Goal: Task Accomplishment & Management: Manage account settings

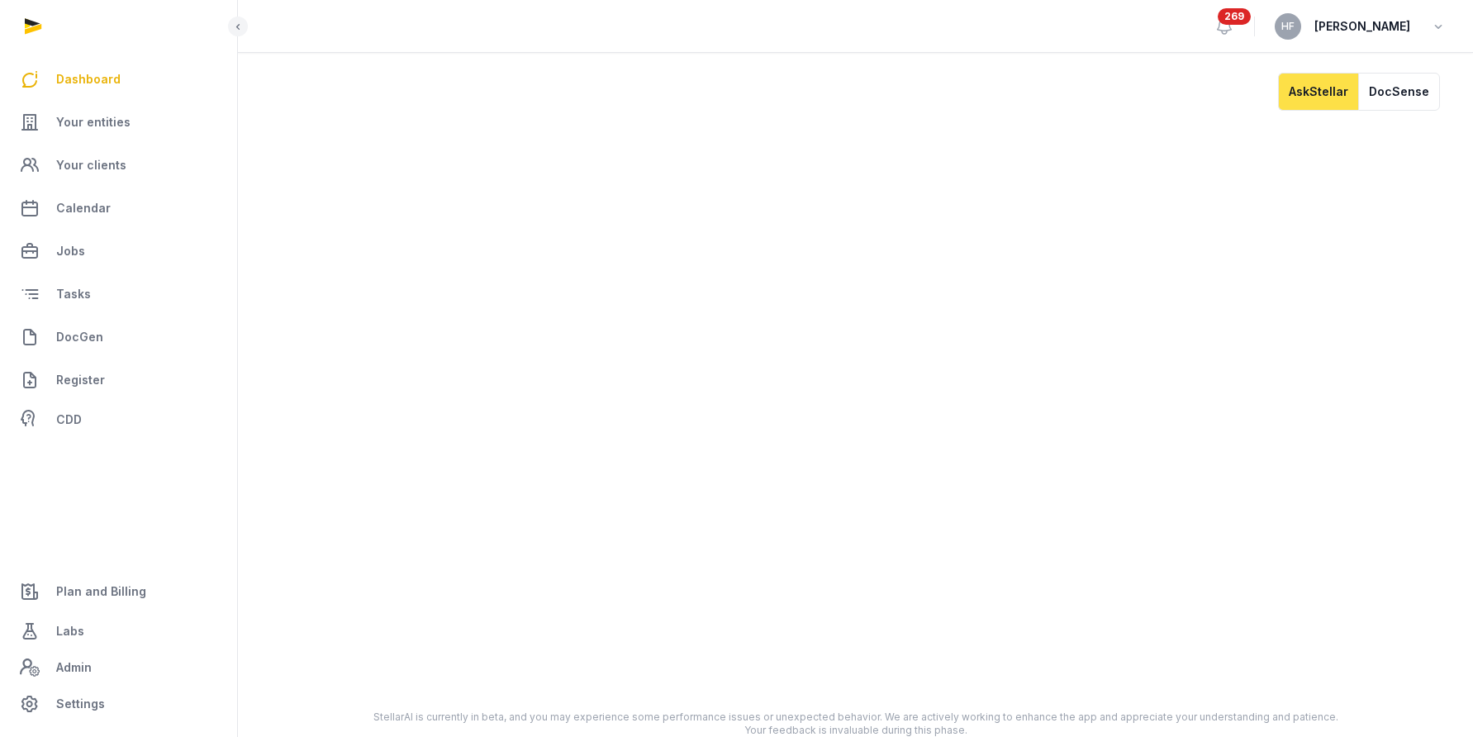
click at [107, 582] on span "Plan and Billing" at bounding box center [101, 592] width 90 height 20
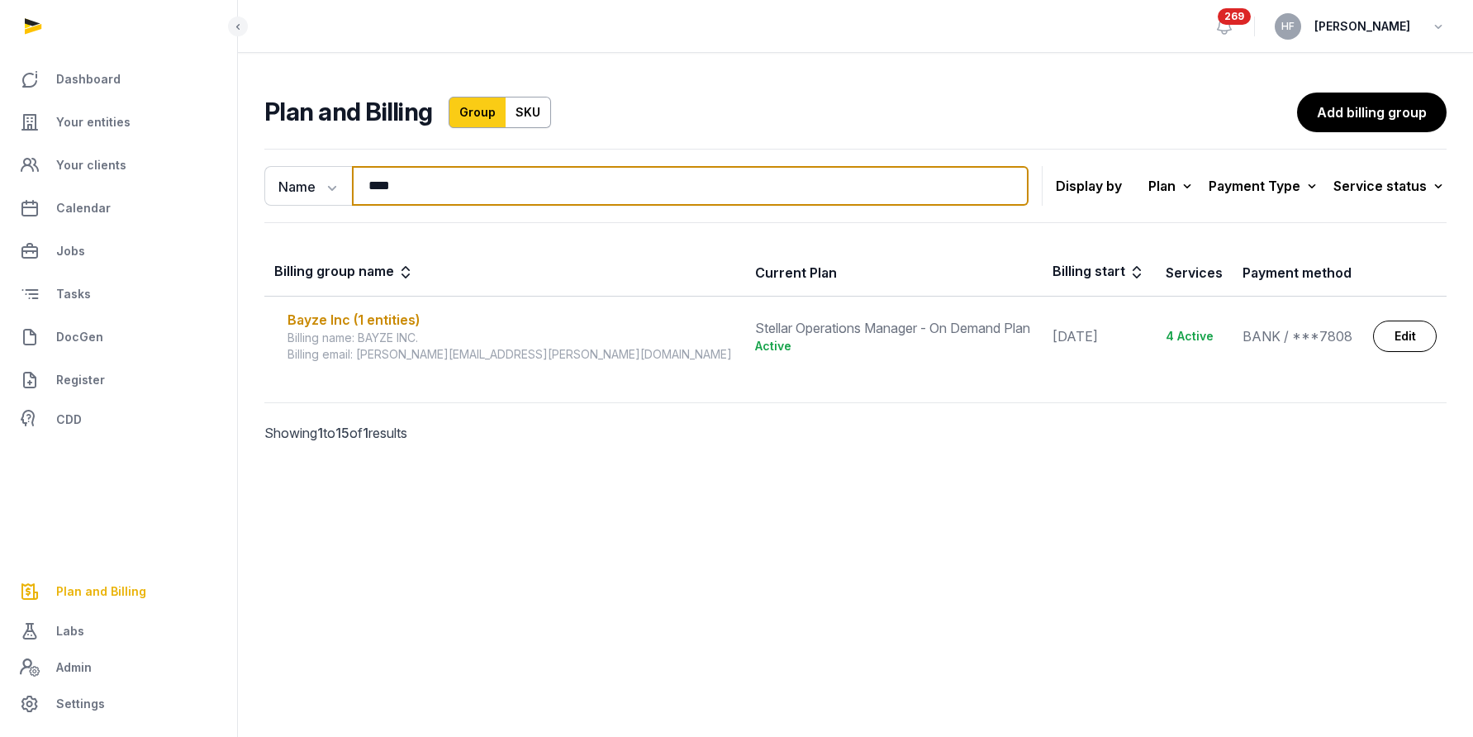
drag, startPoint x: 415, startPoint y: 187, endPoint x: 258, endPoint y: 187, distance: 157.0
click at [272, 187] on div "Name Name Email **** Search" at bounding box center [646, 186] width 764 height 40
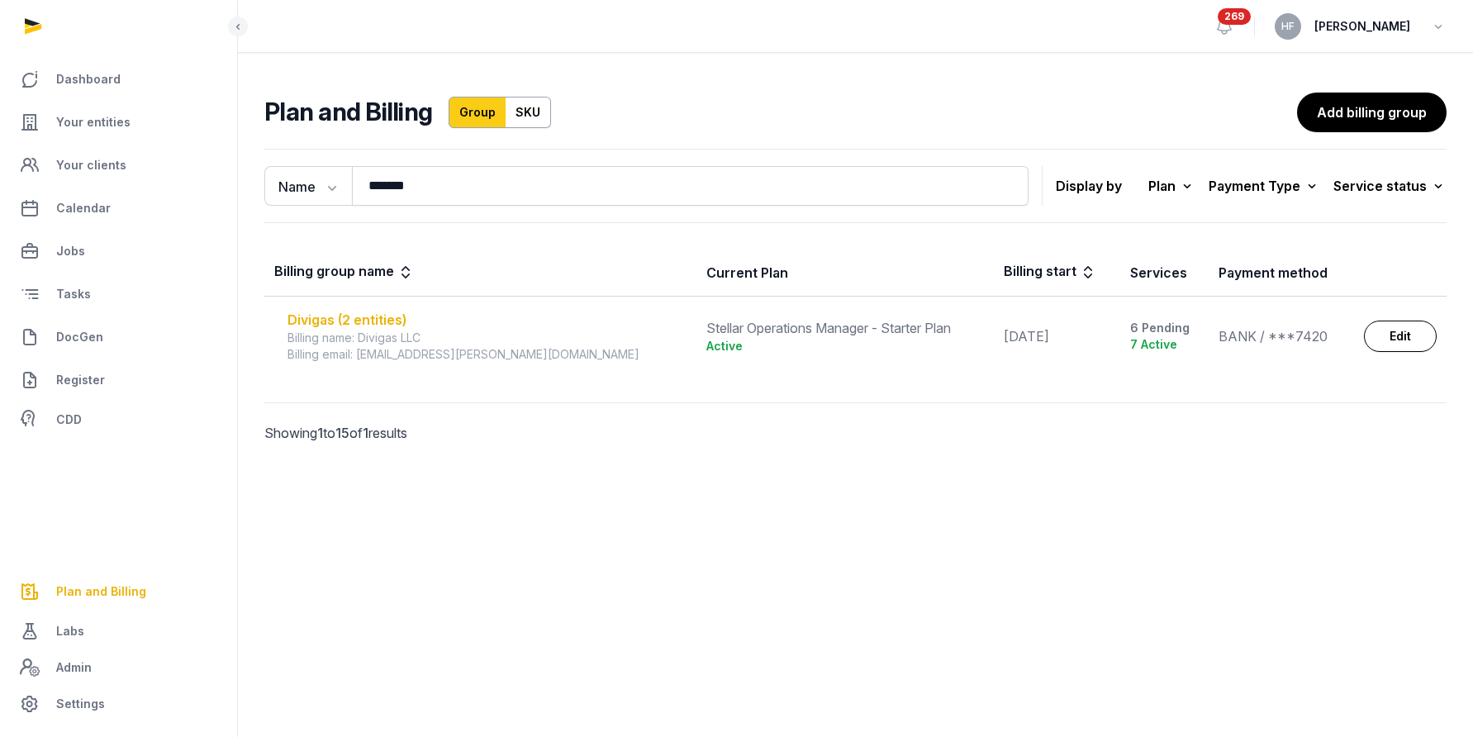
click at [339, 314] on div "Divigas (2 entities)" at bounding box center [487, 320] width 399 height 20
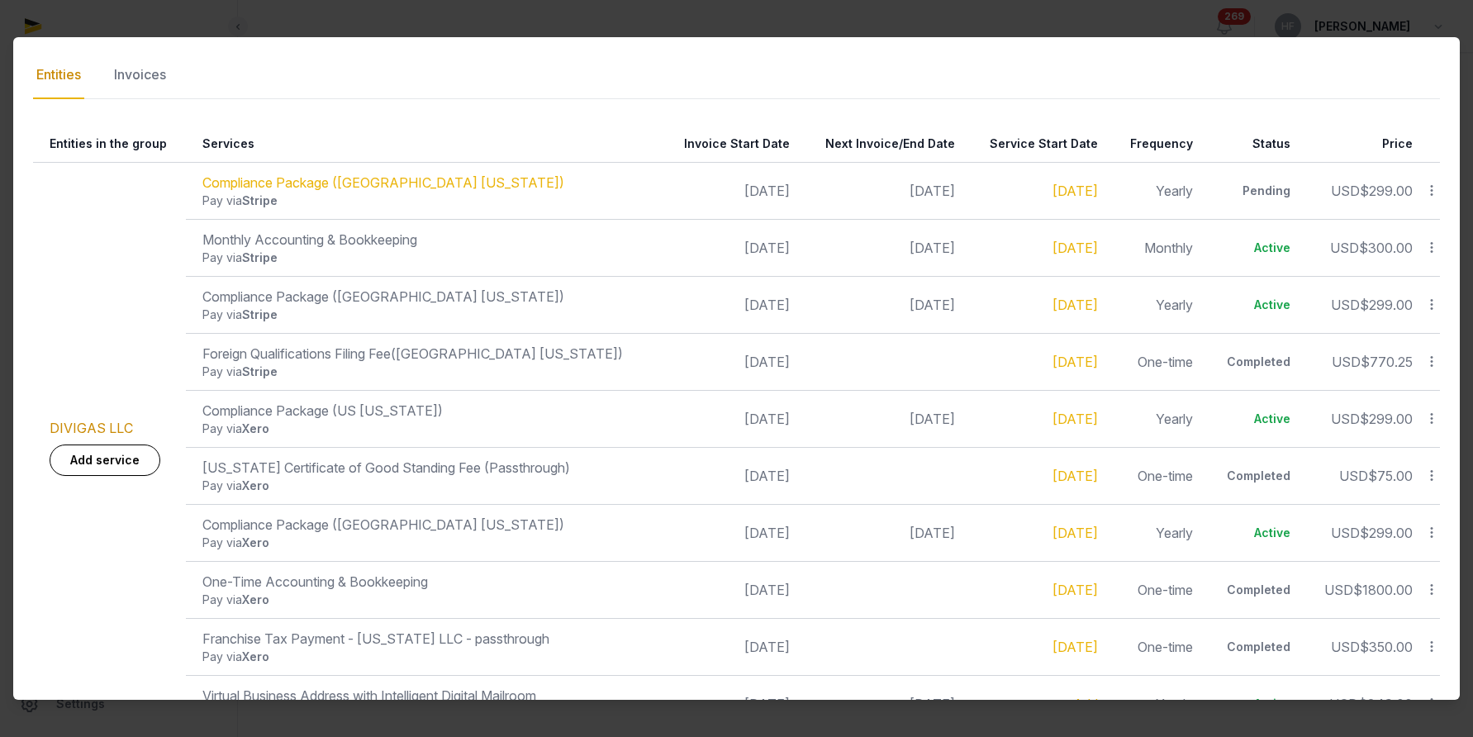
scroll to position [270, 0]
click at [1258, 141] on th "Status" at bounding box center [1252, 143] width 98 height 37
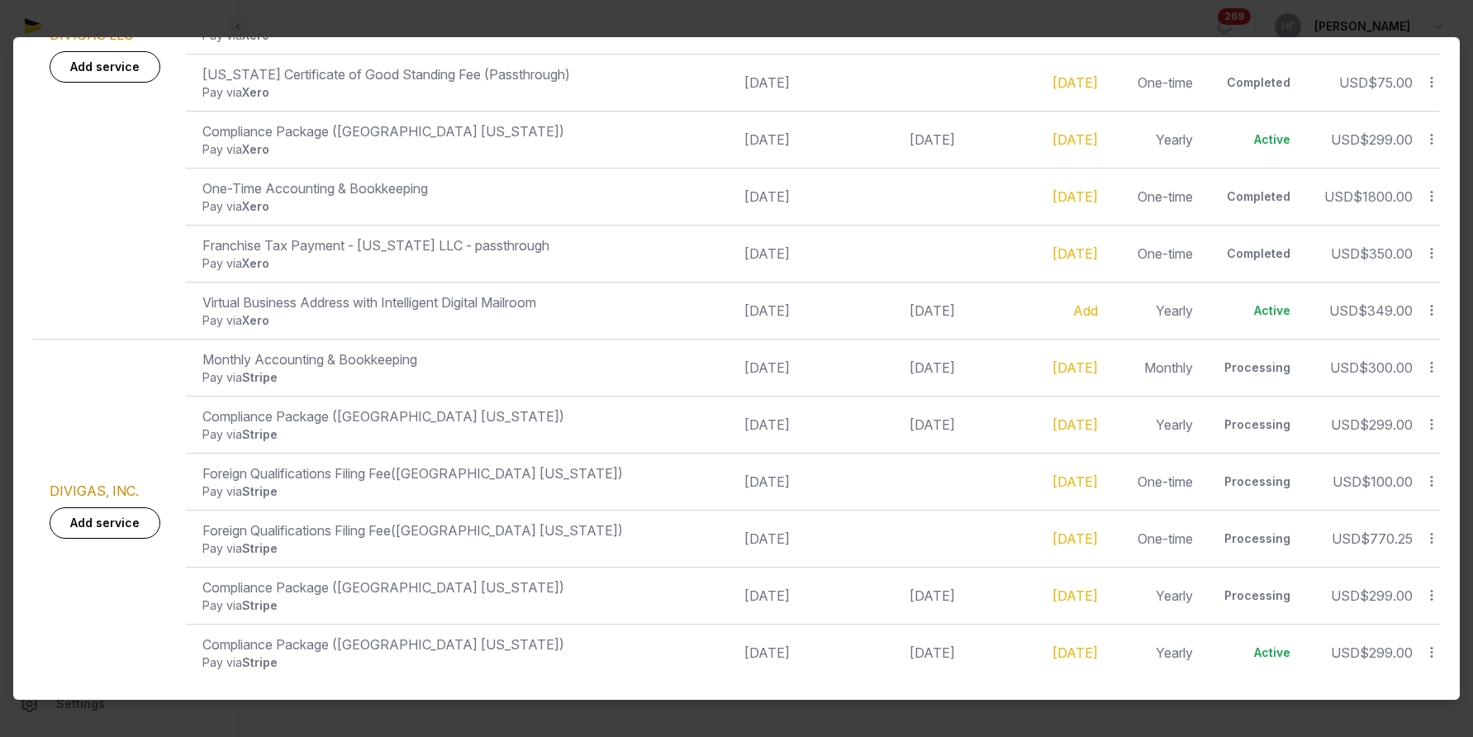
scroll to position [0, 0]
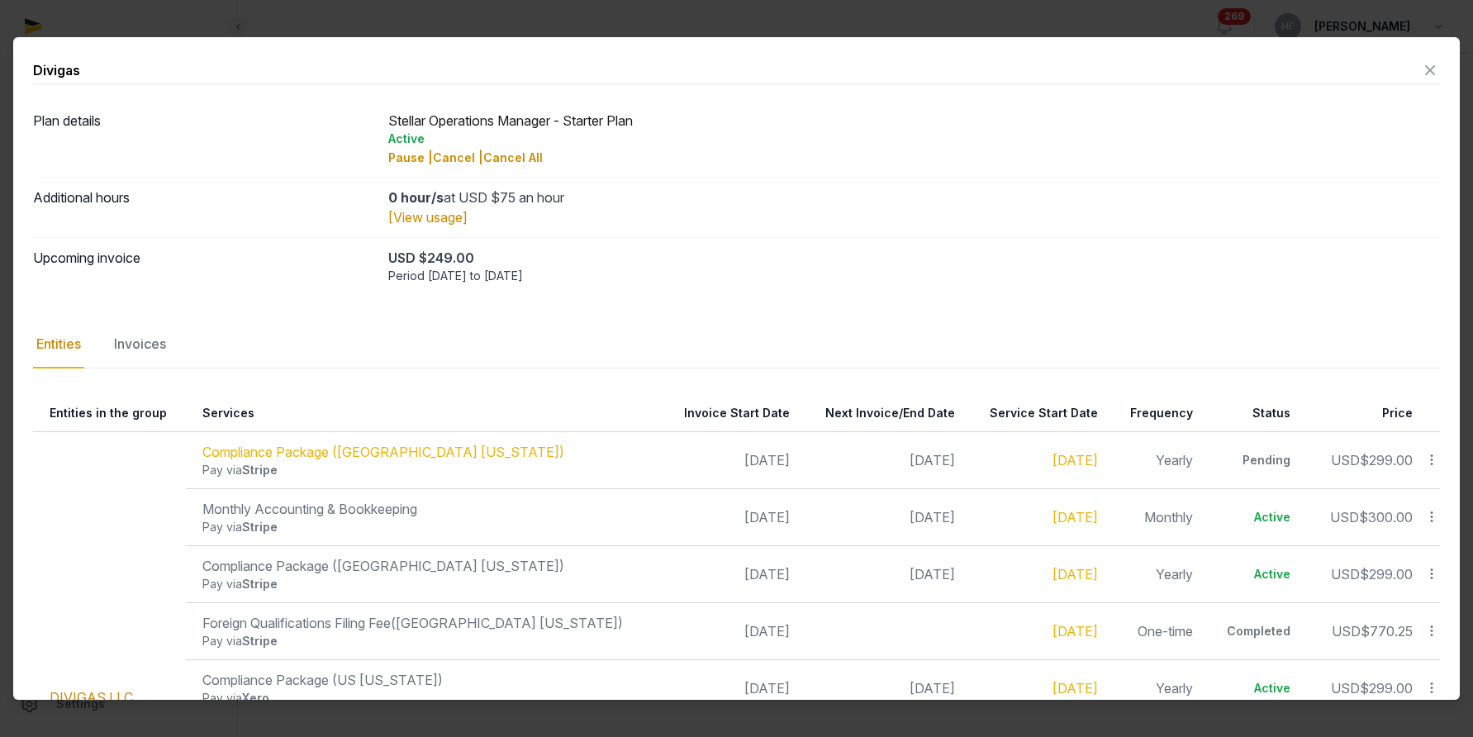
click at [1437, 74] on icon at bounding box center [1430, 70] width 20 height 26
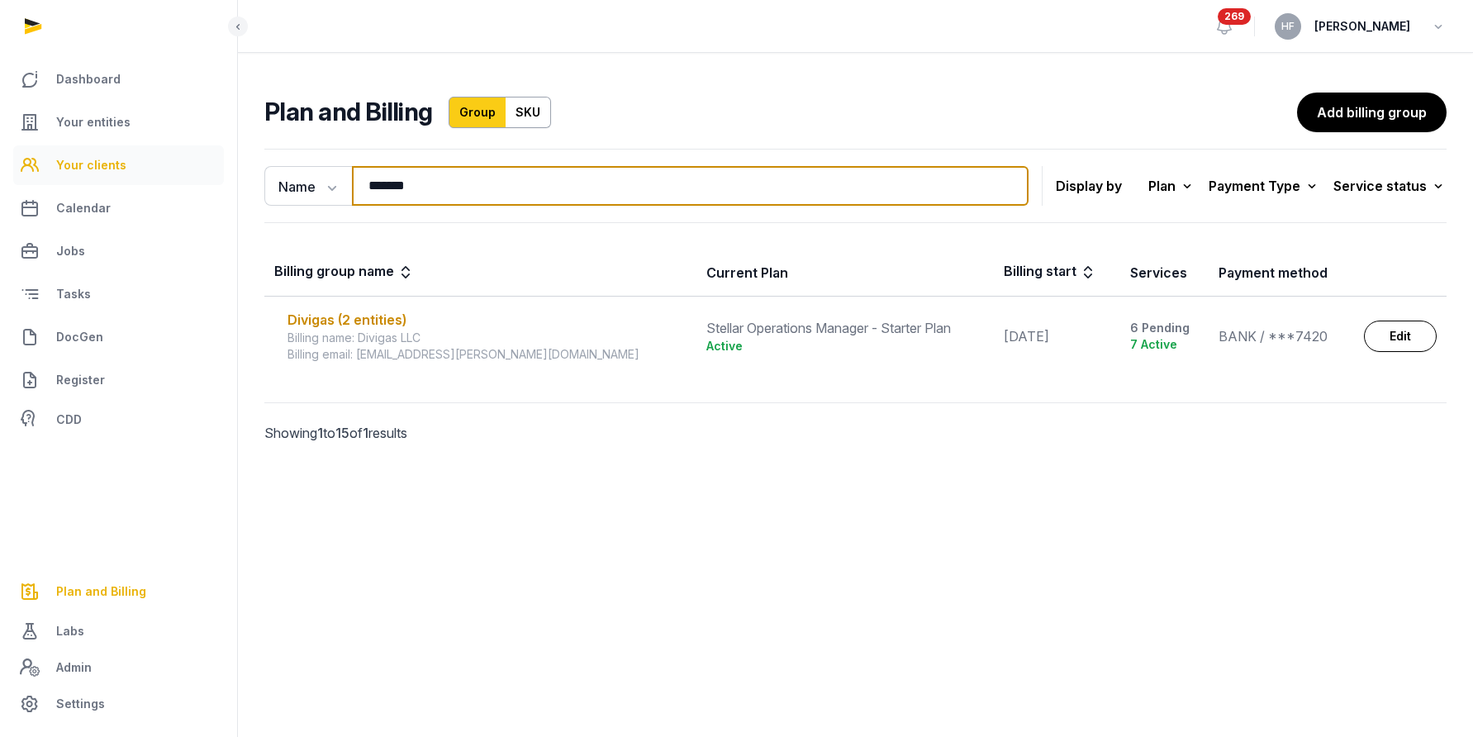
drag, startPoint x: 432, startPoint y: 182, endPoint x: 217, endPoint y: 175, distance: 214.9
click at [226, 175] on div "Dashboard Your entities Your clients Calendar Jobs Tasks DocGen Register CDD Pl…" at bounding box center [736, 368] width 1473 height 737
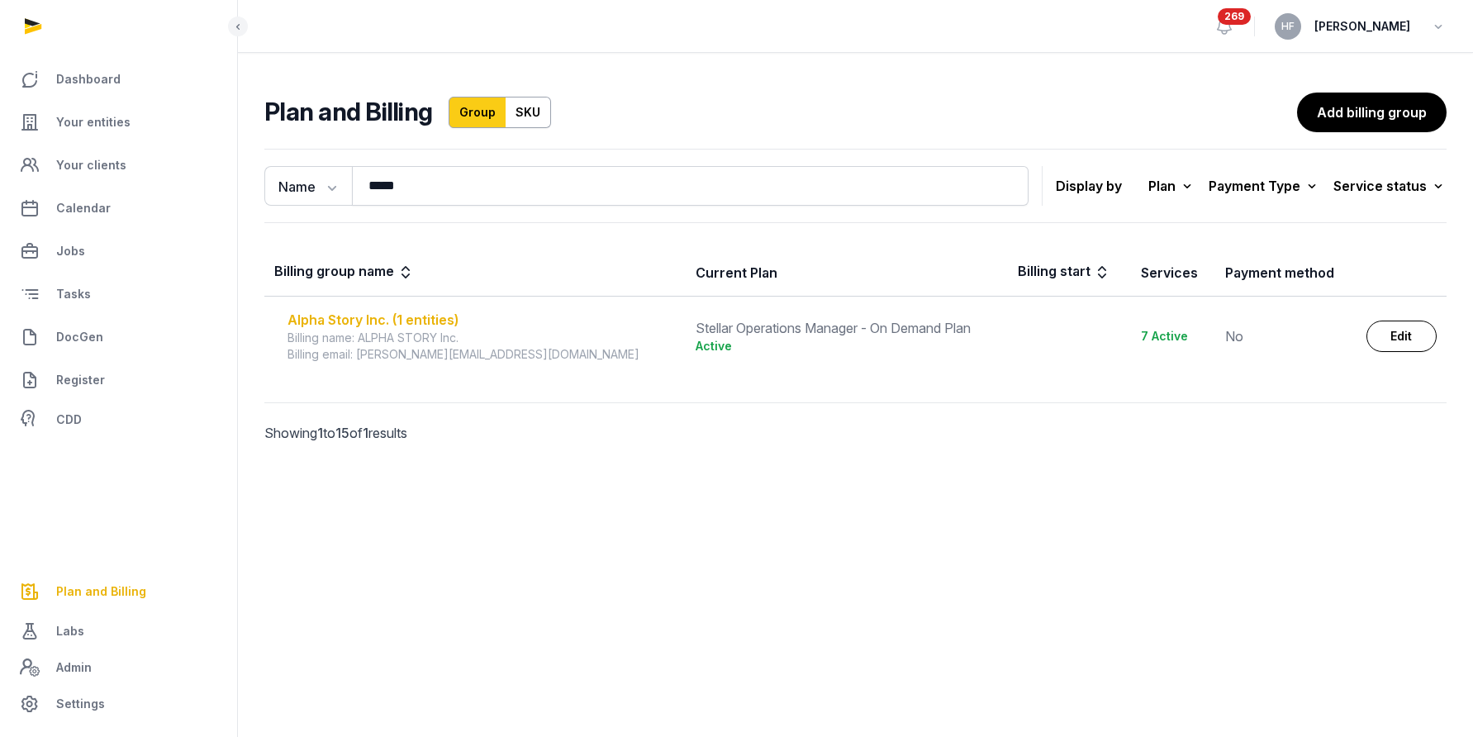
click at [443, 316] on div "Alpha Story Inc. (1 entities)" at bounding box center [482, 320] width 388 height 20
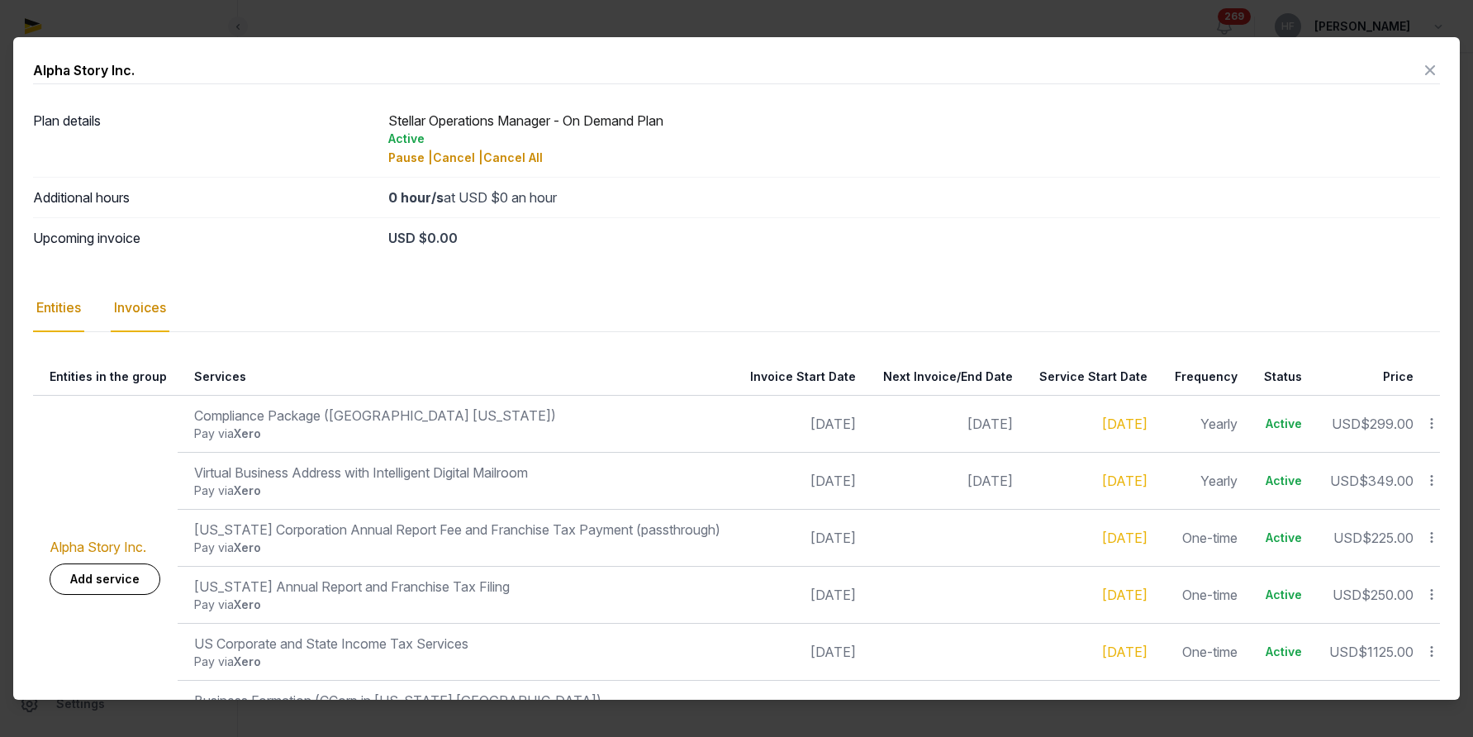
click at [148, 299] on div "Invoices" at bounding box center [140, 308] width 59 height 48
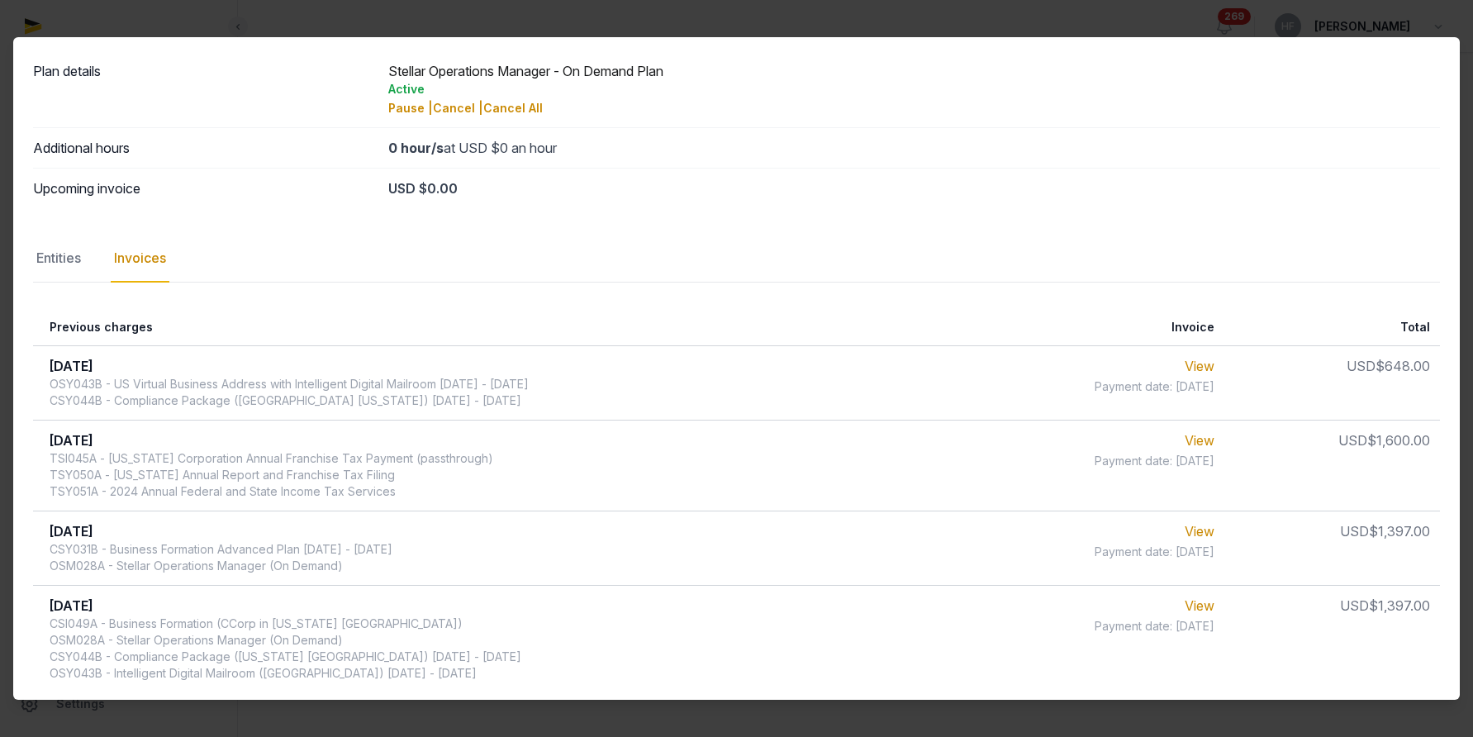
scroll to position [51, 0]
click at [52, 246] on div "Entities" at bounding box center [58, 257] width 51 height 48
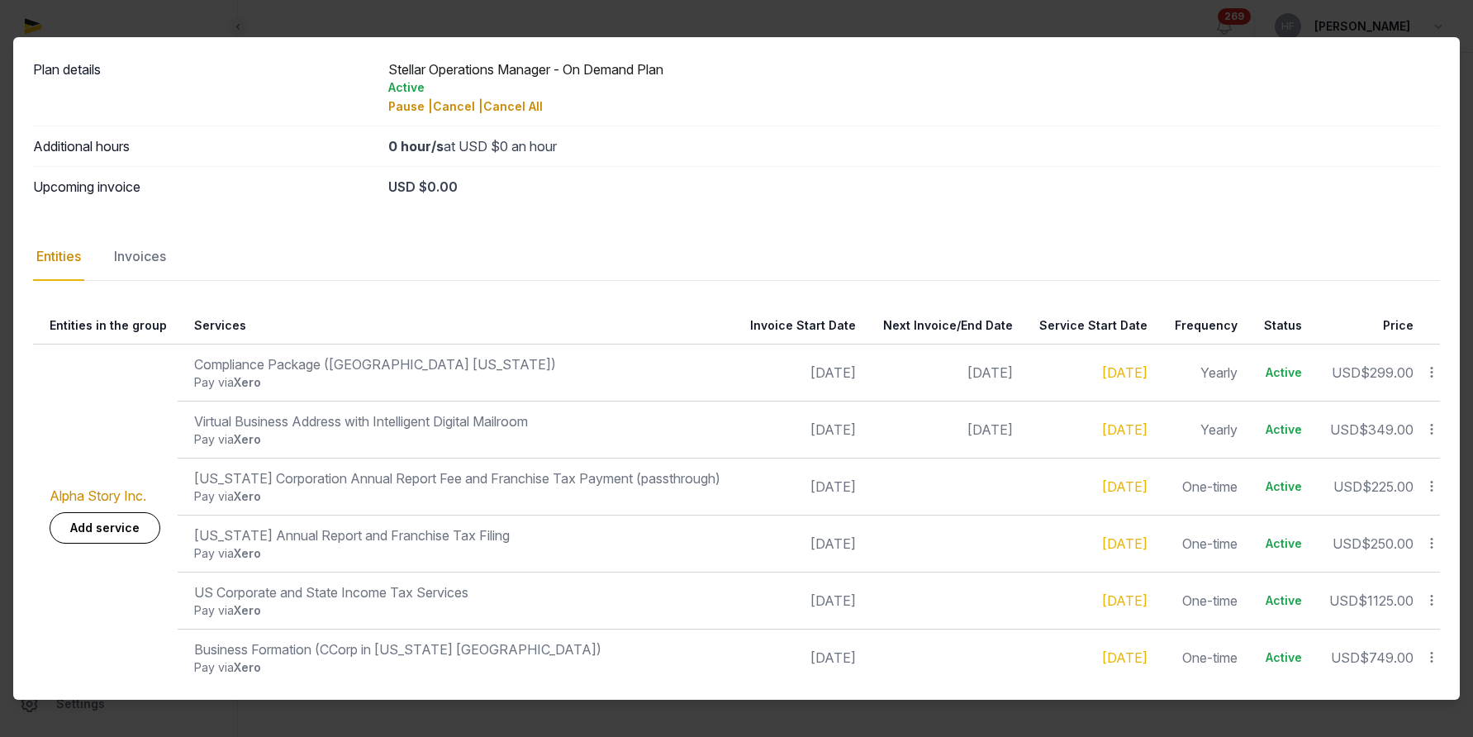
scroll to position [0, 0]
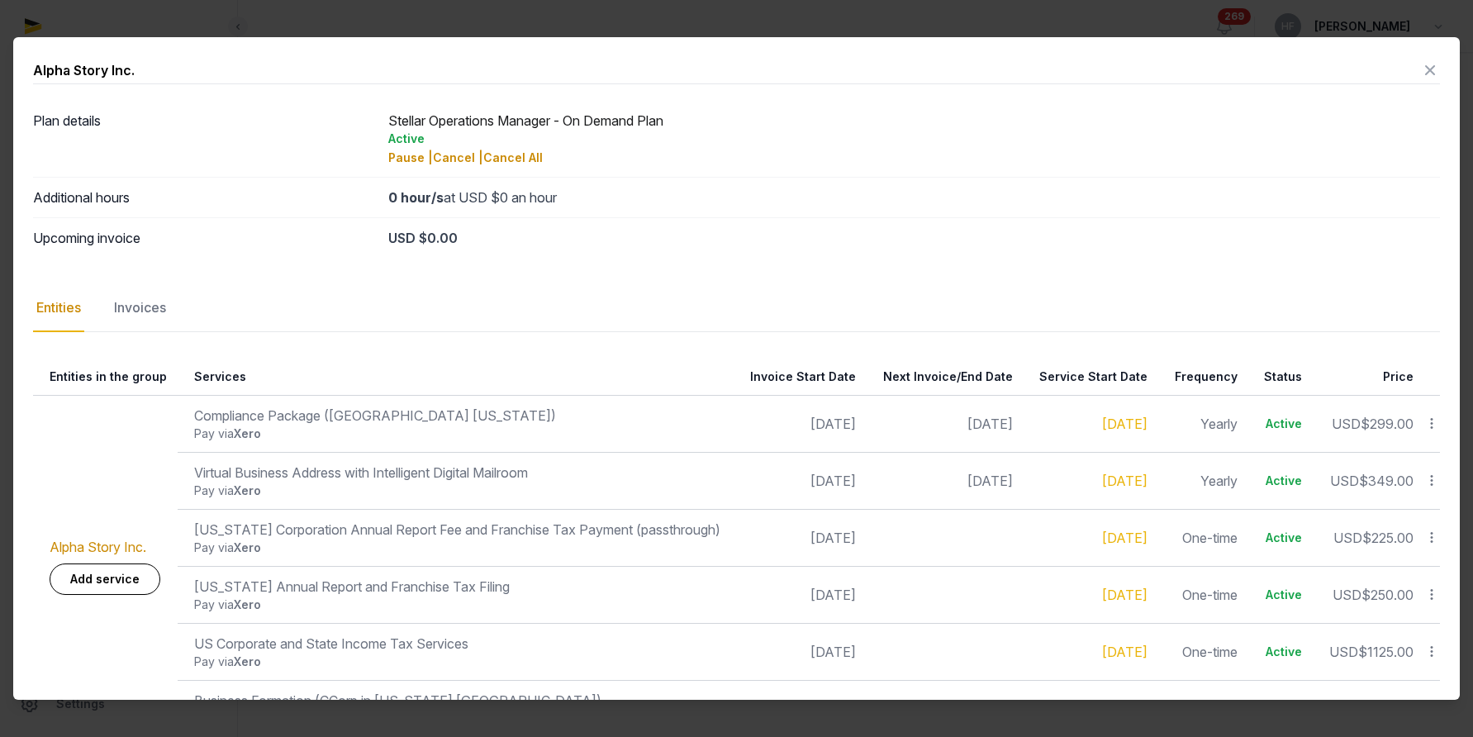
click at [1430, 67] on icon at bounding box center [1430, 70] width 20 height 26
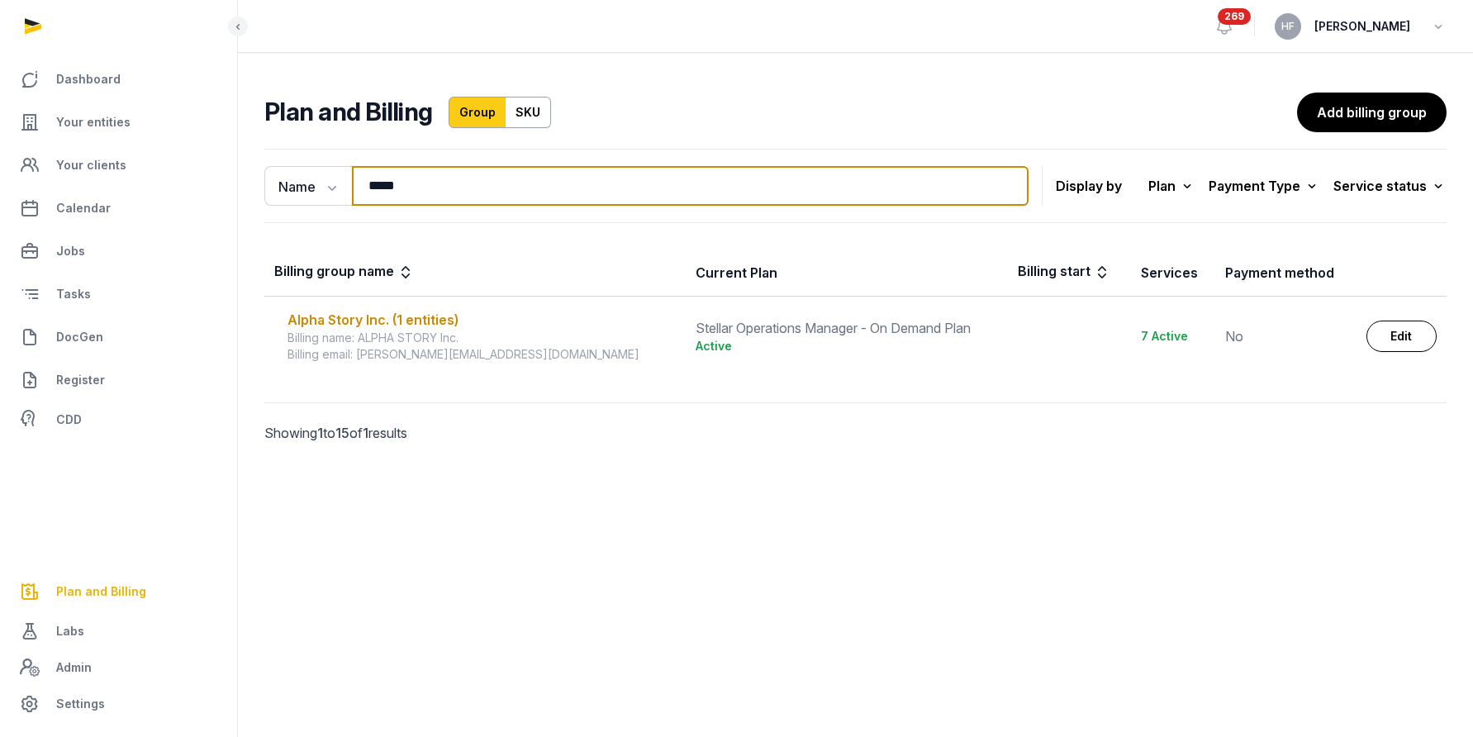
drag, startPoint x: 431, startPoint y: 185, endPoint x: 249, endPoint y: 185, distance: 182.6
click at [273, 185] on div "Name Name Email ***** Search" at bounding box center [646, 186] width 764 height 40
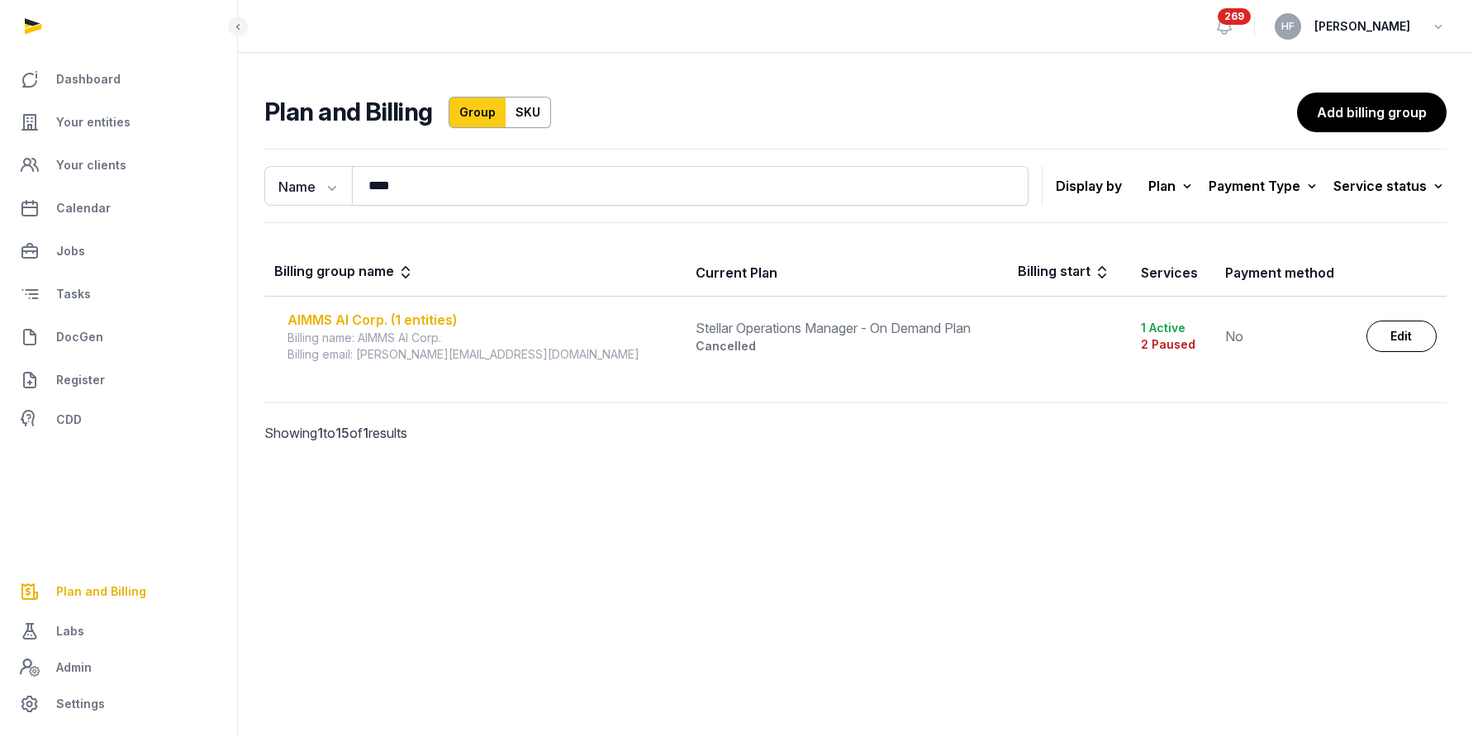
click at [387, 318] on div "AIMMS AI Corp. (1 entities)" at bounding box center [482, 320] width 388 height 20
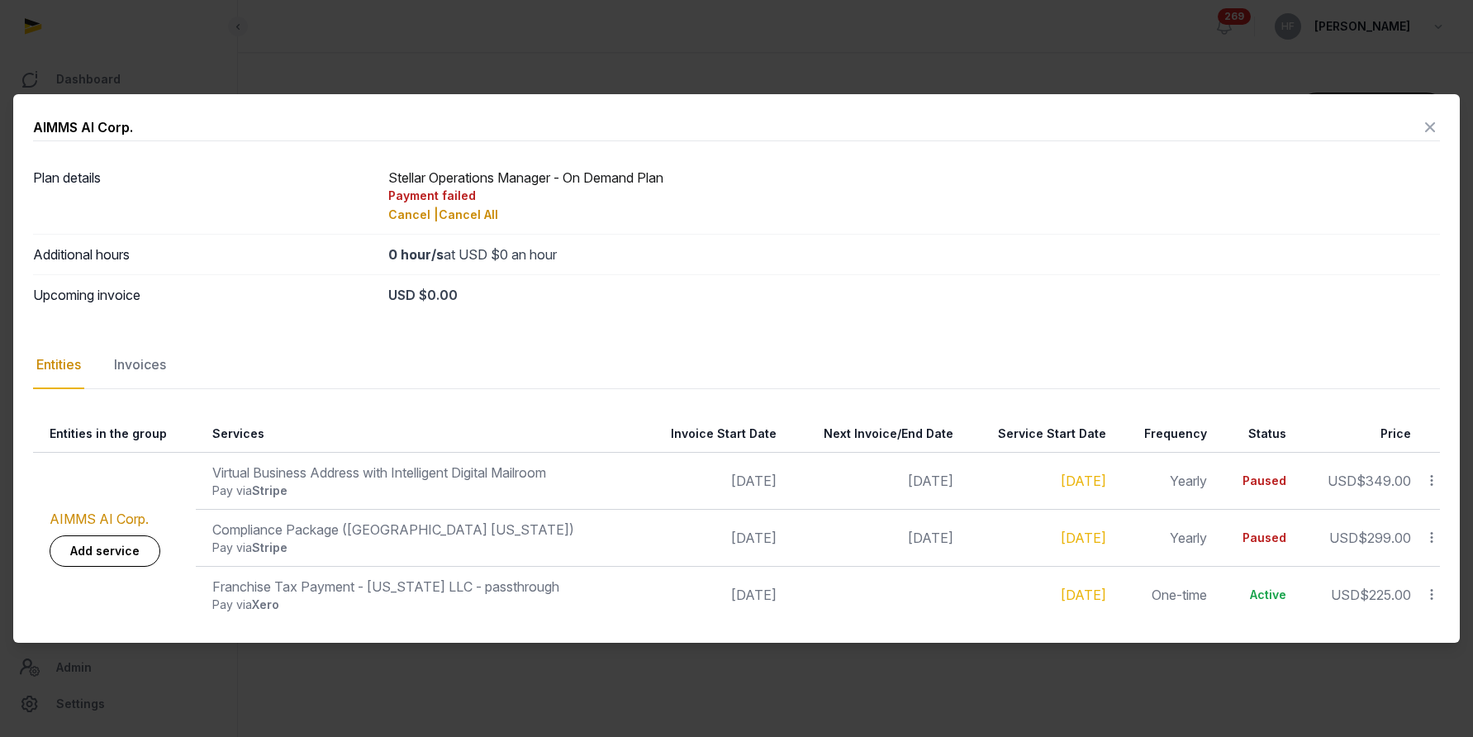
click at [166, 360] on div "Invoices" at bounding box center [140, 365] width 59 height 48
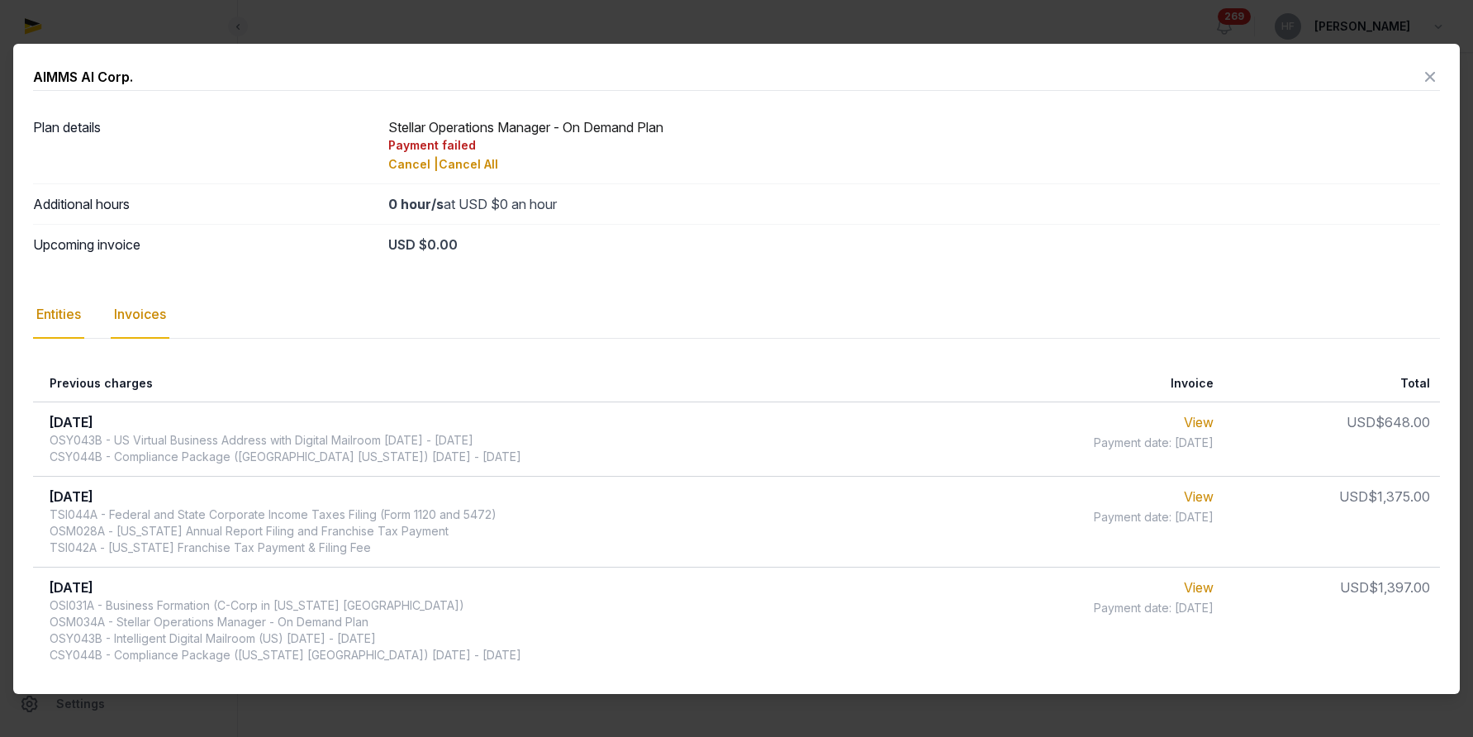
click at [61, 315] on div "Entities" at bounding box center [58, 315] width 51 height 48
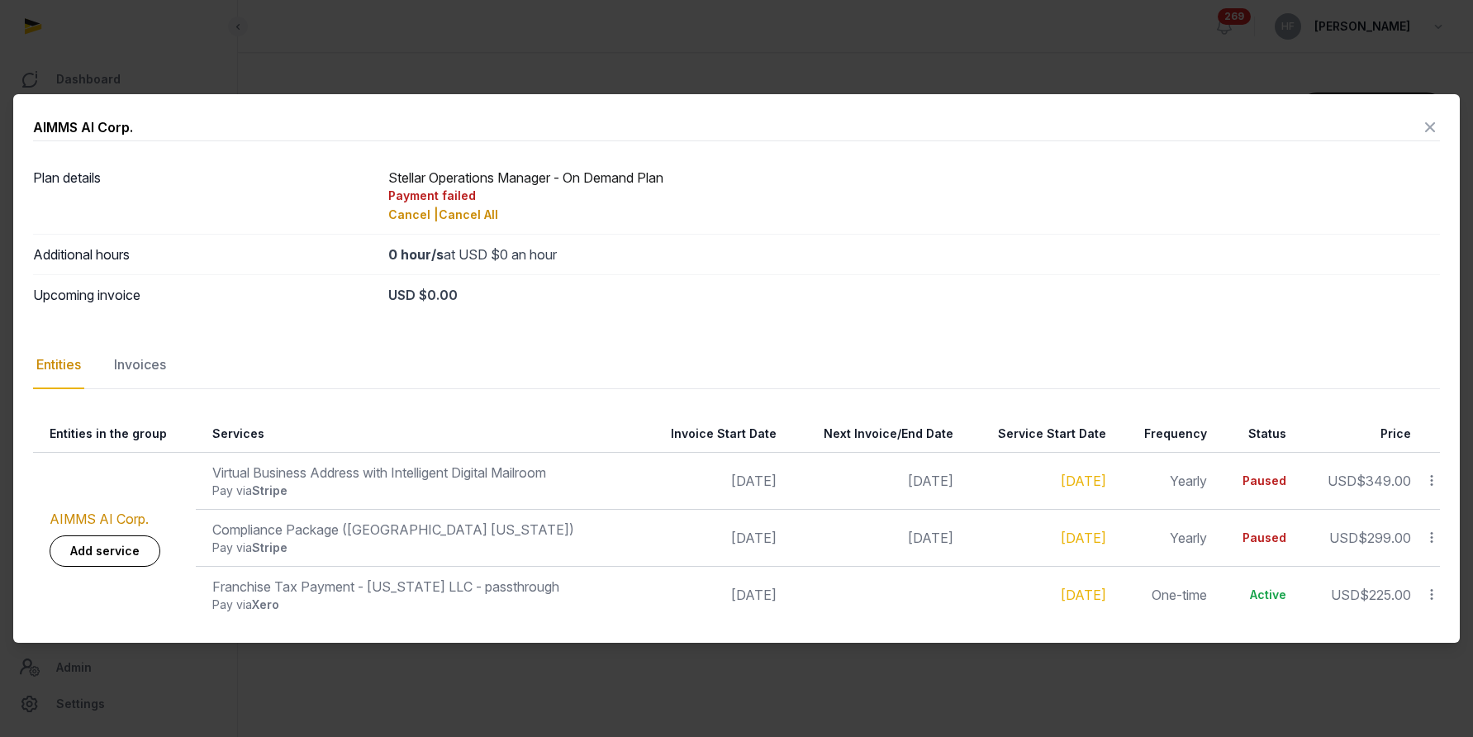
click at [1432, 477] on icon at bounding box center [1431, 480] width 15 height 17
click at [1414, 528] on div "Continue" at bounding box center [1373, 524] width 132 height 30
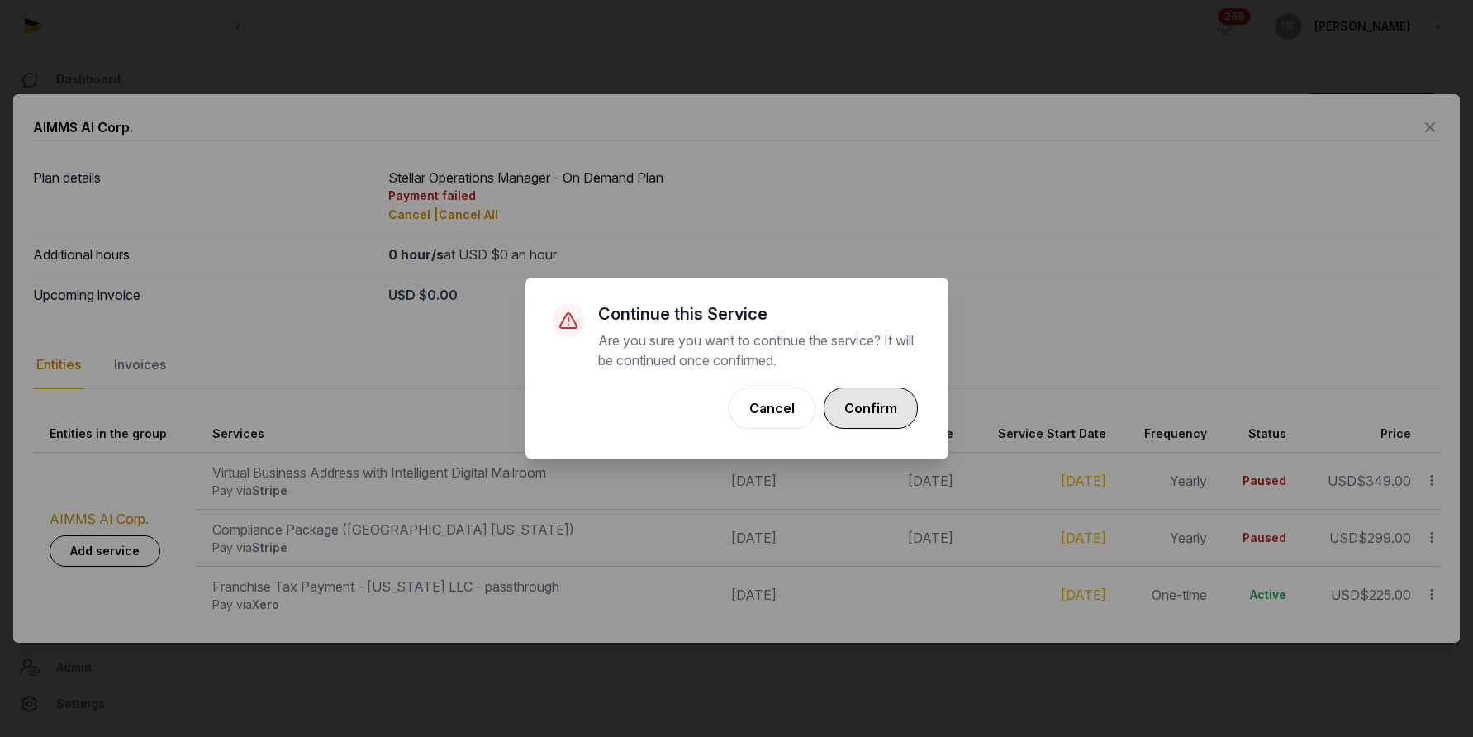
click at [892, 403] on button "Confirm" at bounding box center [871, 407] width 94 height 41
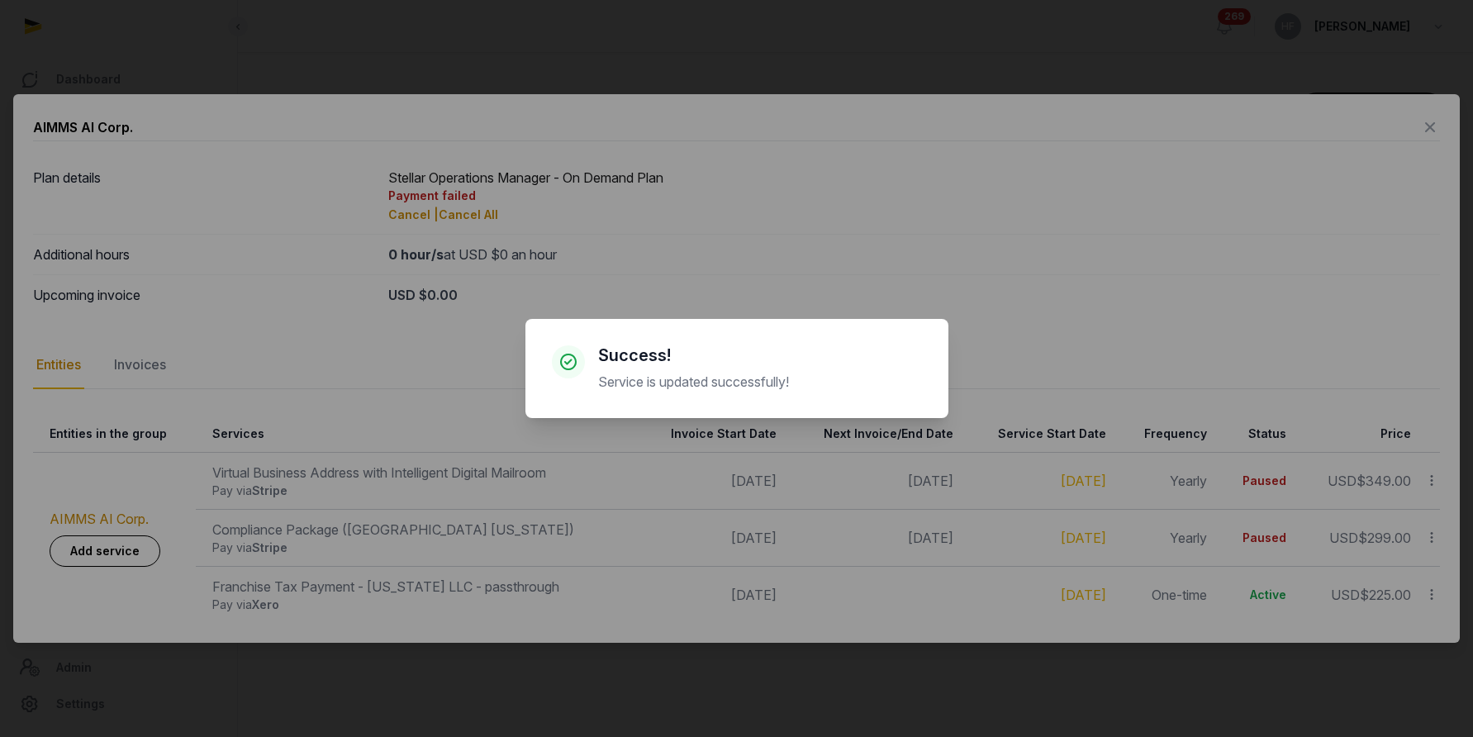
click at [1437, 540] on div "× Success! Service is updated successfully! Cancel No OK" at bounding box center [736, 368] width 1473 height 737
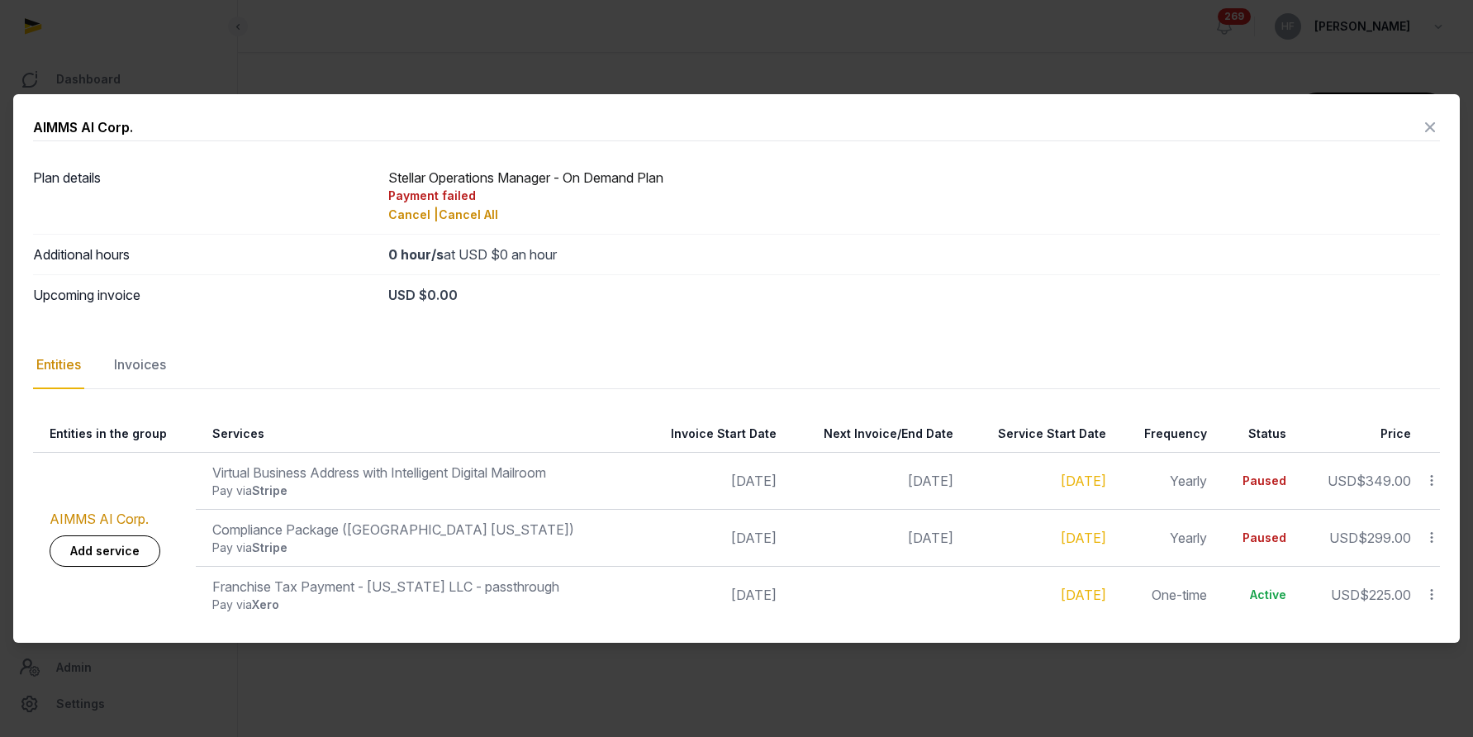
click at [1437, 534] on icon at bounding box center [1431, 537] width 15 height 17
click at [1405, 573] on div "Continue" at bounding box center [1373, 581] width 132 height 30
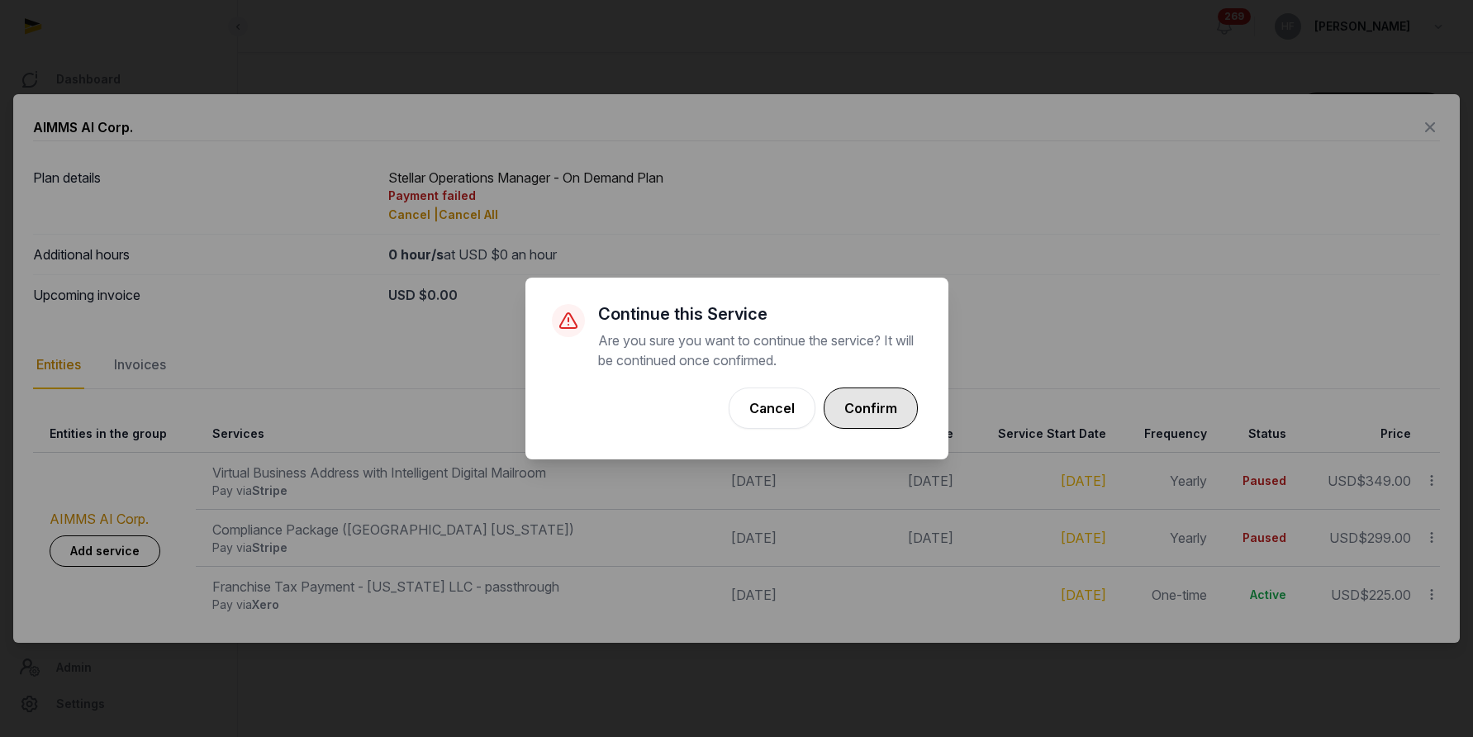
click at [895, 401] on button "Confirm" at bounding box center [871, 407] width 94 height 41
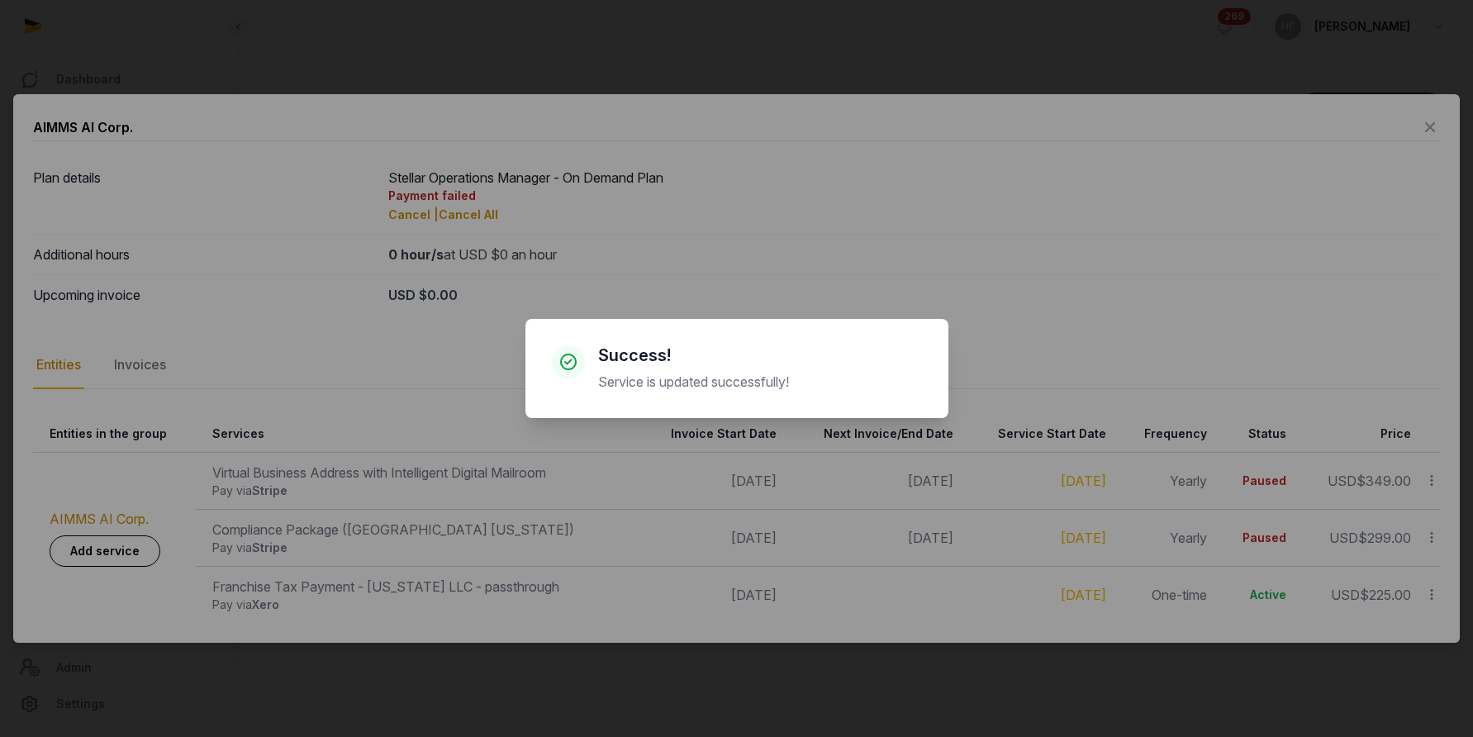
click at [143, 364] on div "× Success! Service is updated successfully! Cancel No OK" at bounding box center [736, 368] width 1473 height 737
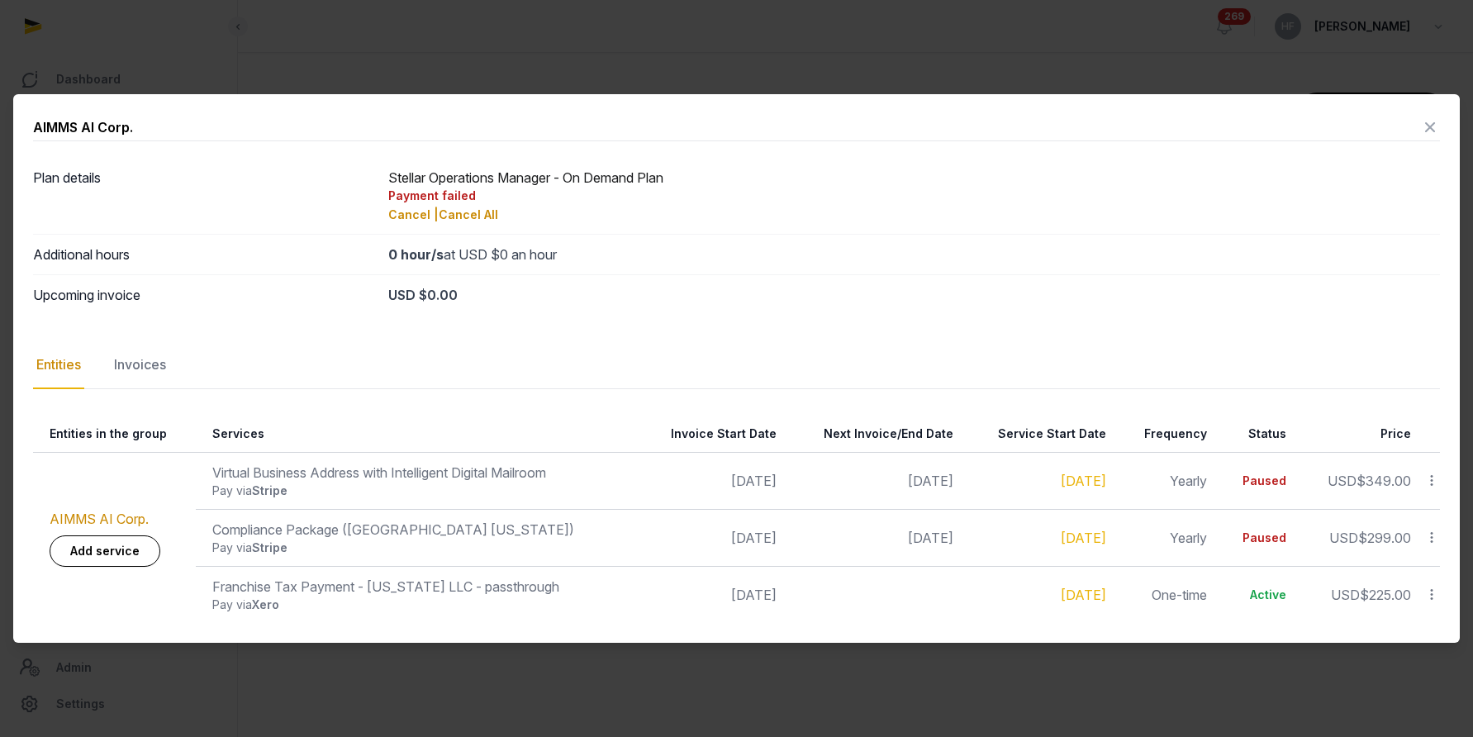
click at [143, 364] on div "Invoices" at bounding box center [140, 365] width 59 height 48
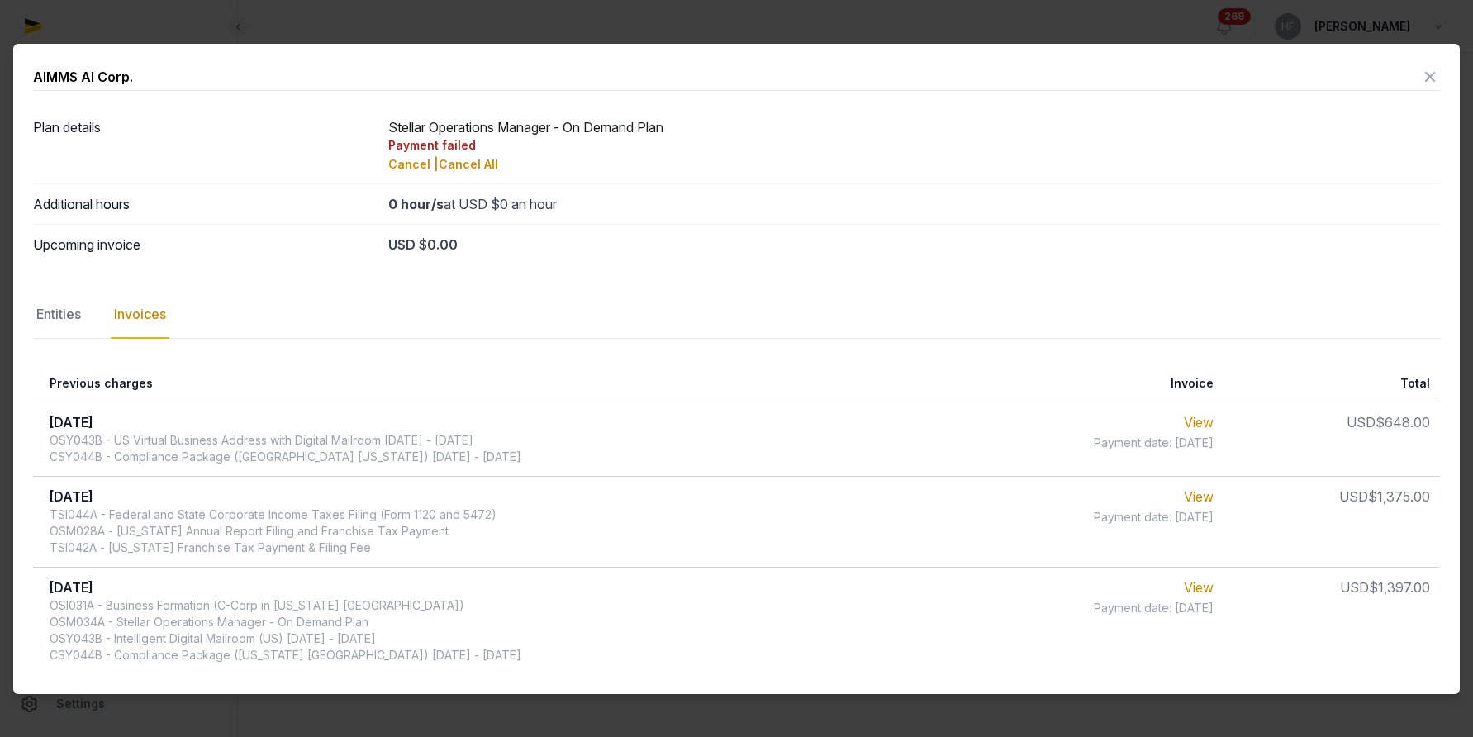
click at [74, 314] on div "Entities" at bounding box center [58, 315] width 51 height 48
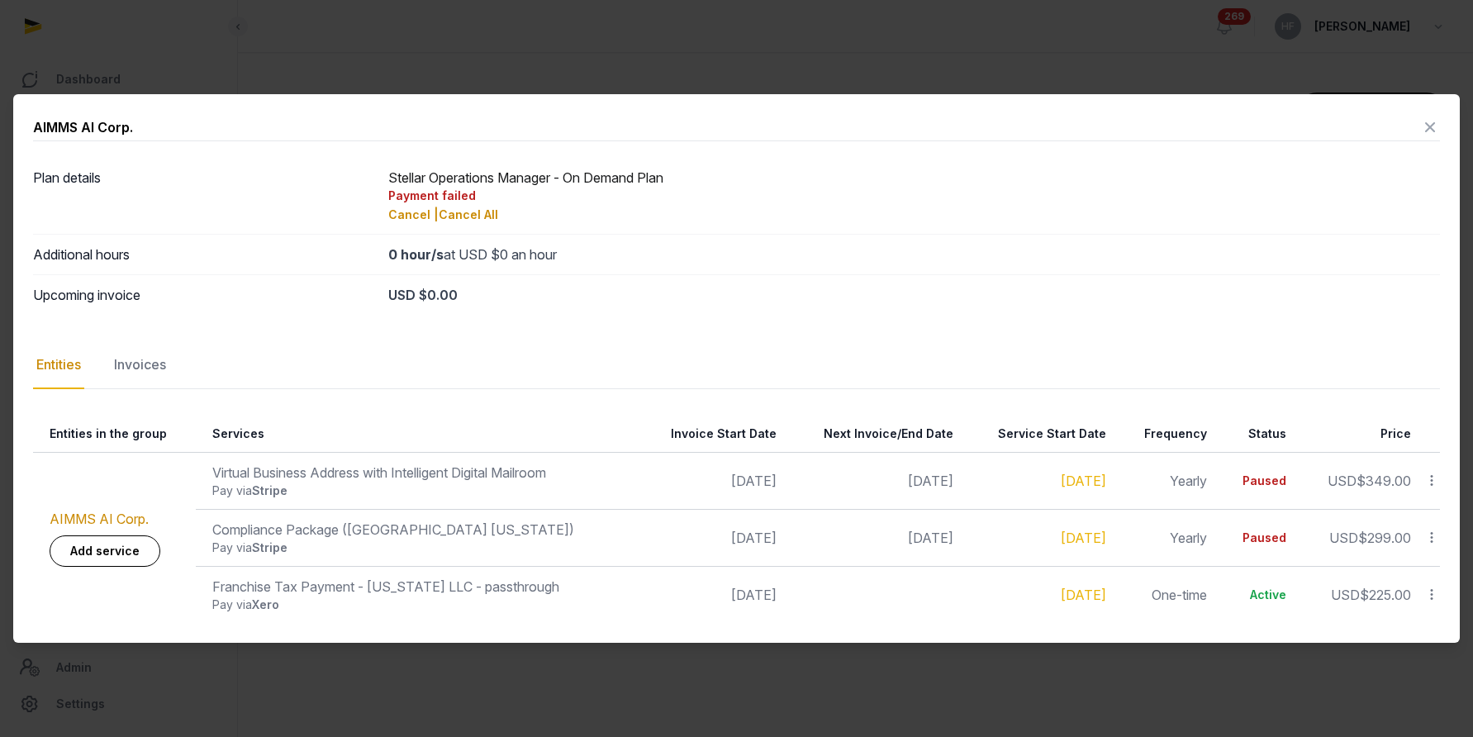
click at [1425, 131] on icon at bounding box center [1430, 127] width 20 height 26
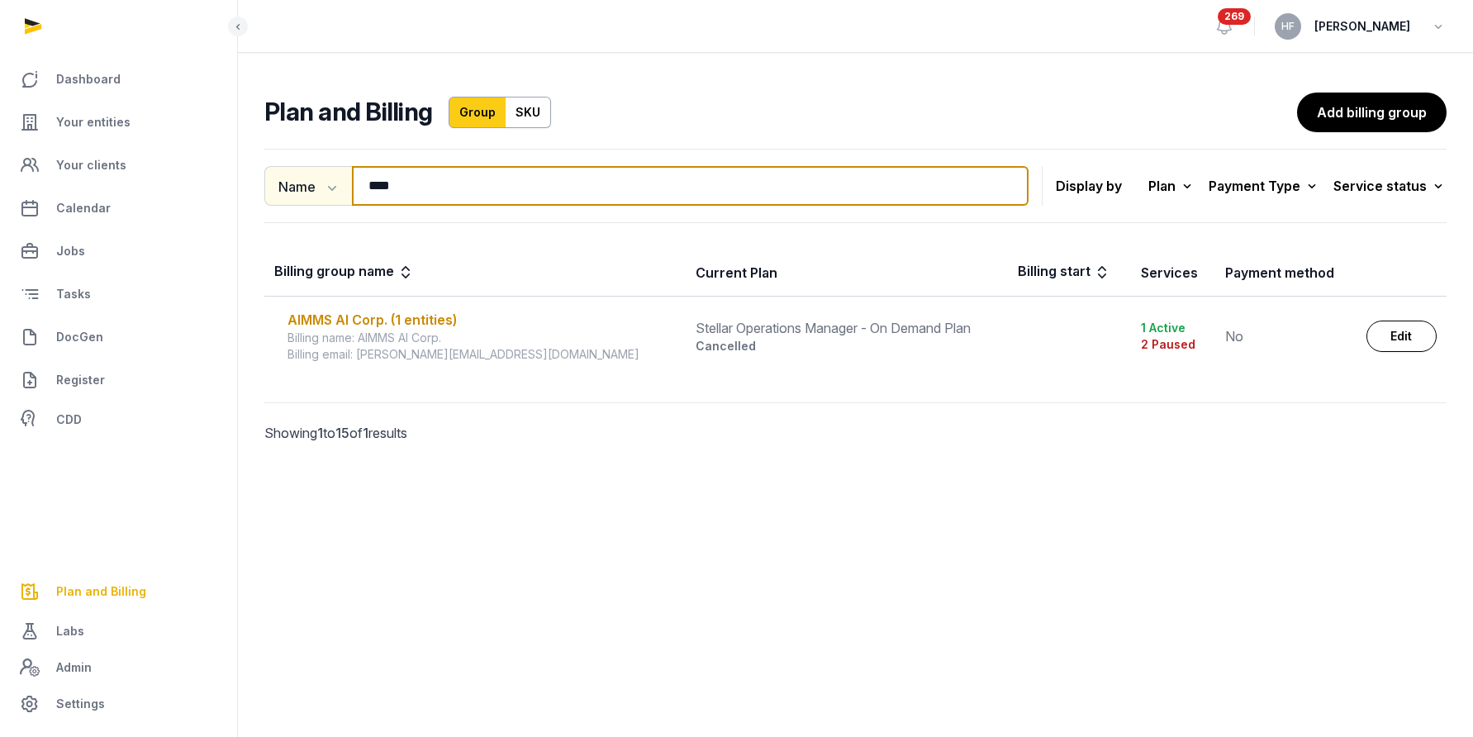
drag, startPoint x: 427, startPoint y: 186, endPoint x: 270, endPoint y: 185, distance: 157.0
click at [279, 185] on div "Name Name Email **** Search" at bounding box center [646, 186] width 764 height 40
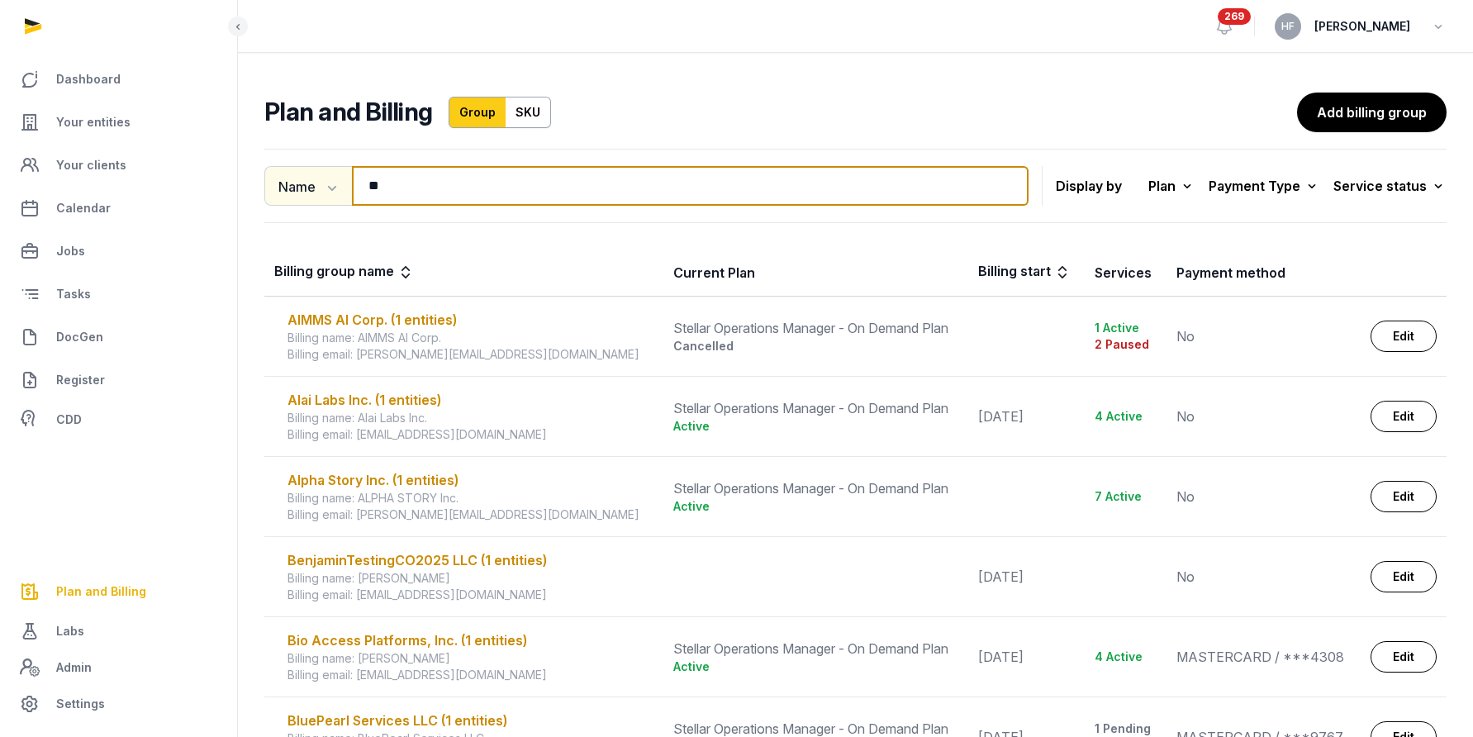
type input "*"
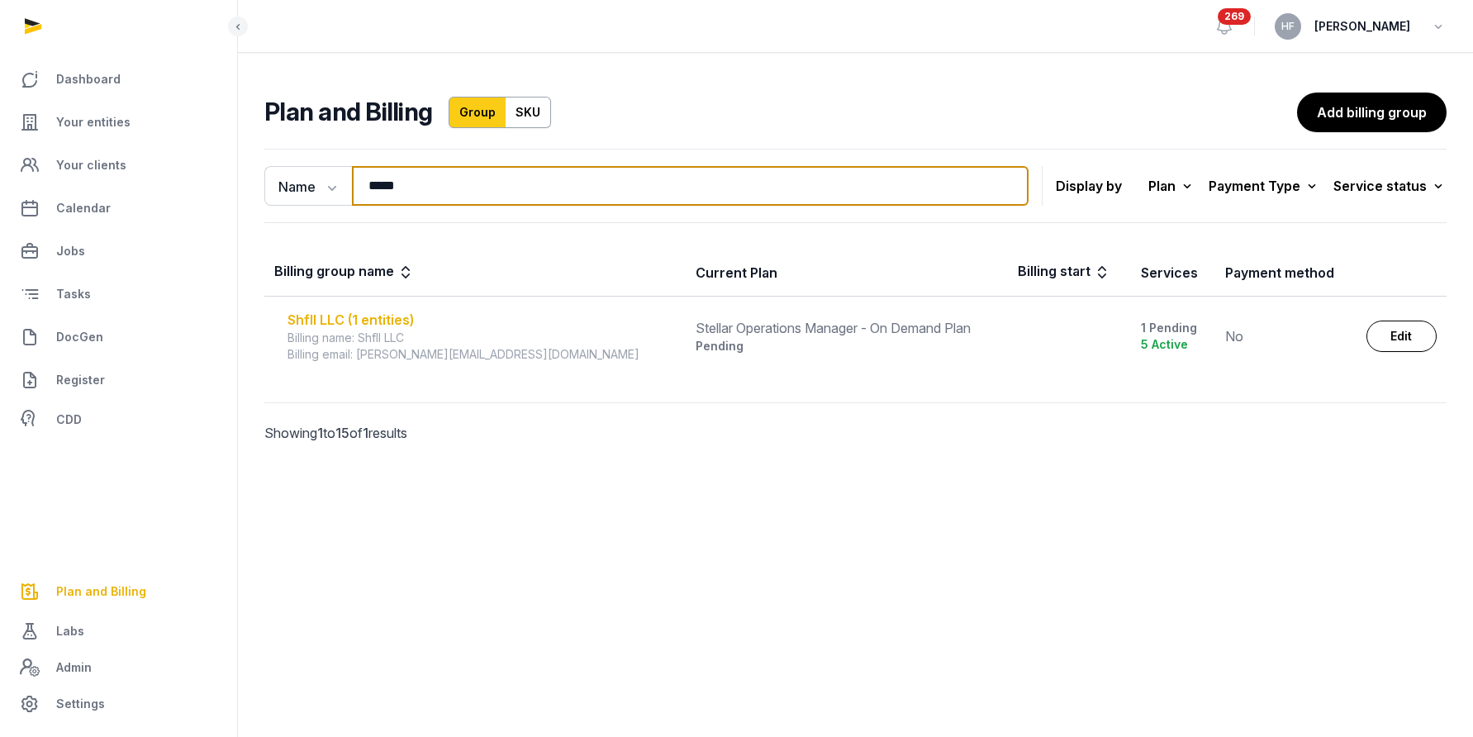
type input "*****"
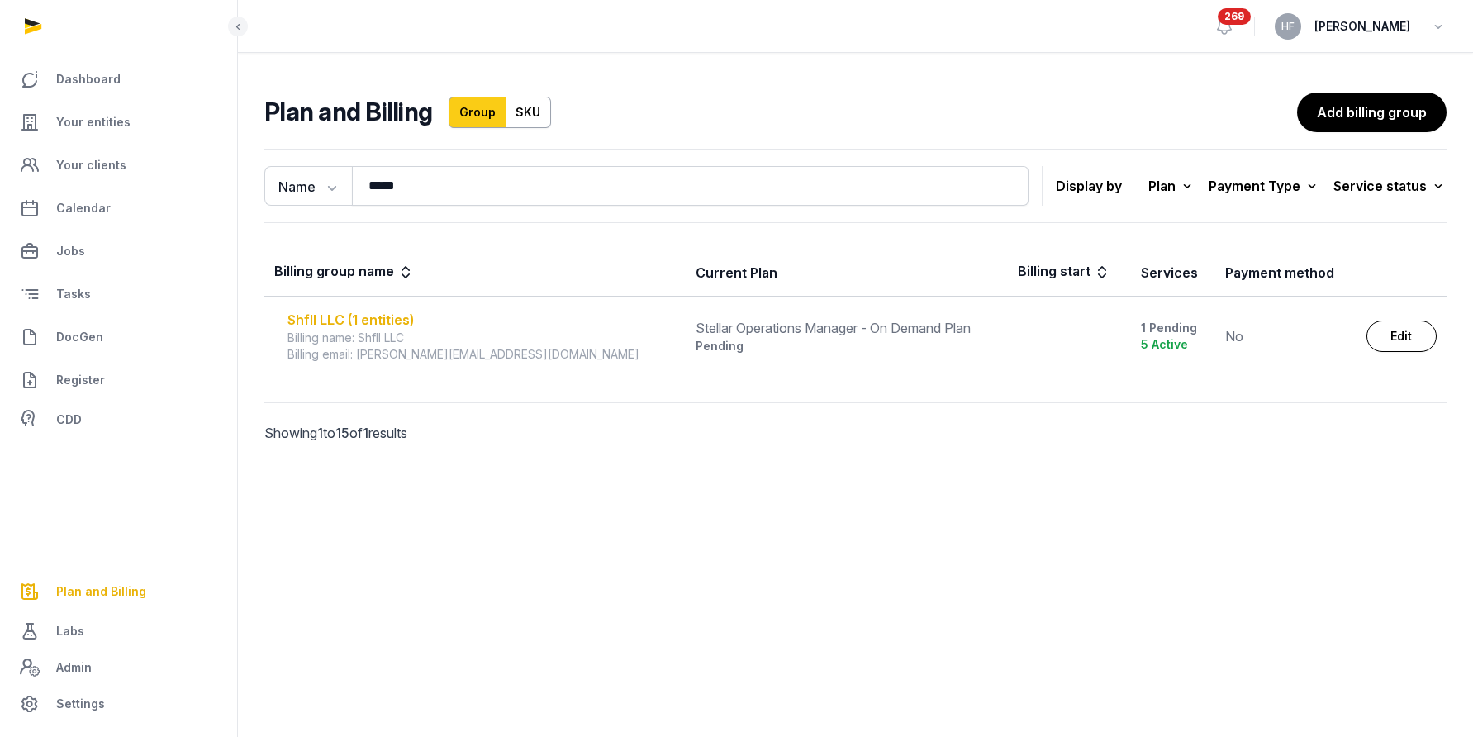
click at [393, 317] on div "Shfll LLC (1 entities)" at bounding box center [482, 320] width 388 height 20
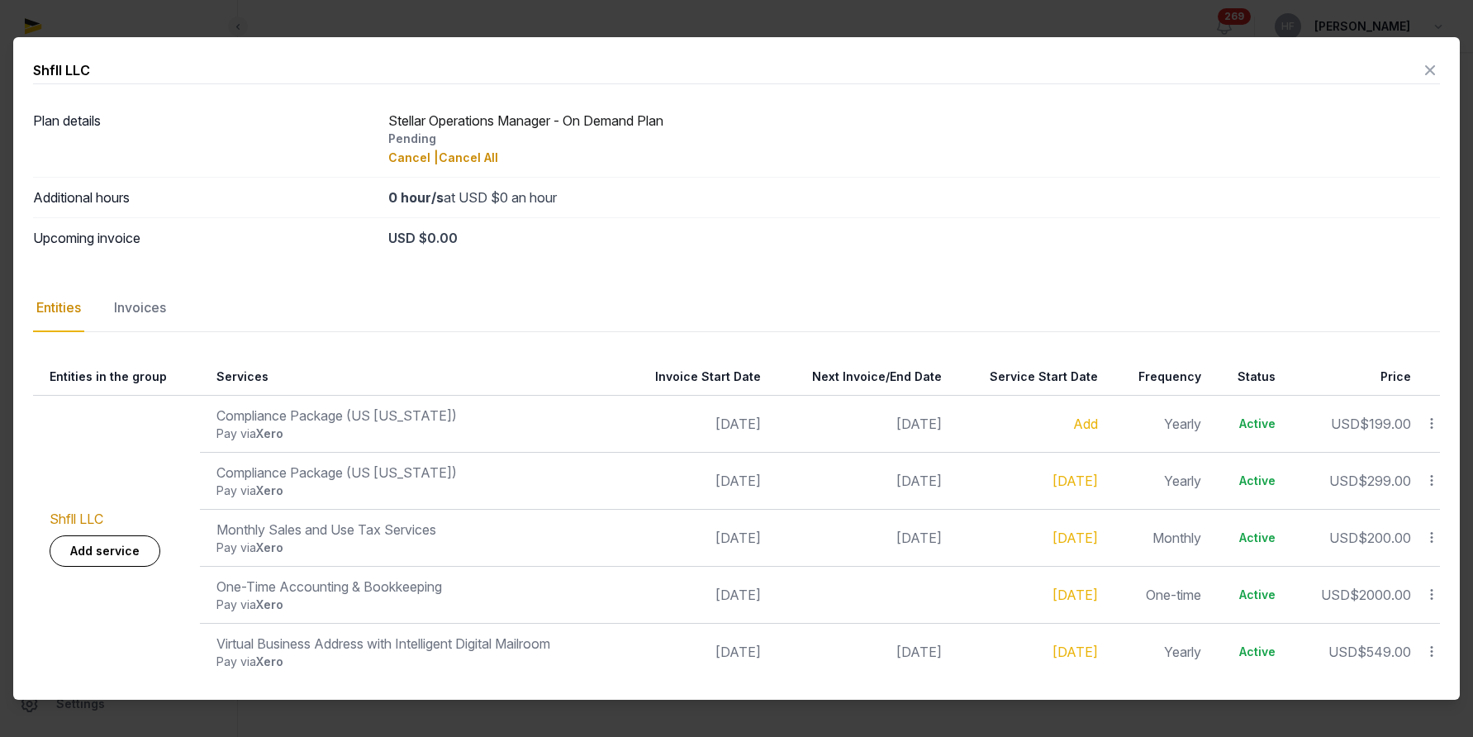
click at [1435, 649] on icon at bounding box center [1431, 651] width 15 height 17
click at [1397, 619] on div "Update" at bounding box center [1373, 616] width 132 height 30
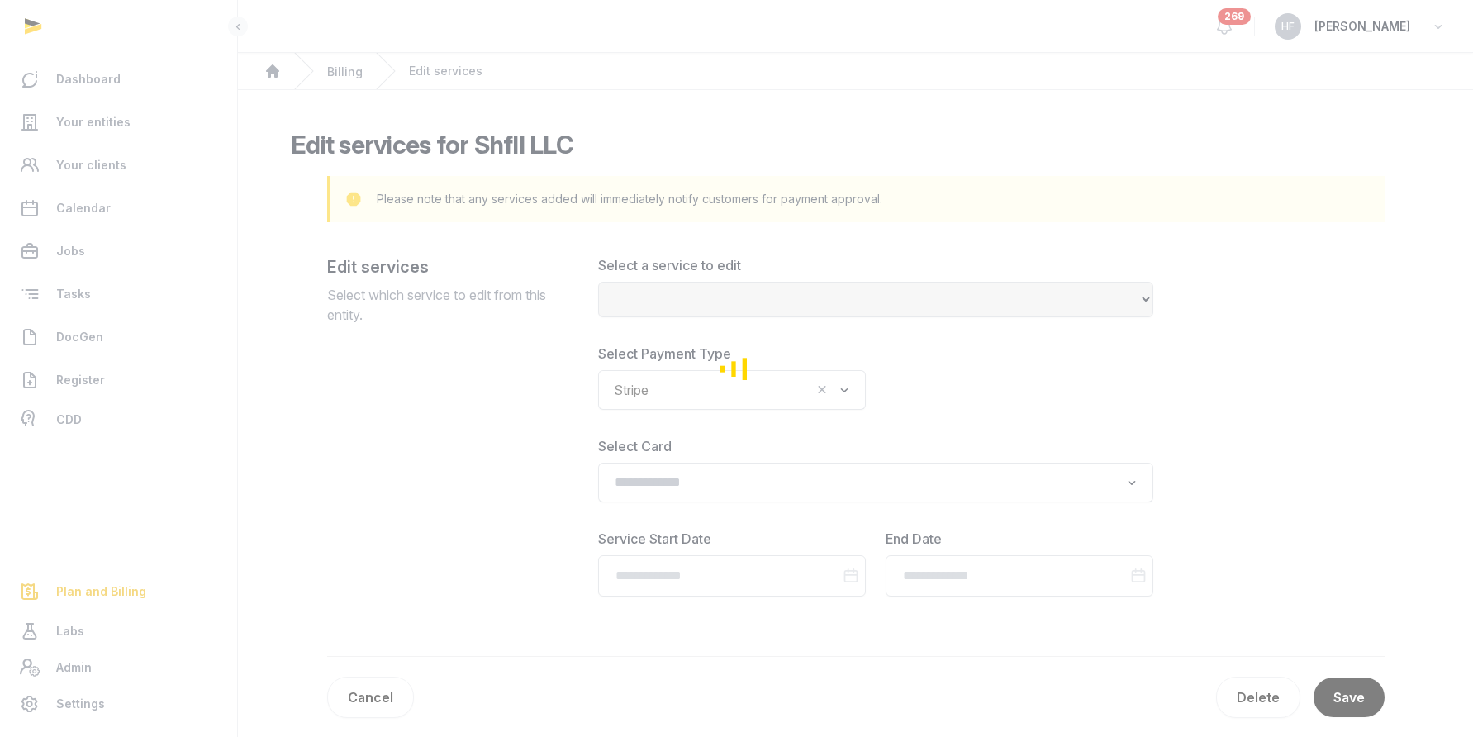
select select "**********"
type input "**********"
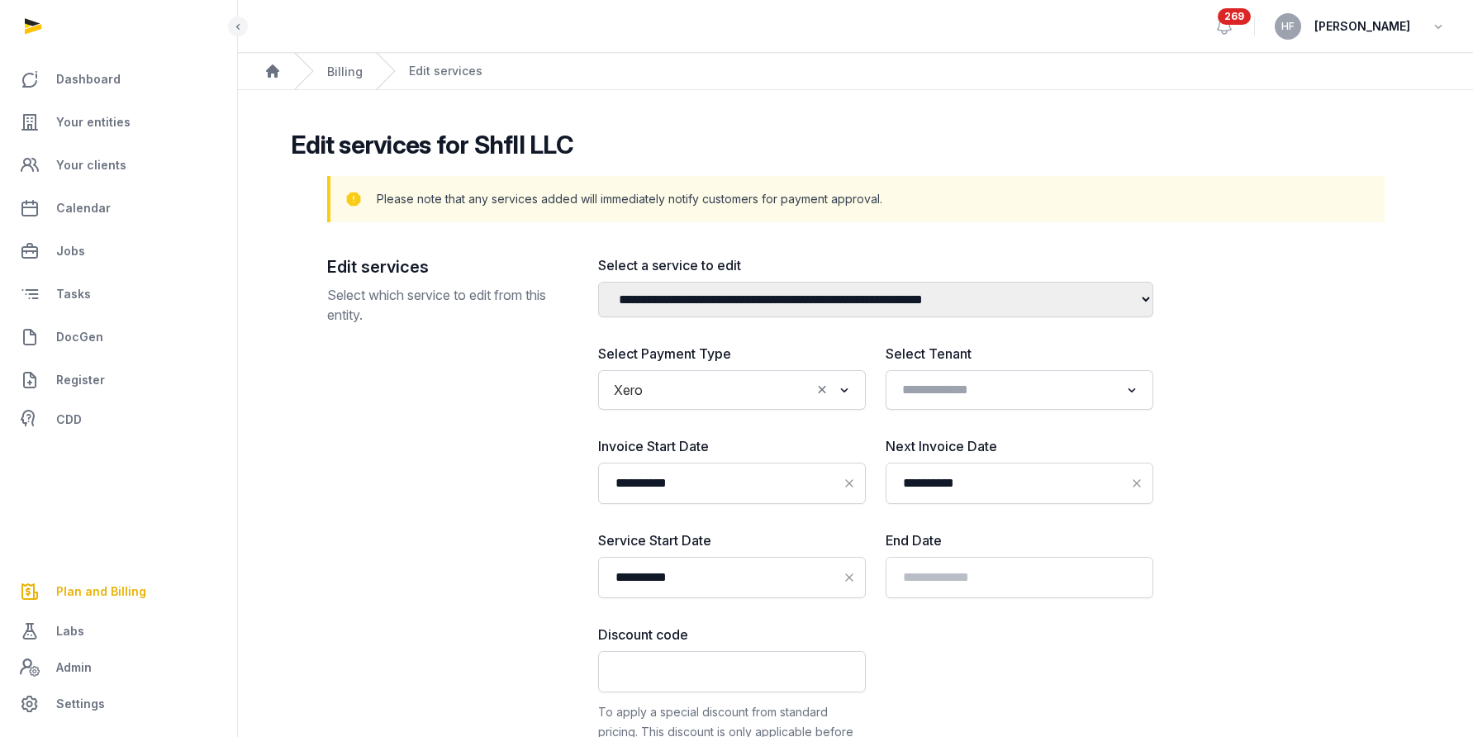
click at [738, 392] on input "Search for option" at bounding box center [730, 389] width 160 height 23
click at [687, 429] on li "Stripe" at bounding box center [732, 426] width 266 height 24
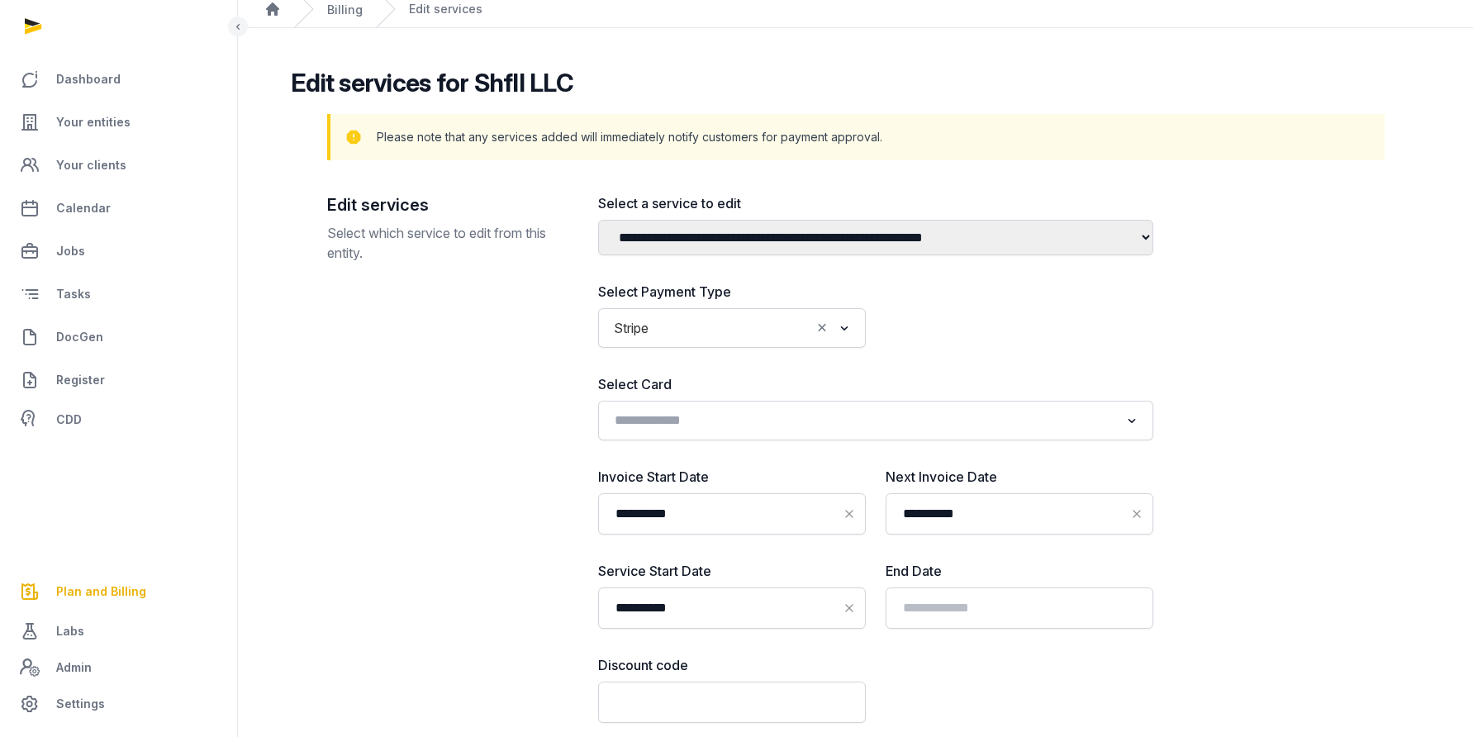
scroll to position [65, 0]
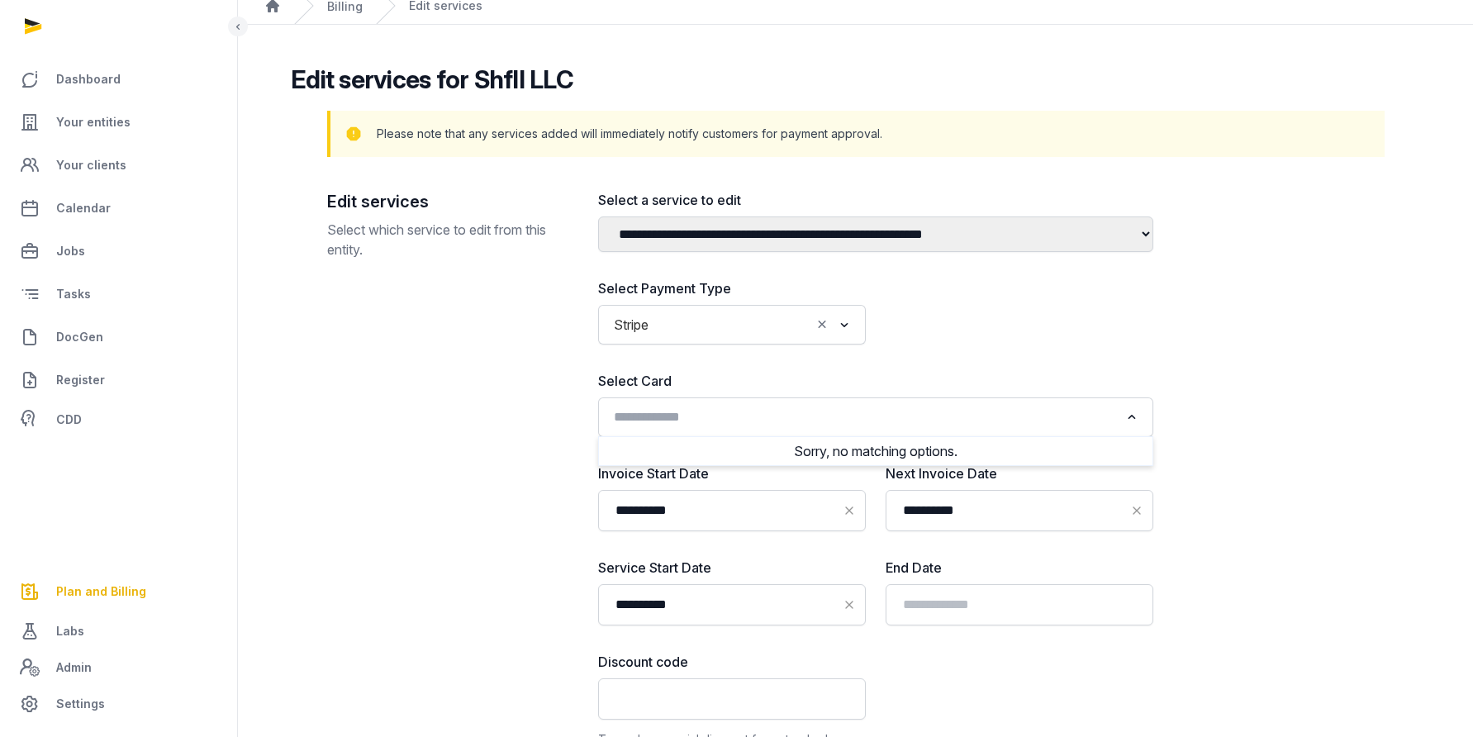
click at [733, 411] on input "Search for option" at bounding box center [863, 417] width 511 height 23
click at [768, 378] on label "Select Card" at bounding box center [875, 381] width 555 height 20
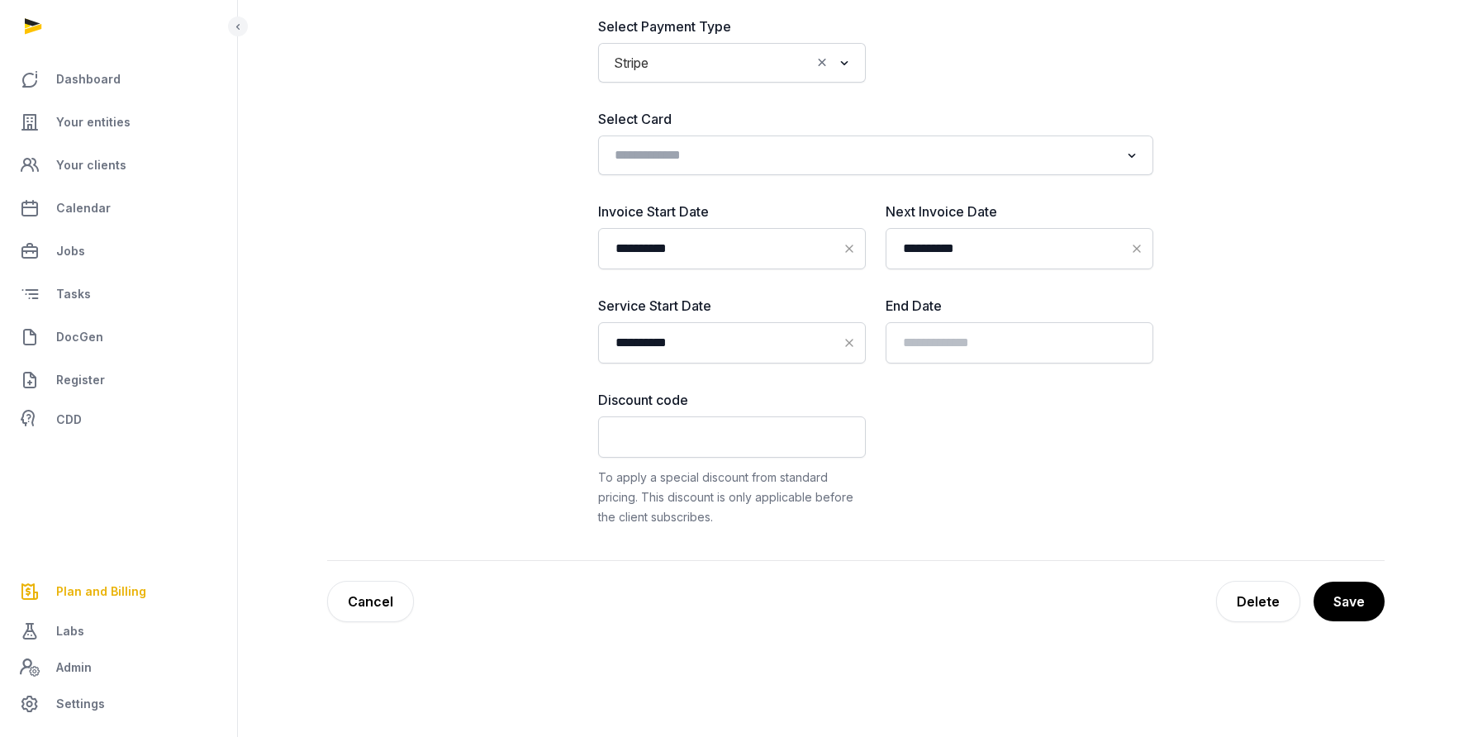
scroll to position [408, 0]
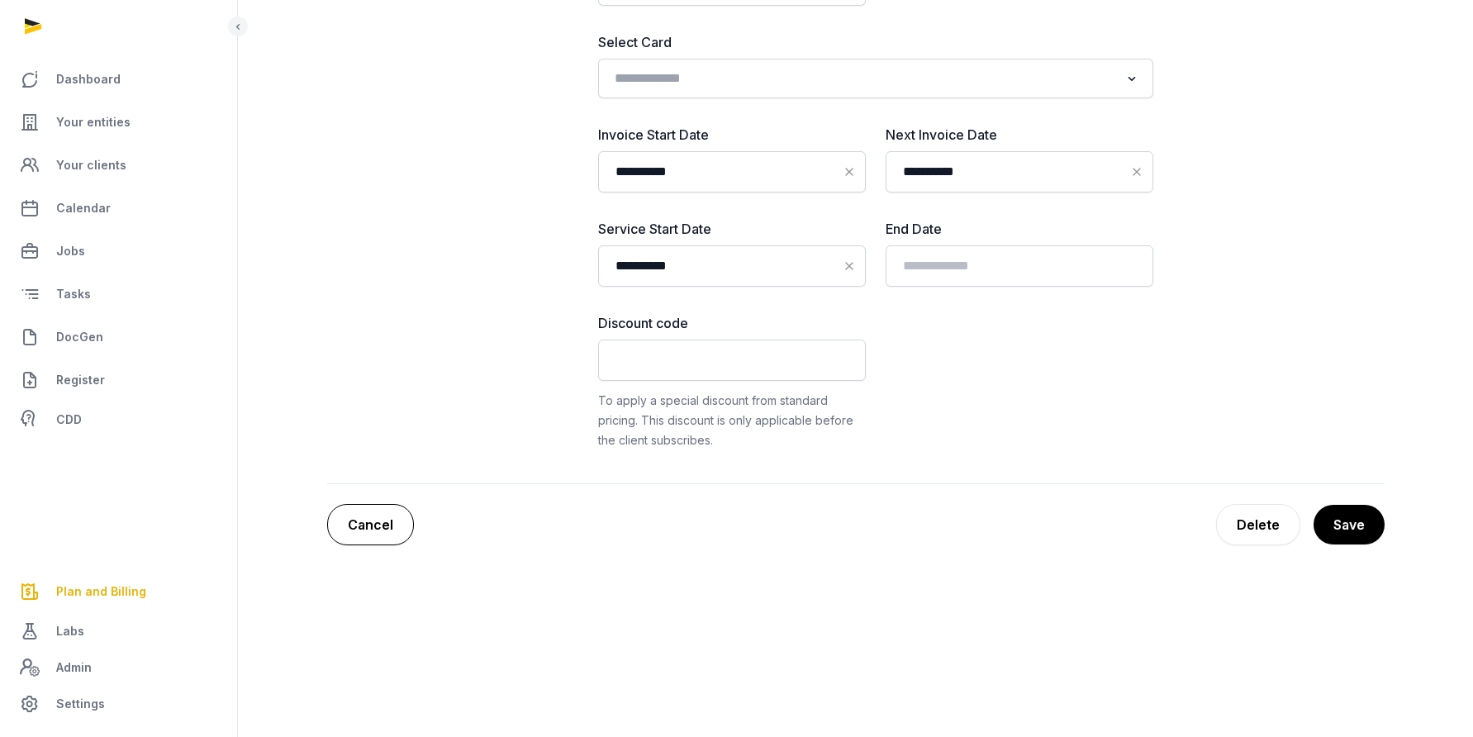
click at [373, 531] on link "Cancel" at bounding box center [370, 524] width 87 height 41
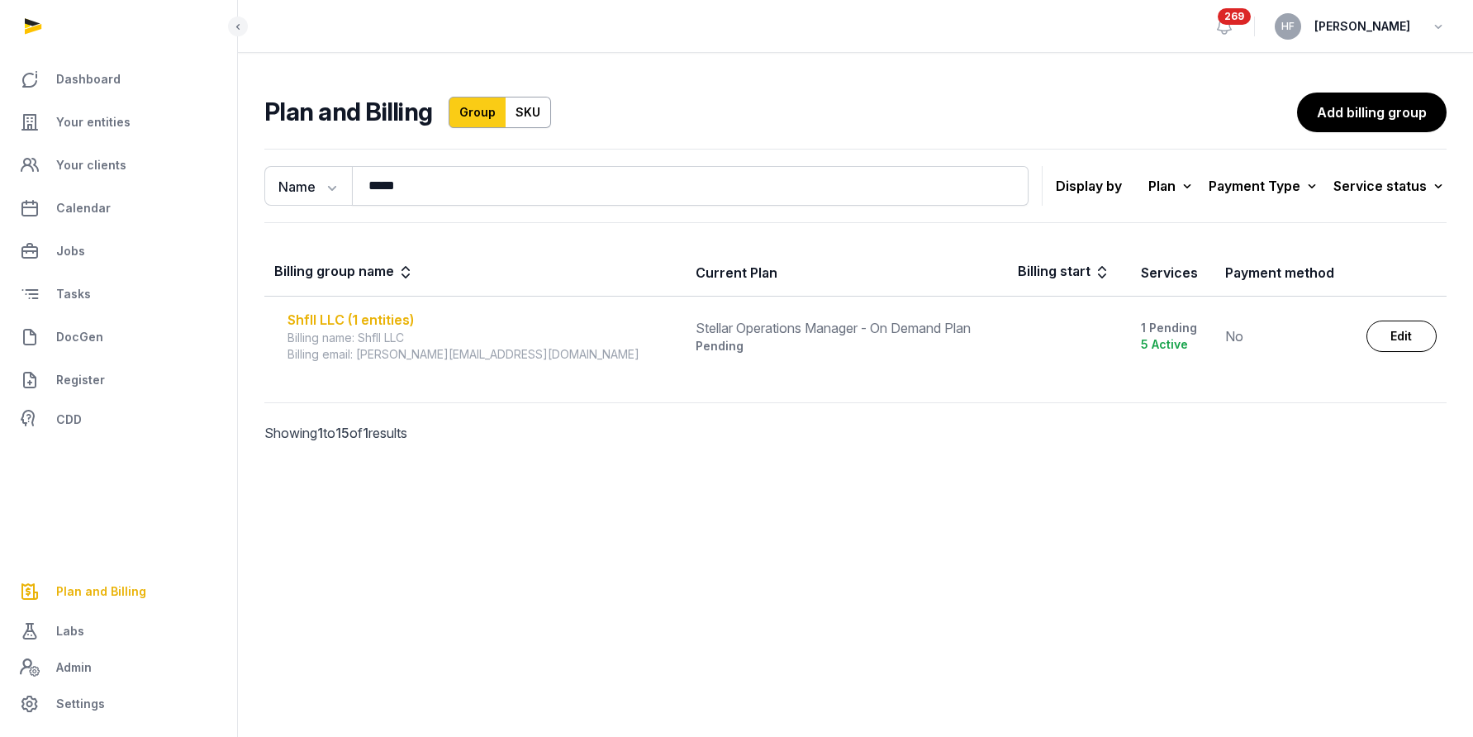
click at [389, 317] on div "Shfll LLC (1 entities)" at bounding box center [482, 320] width 388 height 20
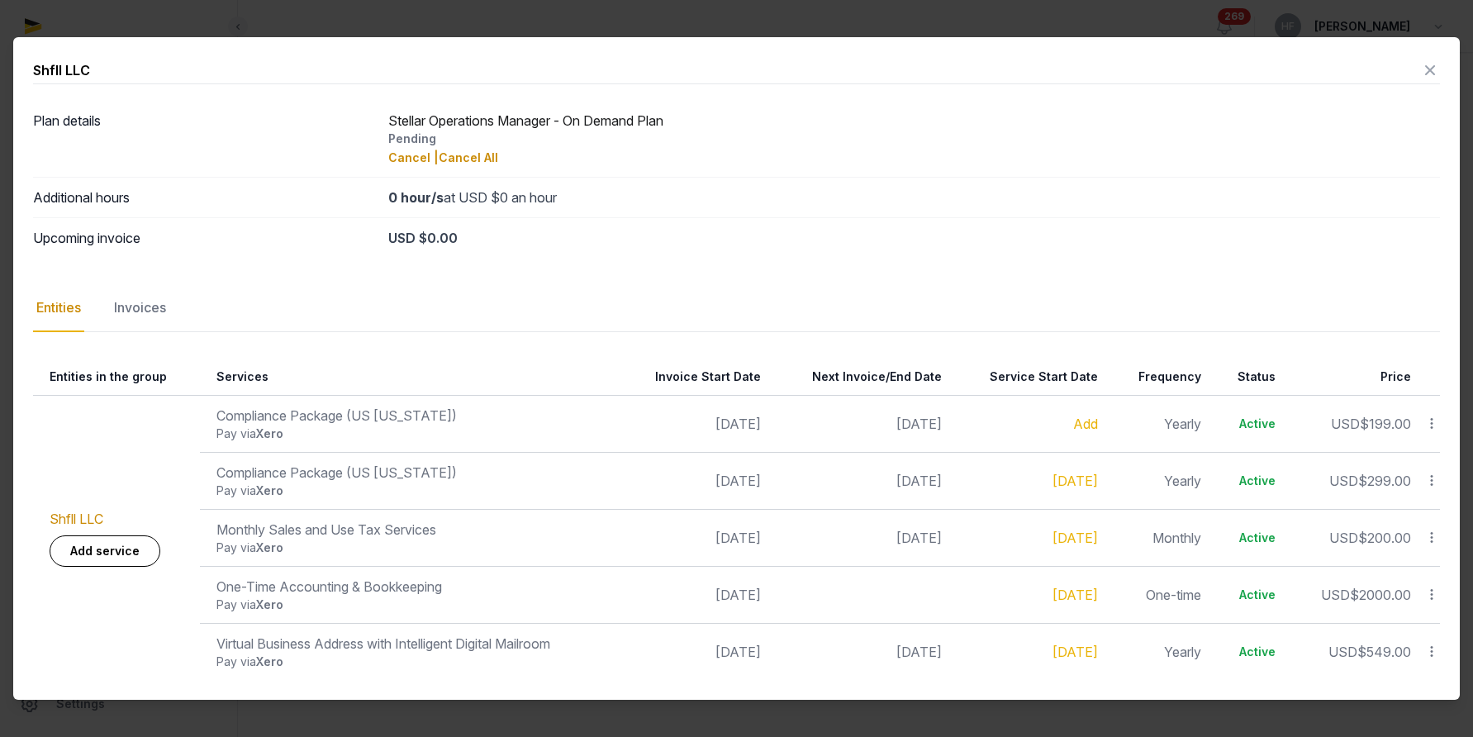
click at [1429, 70] on icon at bounding box center [1430, 70] width 20 height 26
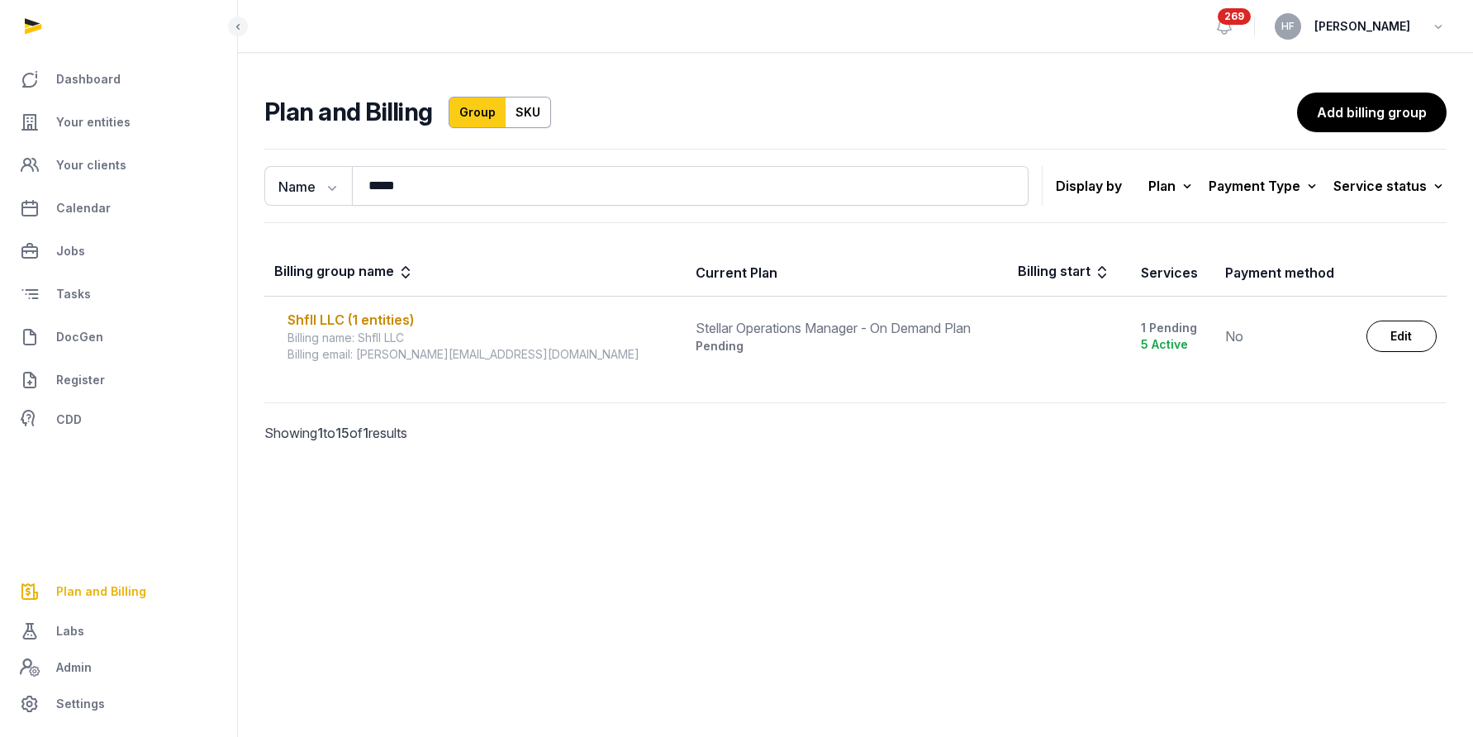
click at [1225, 334] on div "No" at bounding box center [1285, 336] width 121 height 20
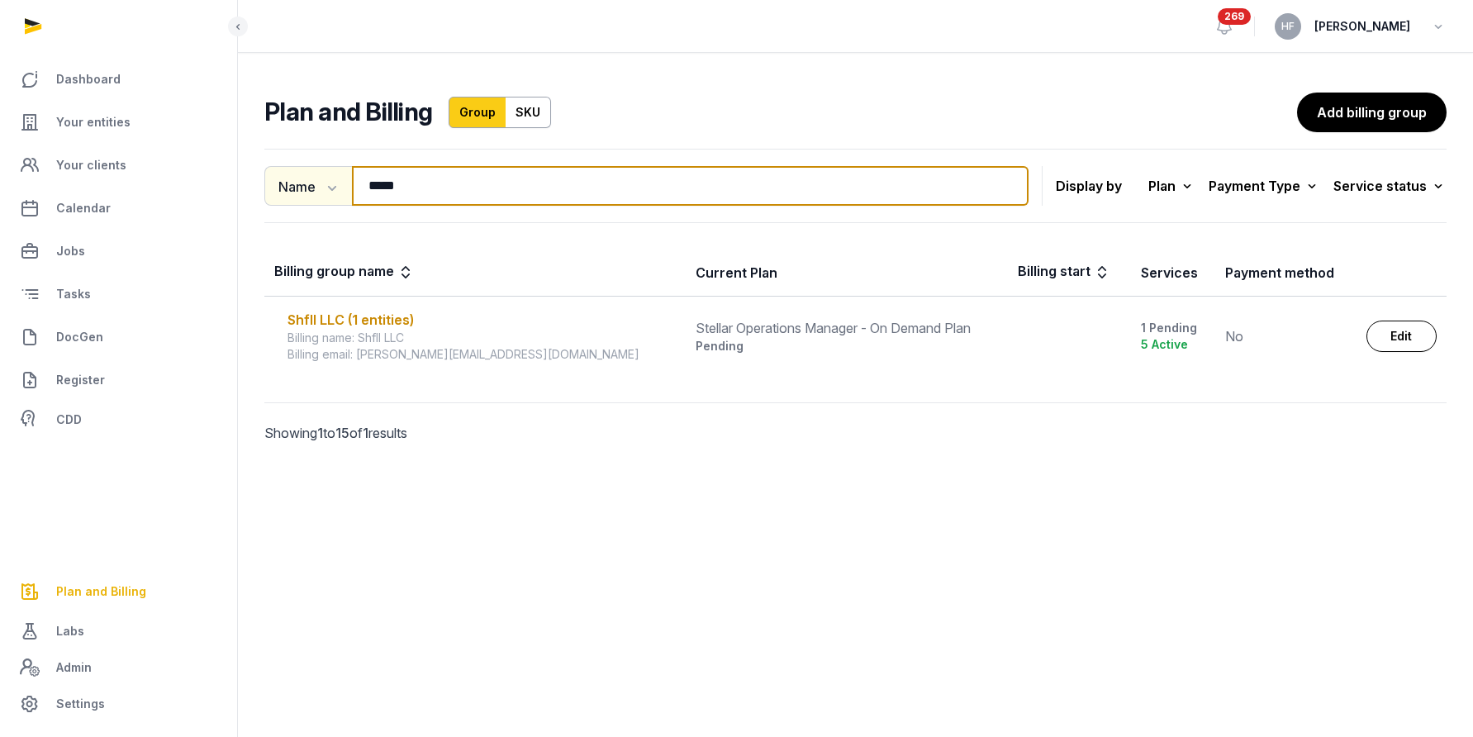
drag, startPoint x: 419, startPoint y: 183, endPoint x: 330, endPoint y: 175, distance: 89.6
click at [337, 175] on div "Name Name Email ***** Search" at bounding box center [646, 186] width 764 height 40
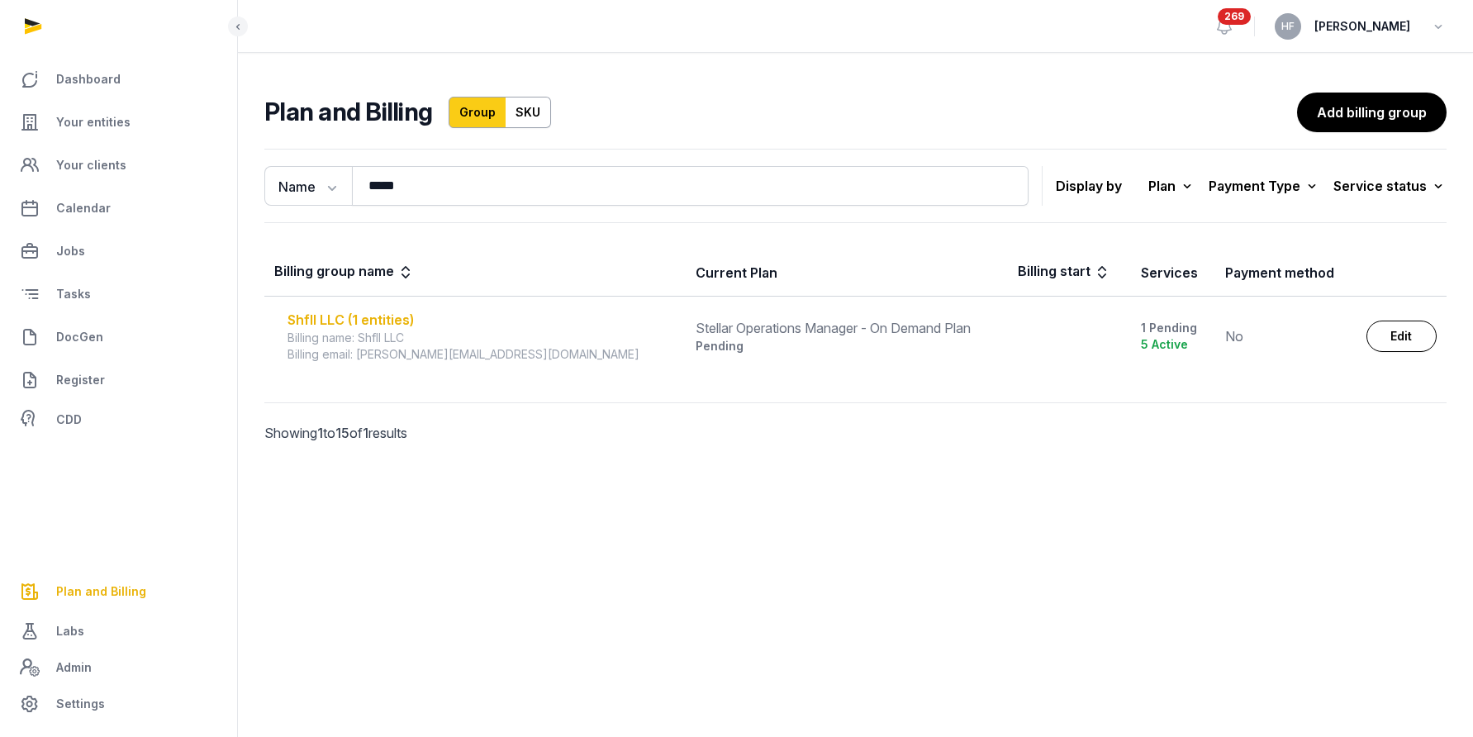
click at [402, 319] on div "Shfll LLC (1 entities)" at bounding box center [482, 320] width 388 height 20
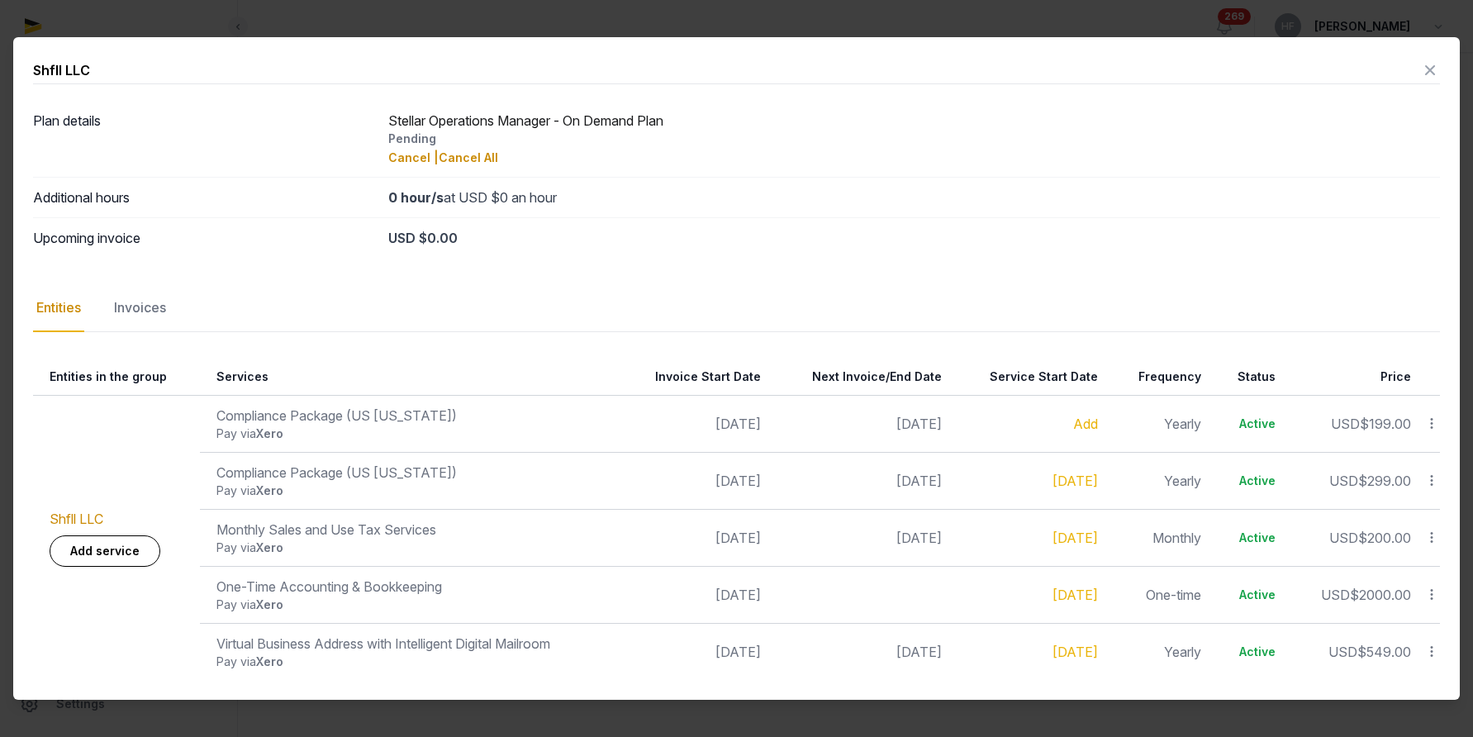
click at [1431, 64] on icon at bounding box center [1430, 70] width 20 height 26
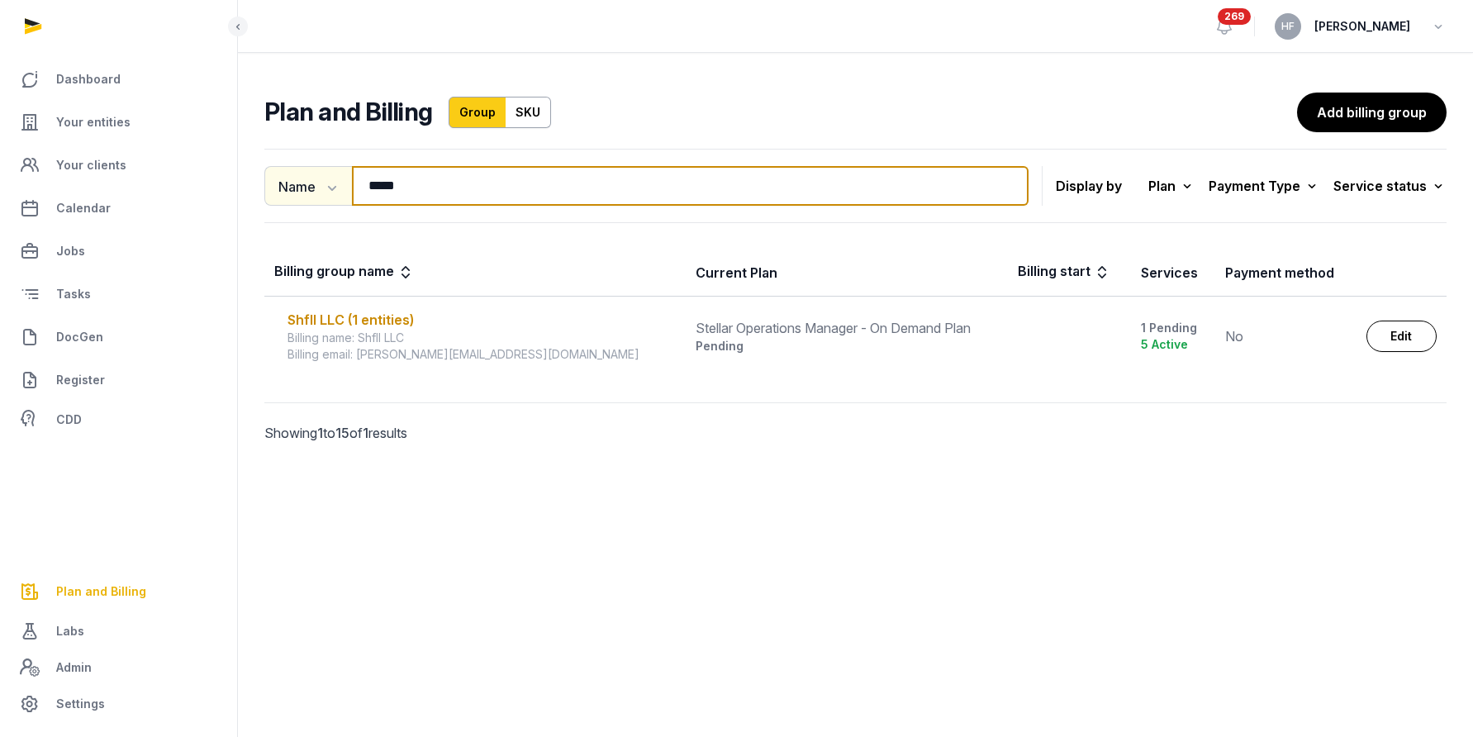
drag, startPoint x: 430, startPoint y: 183, endPoint x: 273, endPoint y: 177, distance: 156.3
click at [288, 175] on div "Name Name Email ***** Search" at bounding box center [646, 186] width 764 height 40
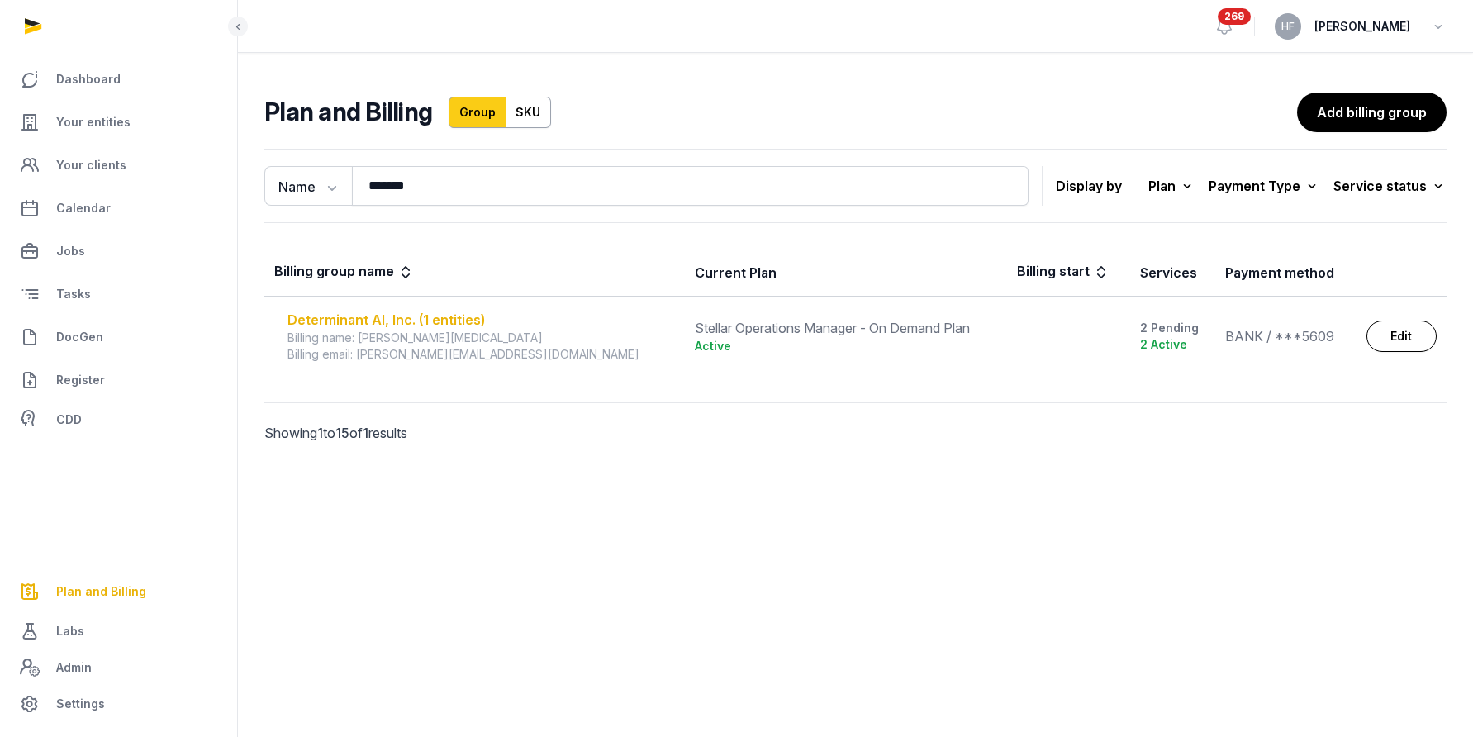
click at [440, 323] on div "Determinant AI, Inc. (1 entities)" at bounding box center [481, 320] width 387 height 20
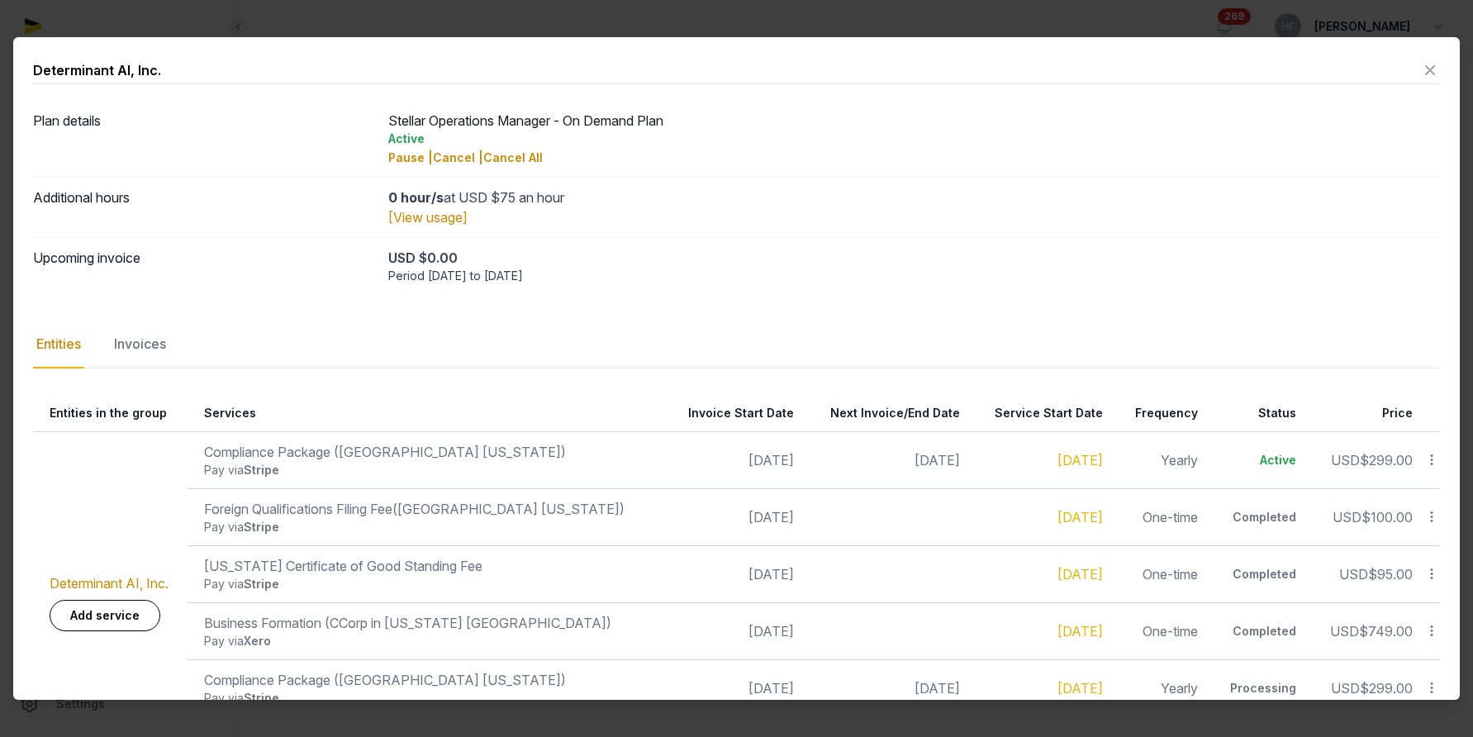
click at [1429, 74] on icon at bounding box center [1430, 70] width 20 height 26
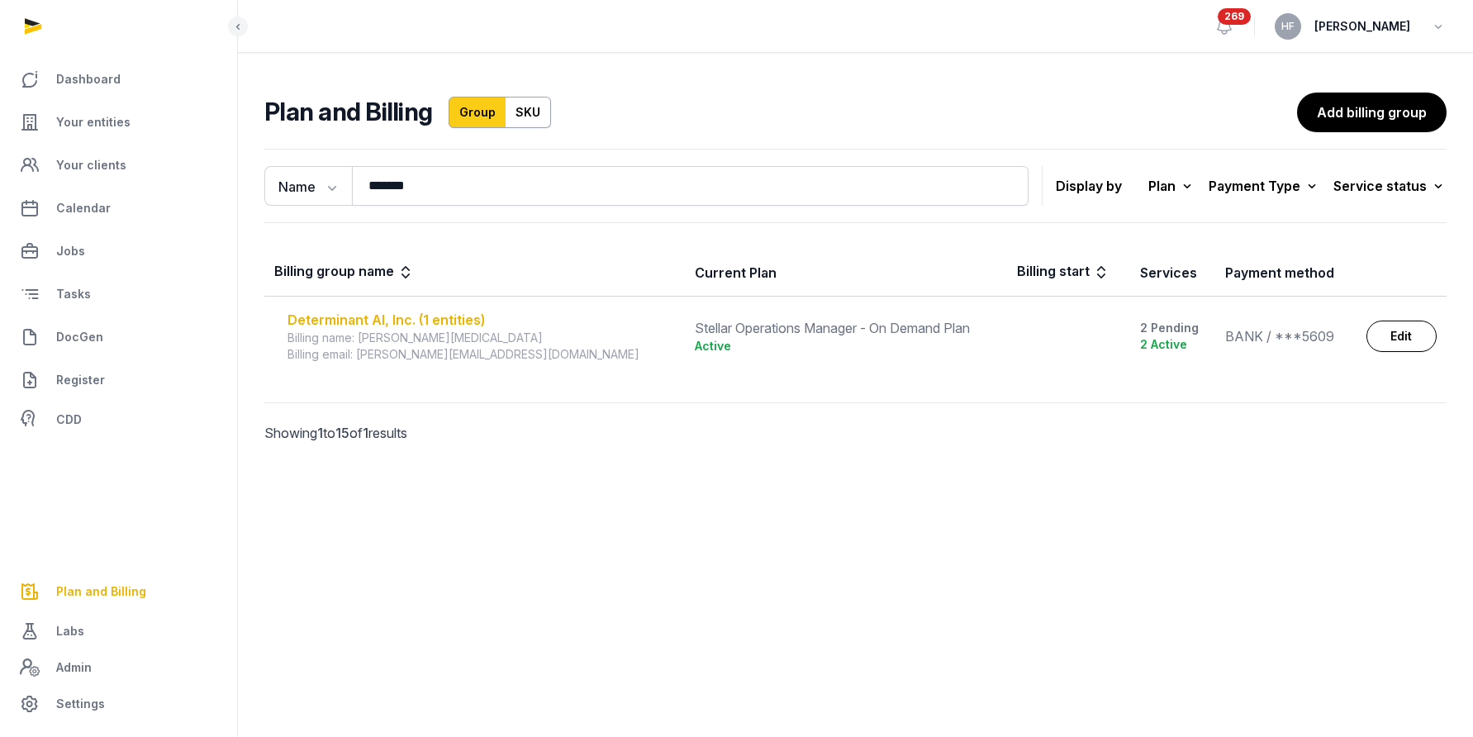
click at [420, 325] on div "Determinant AI, Inc. (1 entities)" at bounding box center [481, 320] width 387 height 20
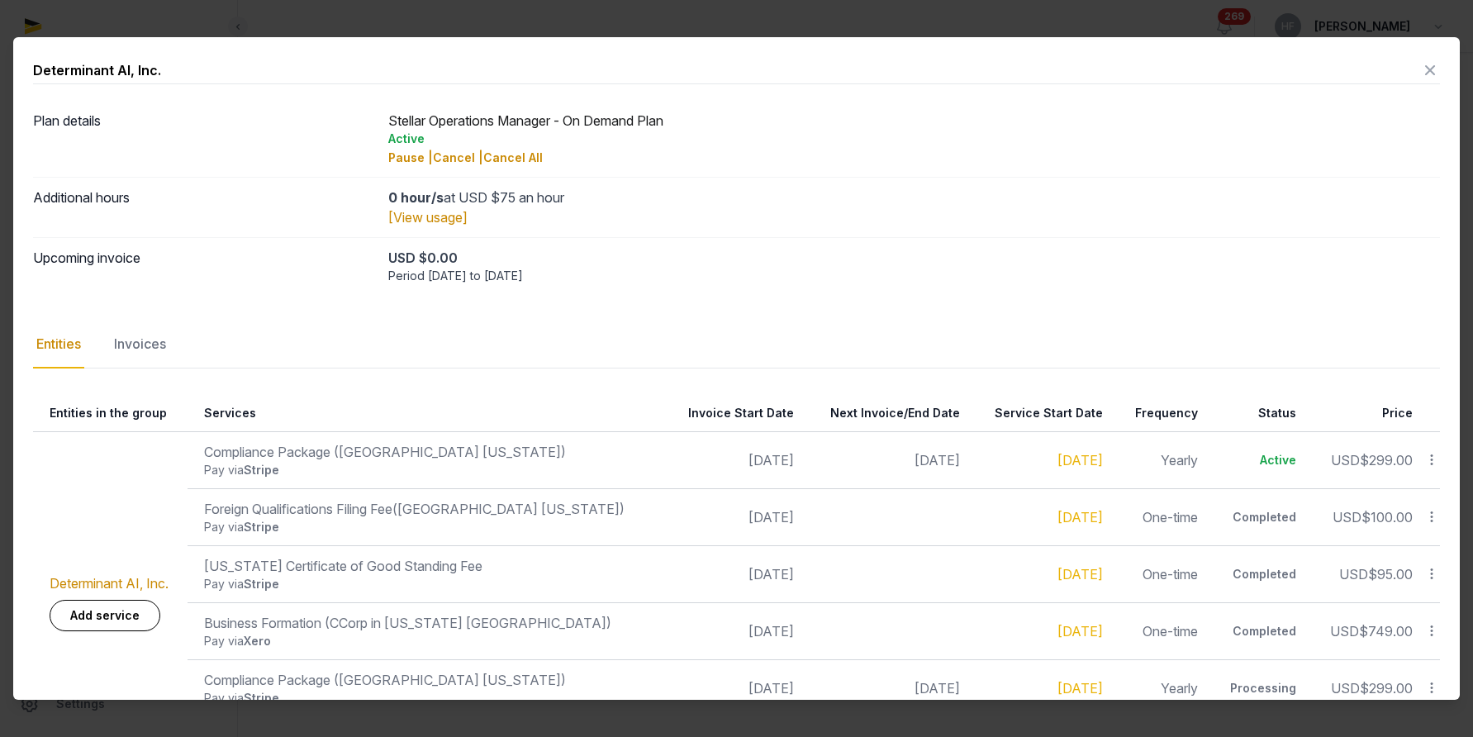
click at [154, 350] on div "Invoices" at bounding box center [140, 345] width 59 height 48
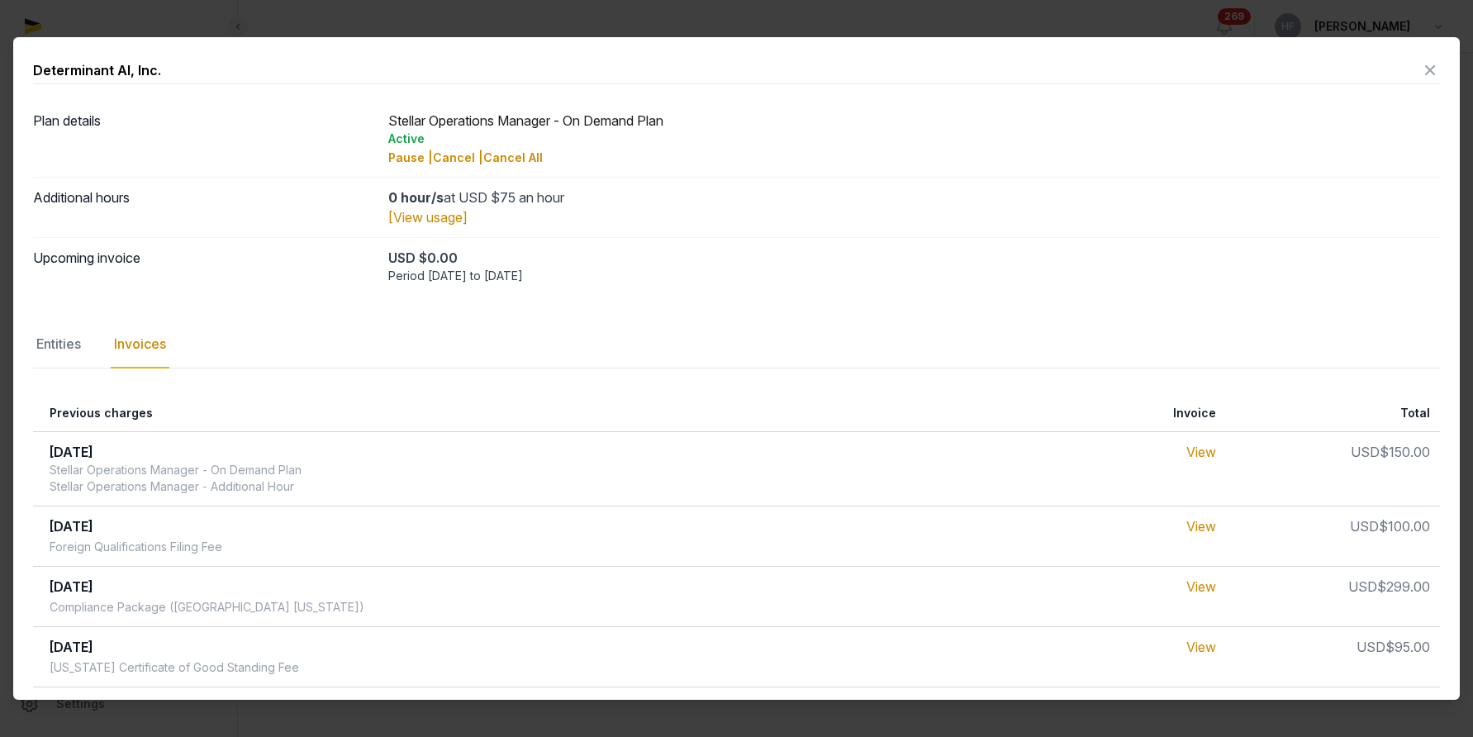
click at [1438, 74] on icon at bounding box center [1430, 70] width 20 height 26
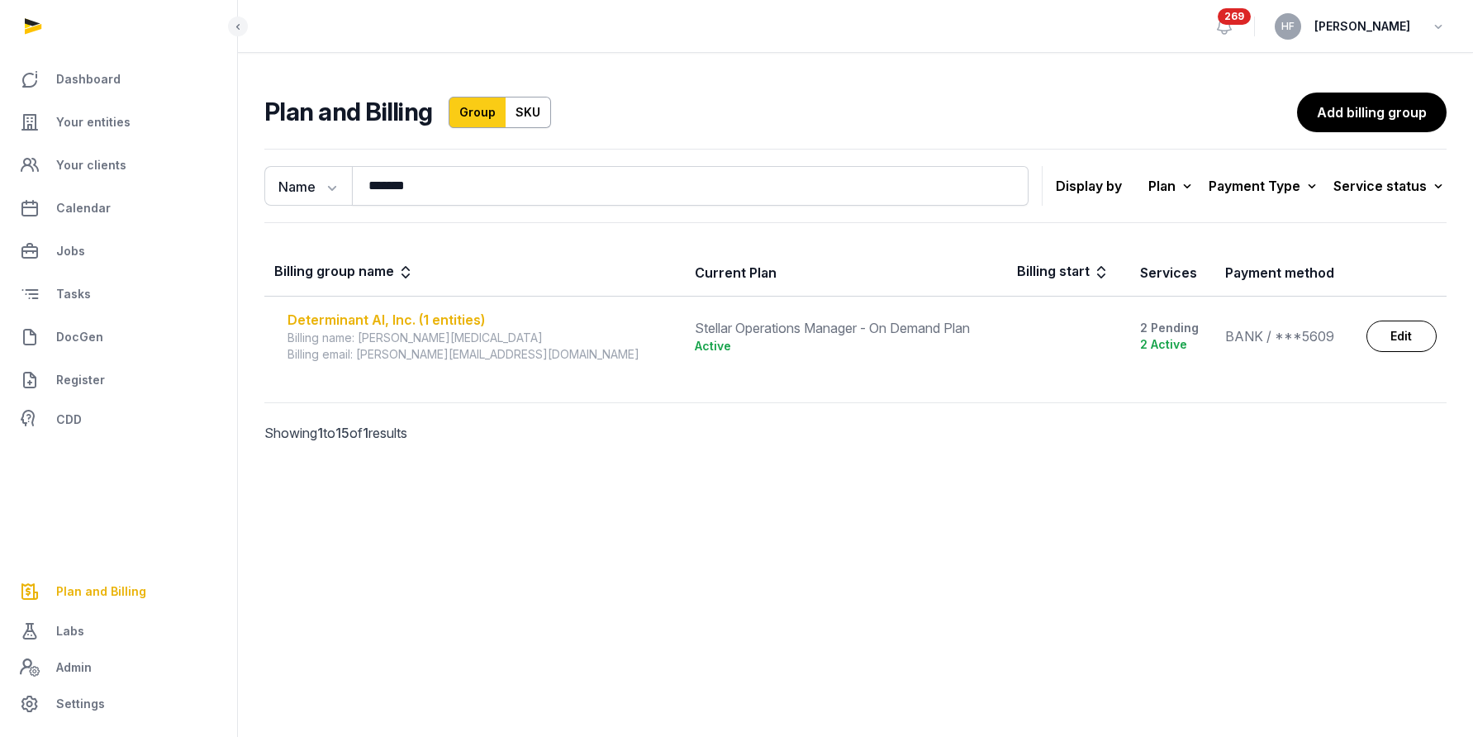
click at [452, 317] on div "Determinant AI, Inc. (1 entities)" at bounding box center [481, 320] width 387 height 20
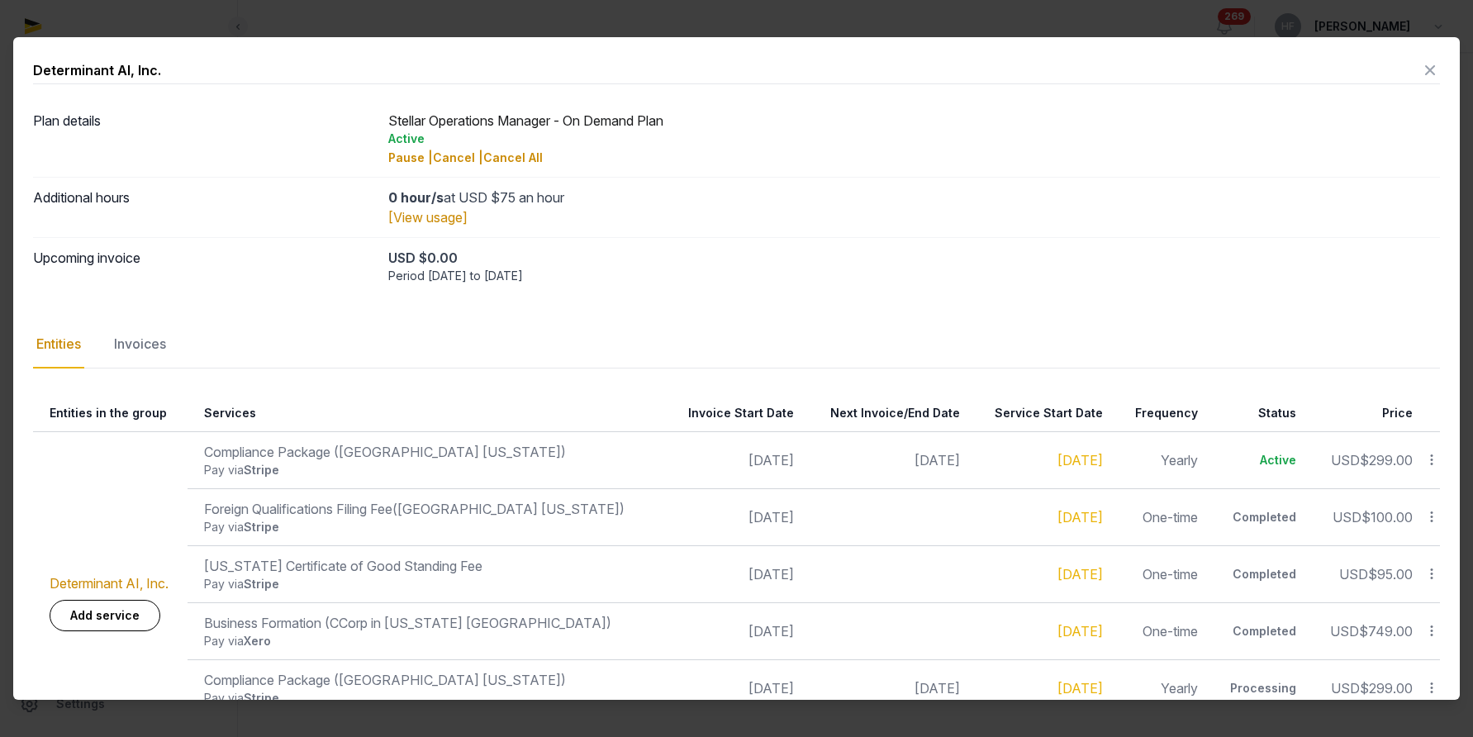
click at [1432, 66] on icon at bounding box center [1430, 70] width 20 height 26
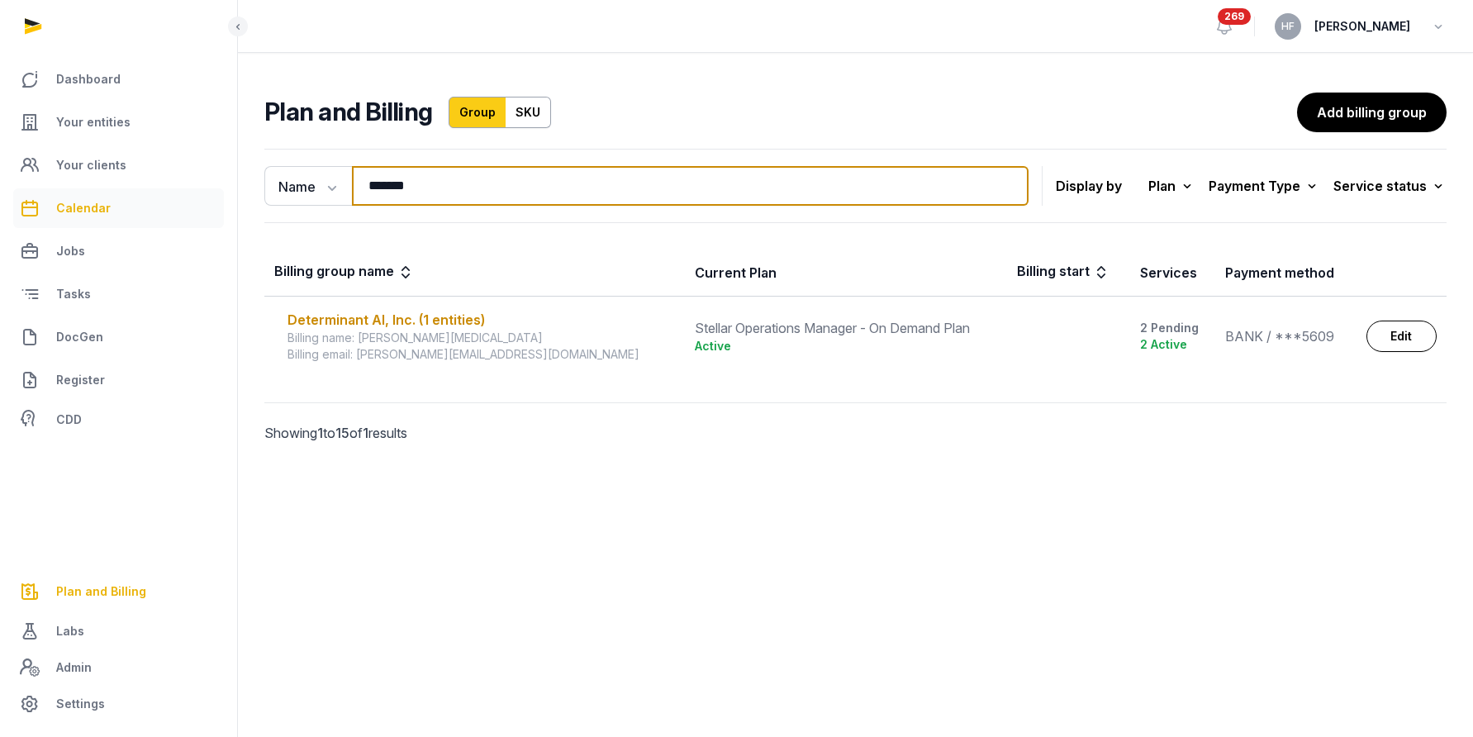
drag, startPoint x: 460, startPoint y: 187, endPoint x: 86, endPoint y: 190, distance: 374.3
click at [102, 188] on div "Dashboard Your entities Your clients Calendar Jobs Tasks DocGen Register CDD Pl…" at bounding box center [736, 368] width 1473 height 737
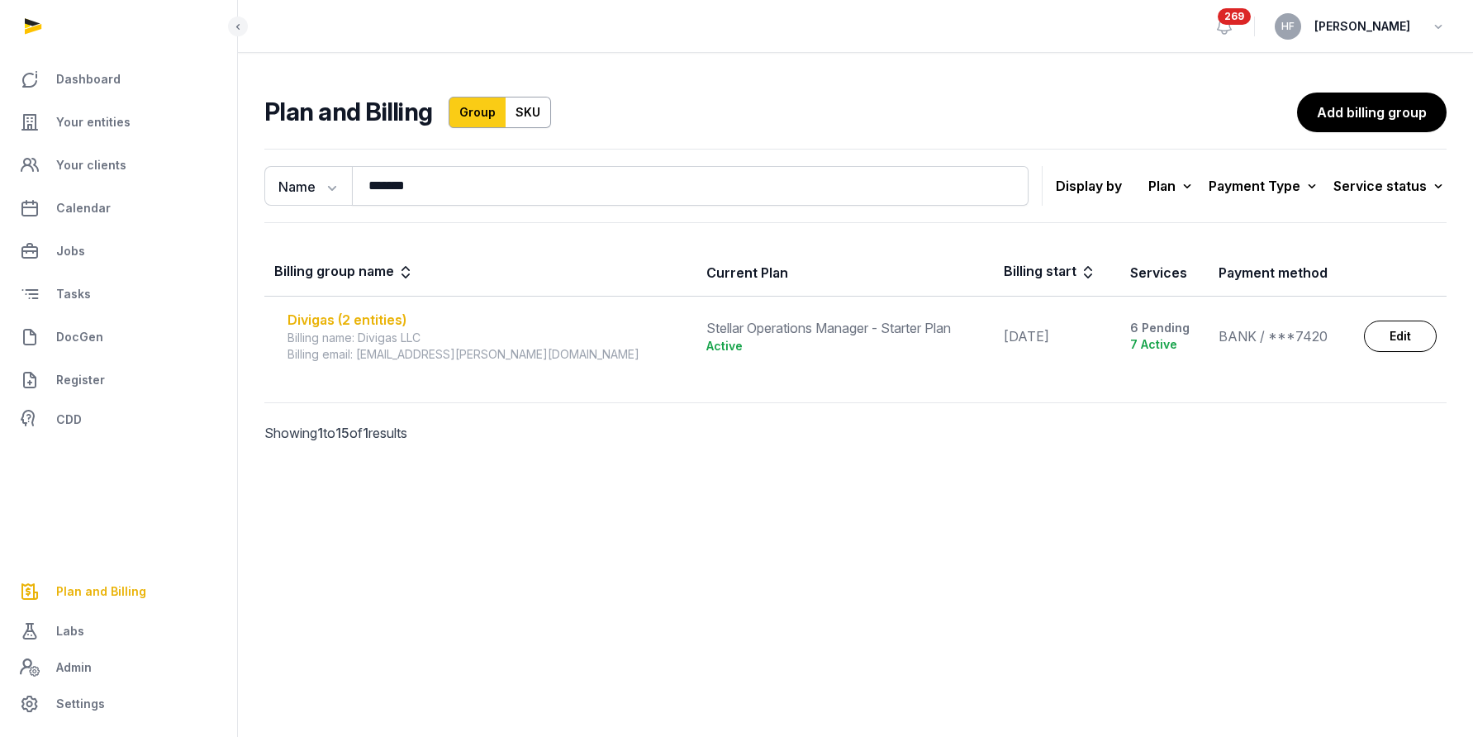
click at [330, 320] on div "Divigas (2 entities)" at bounding box center [487, 320] width 399 height 20
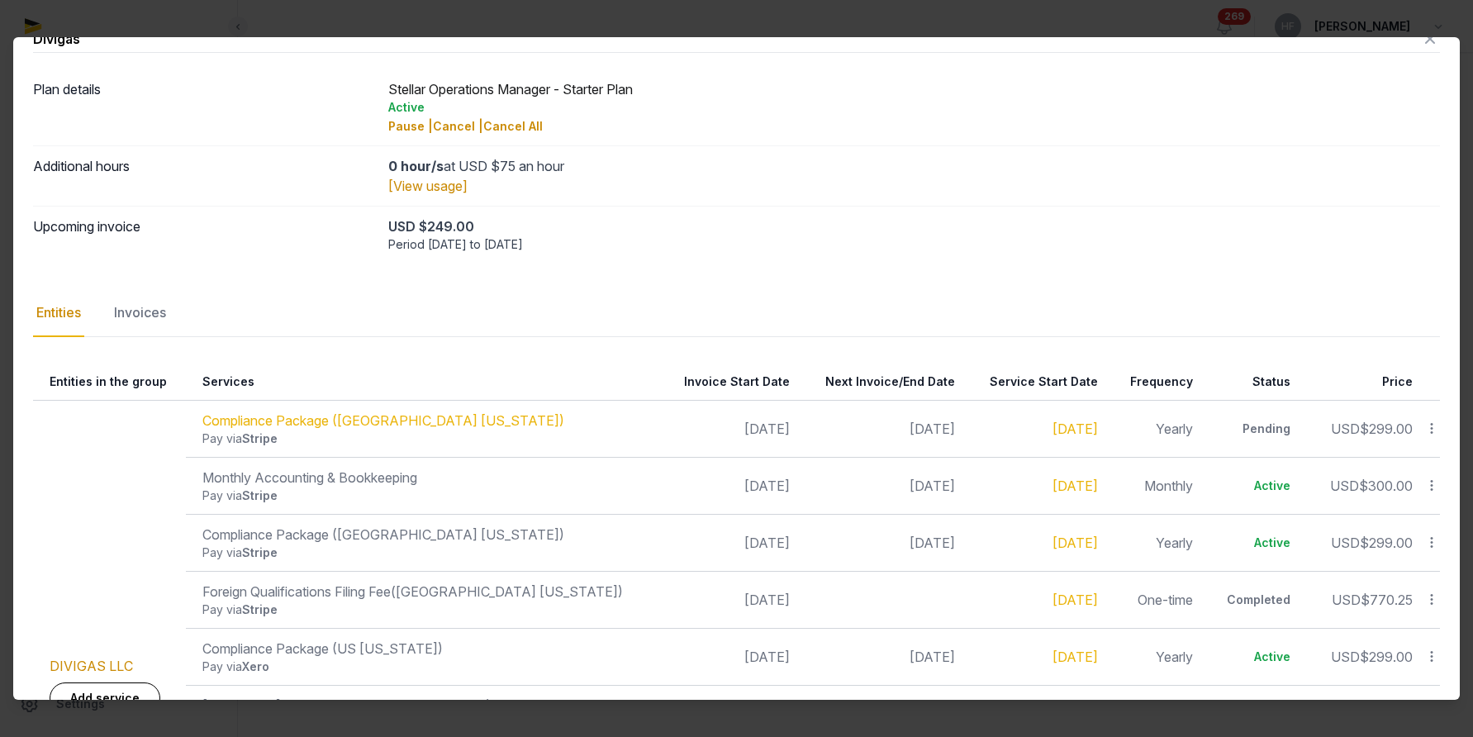
scroll to position [8, 0]
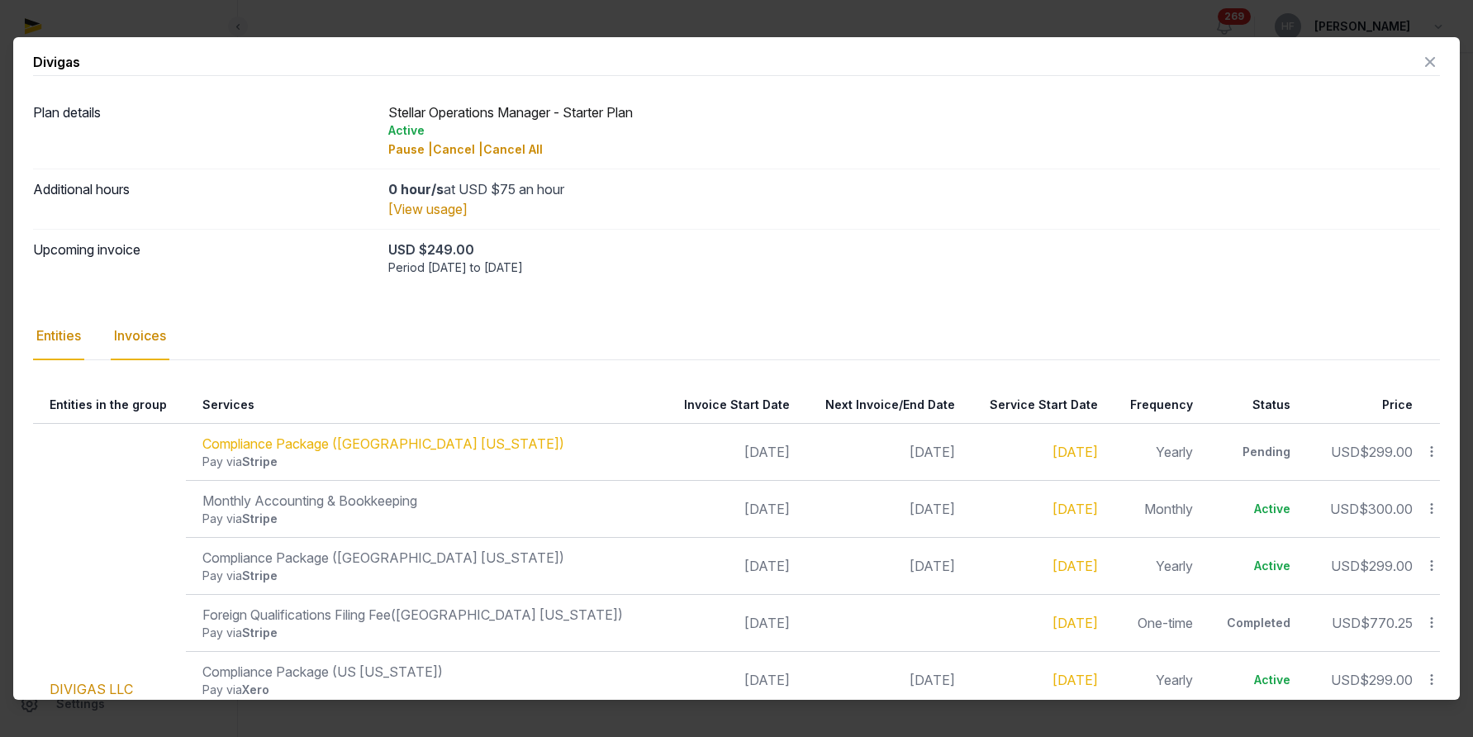
click at [145, 339] on div "Invoices" at bounding box center [140, 336] width 59 height 48
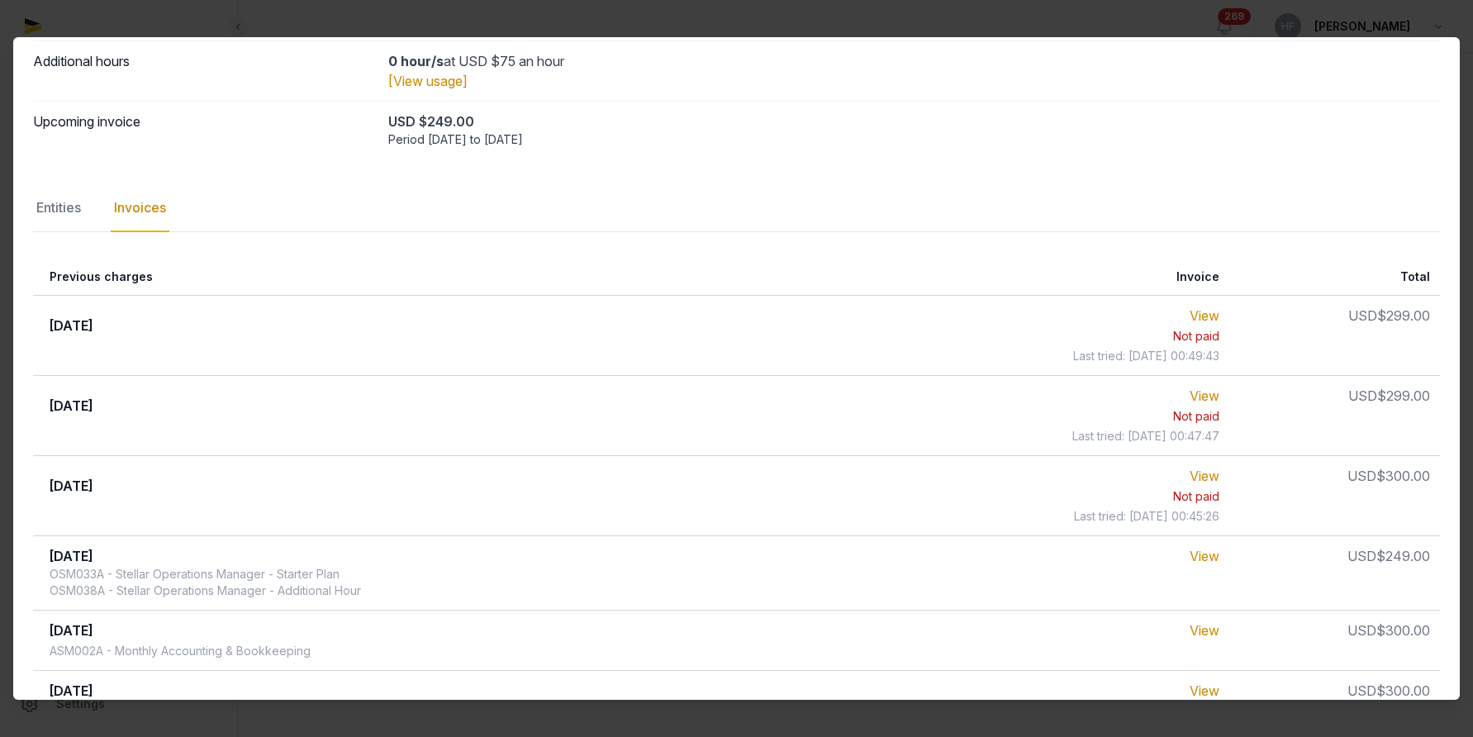
scroll to position [0, 0]
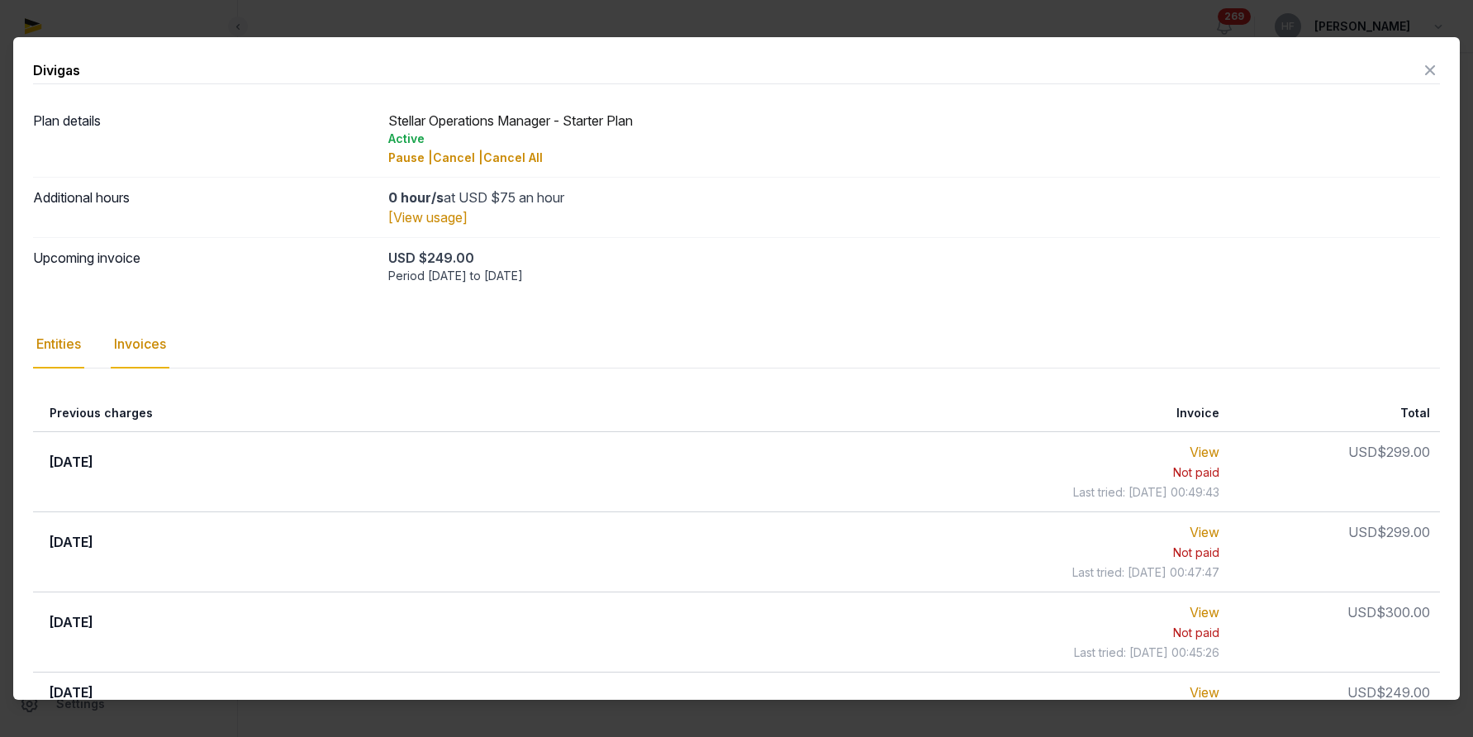
click at [56, 348] on div "Entities" at bounding box center [58, 345] width 51 height 48
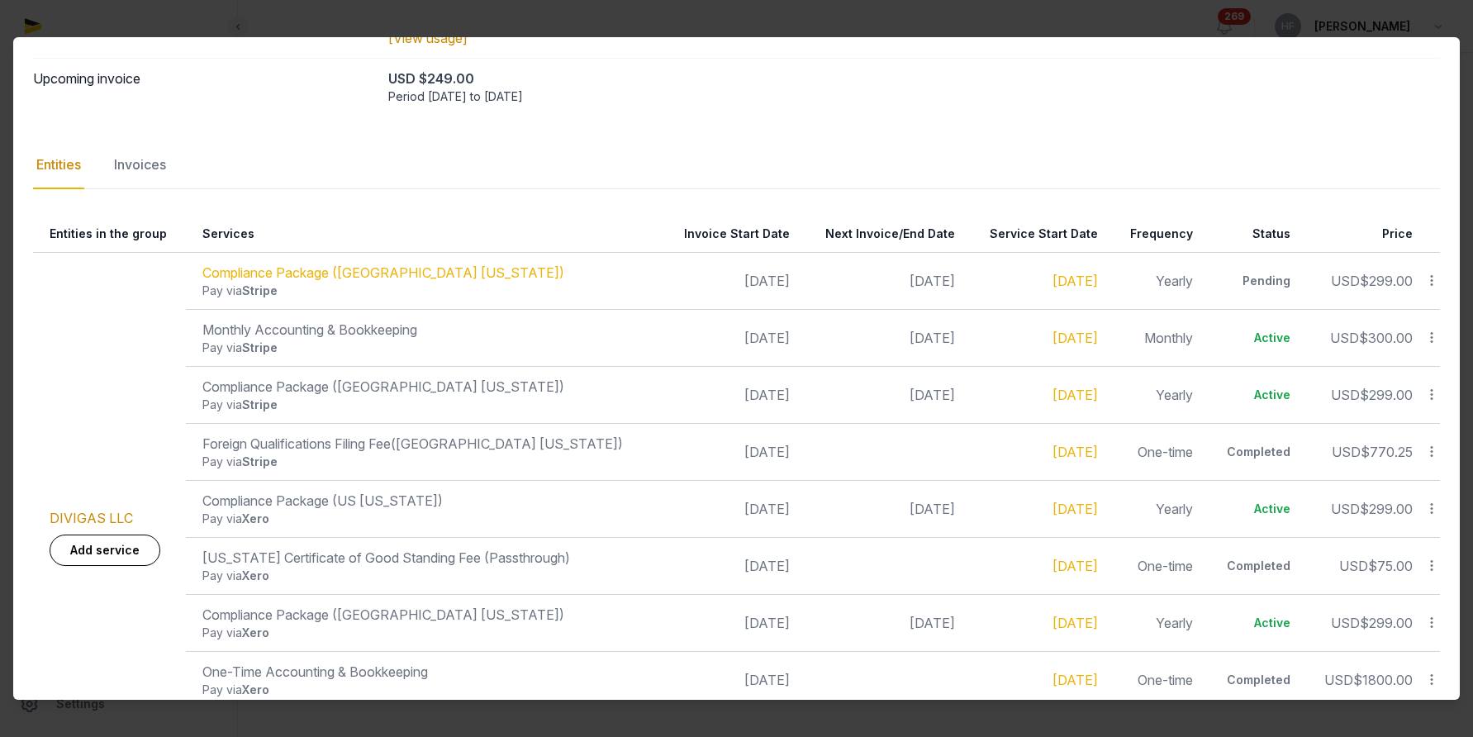
scroll to position [185, 0]
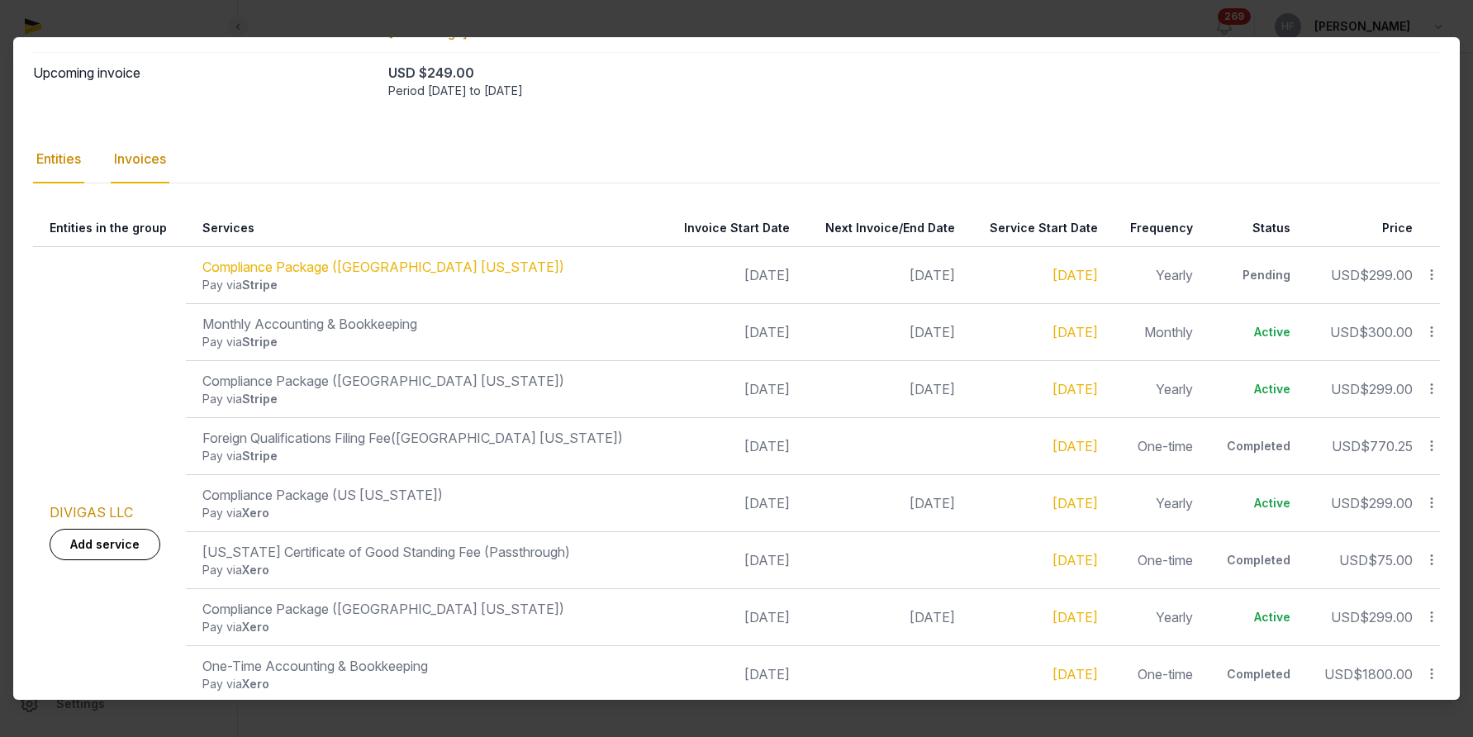
click at [165, 169] on div "Invoices" at bounding box center [140, 159] width 59 height 48
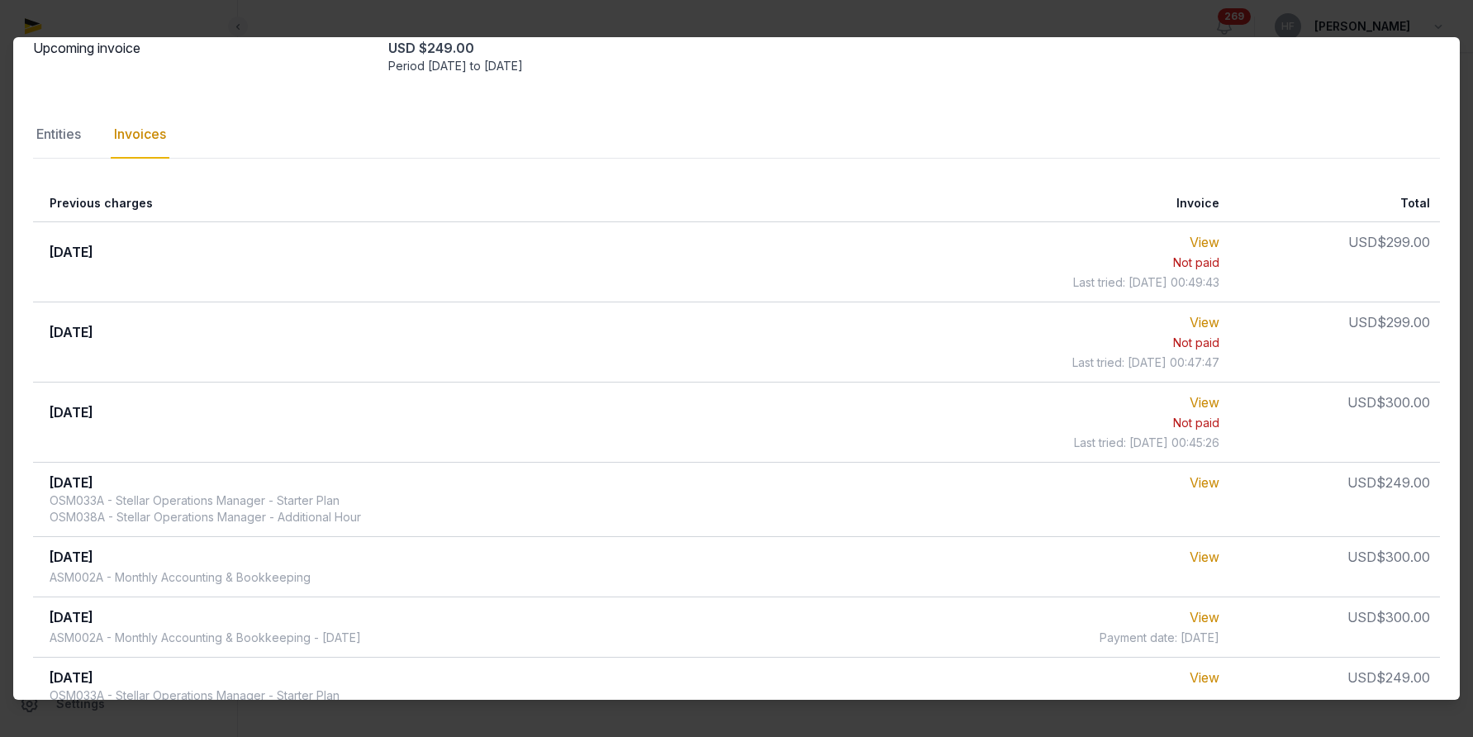
scroll to position [0, 0]
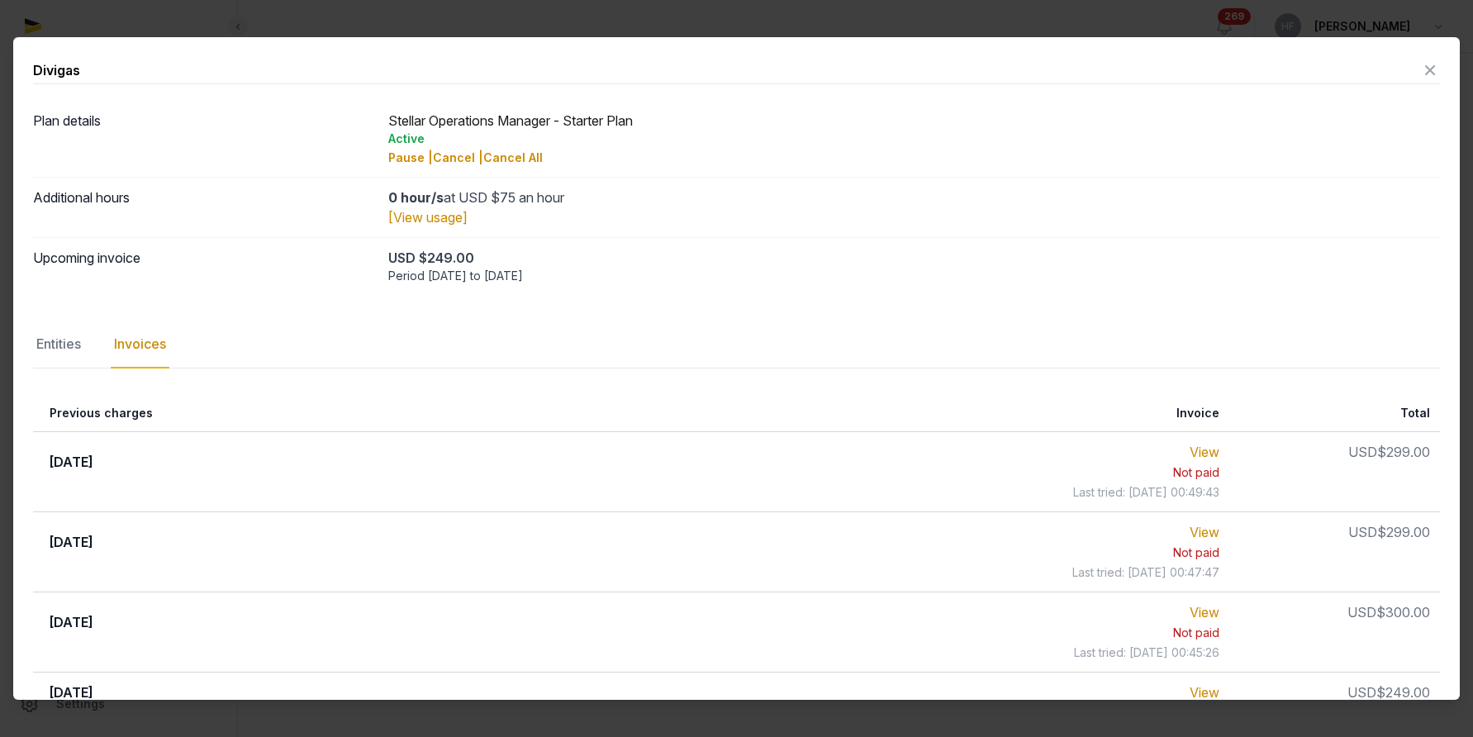
click at [1434, 66] on icon at bounding box center [1430, 70] width 20 height 26
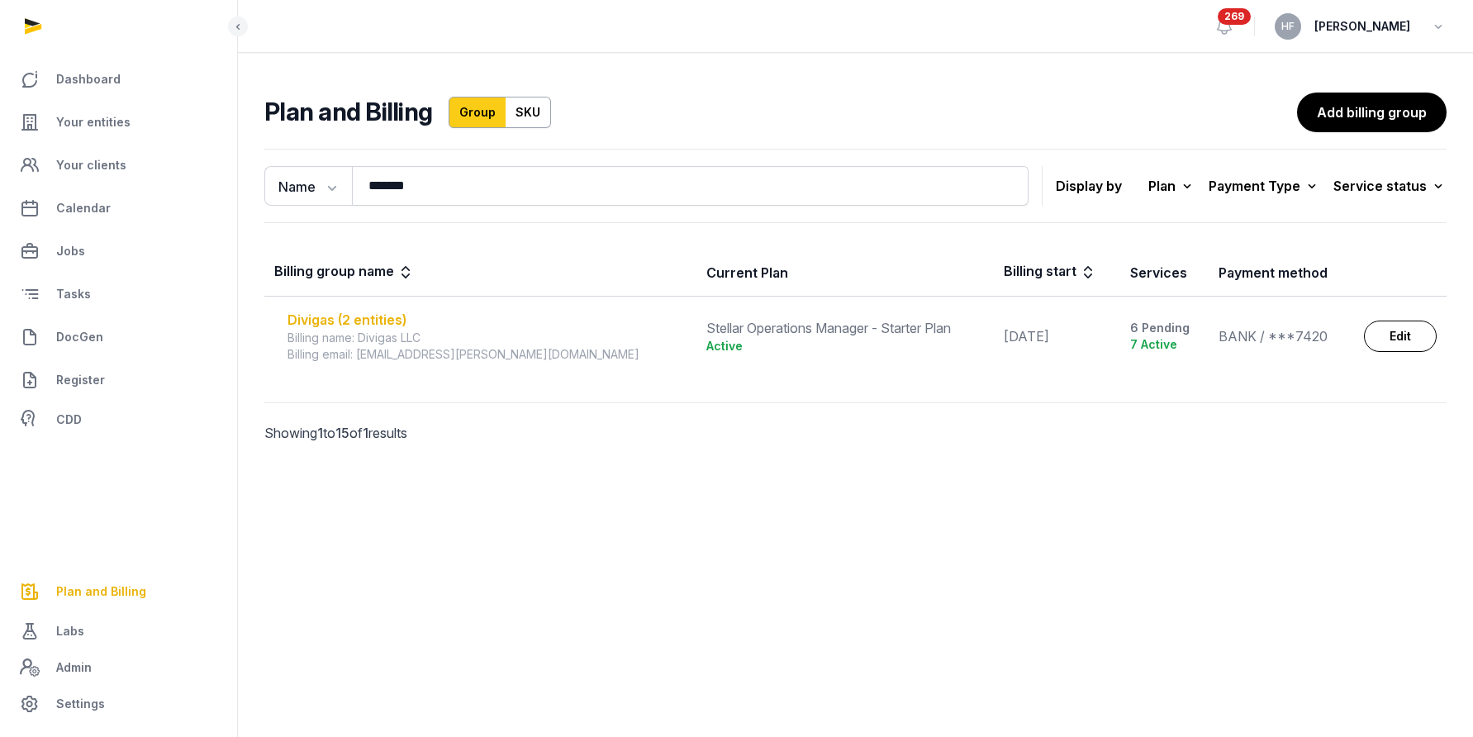
click at [389, 316] on div "Divigas (2 entities)" at bounding box center [487, 320] width 399 height 20
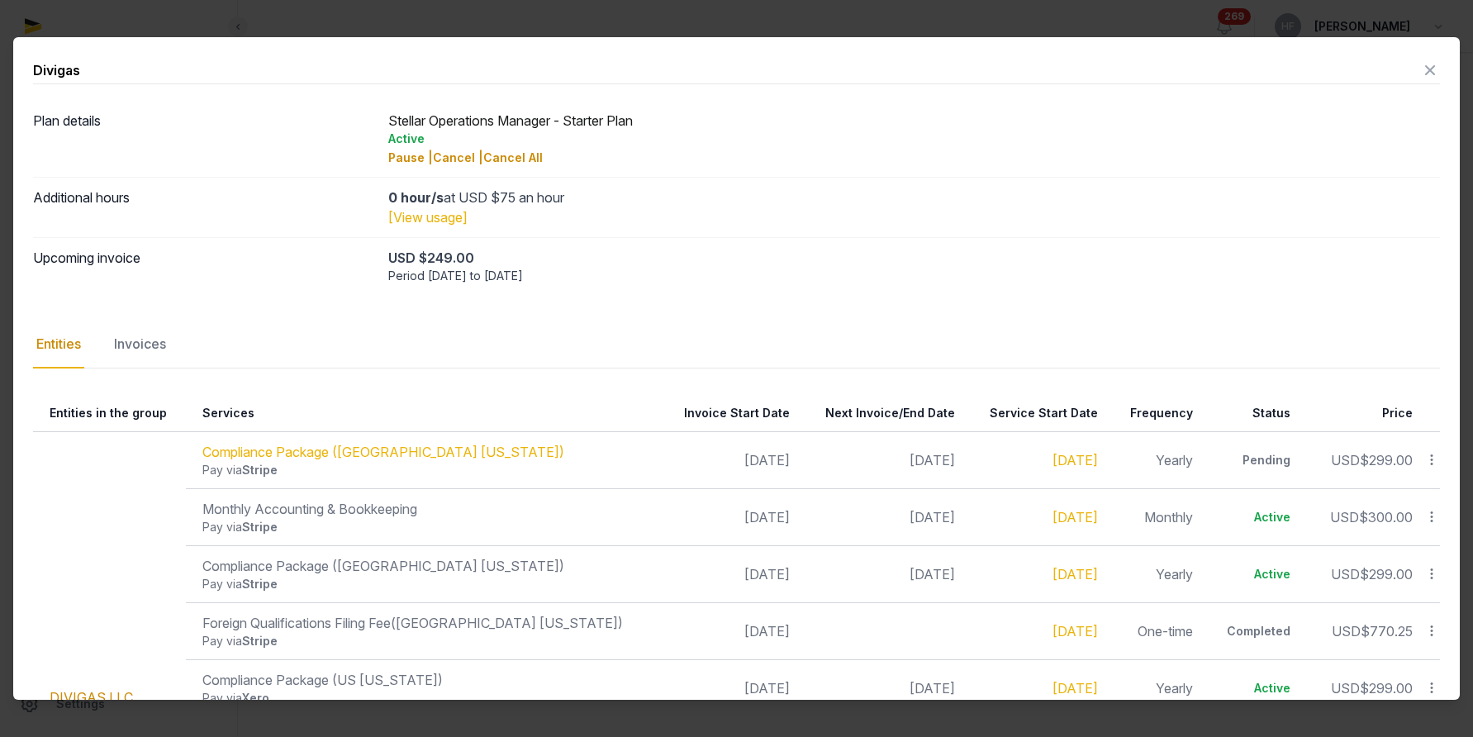
click at [445, 216] on link "[View usage]" at bounding box center [427, 217] width 79 height 17
click at [1430, 64] on icon at bounding box center [1430, 70] width 20 height 26
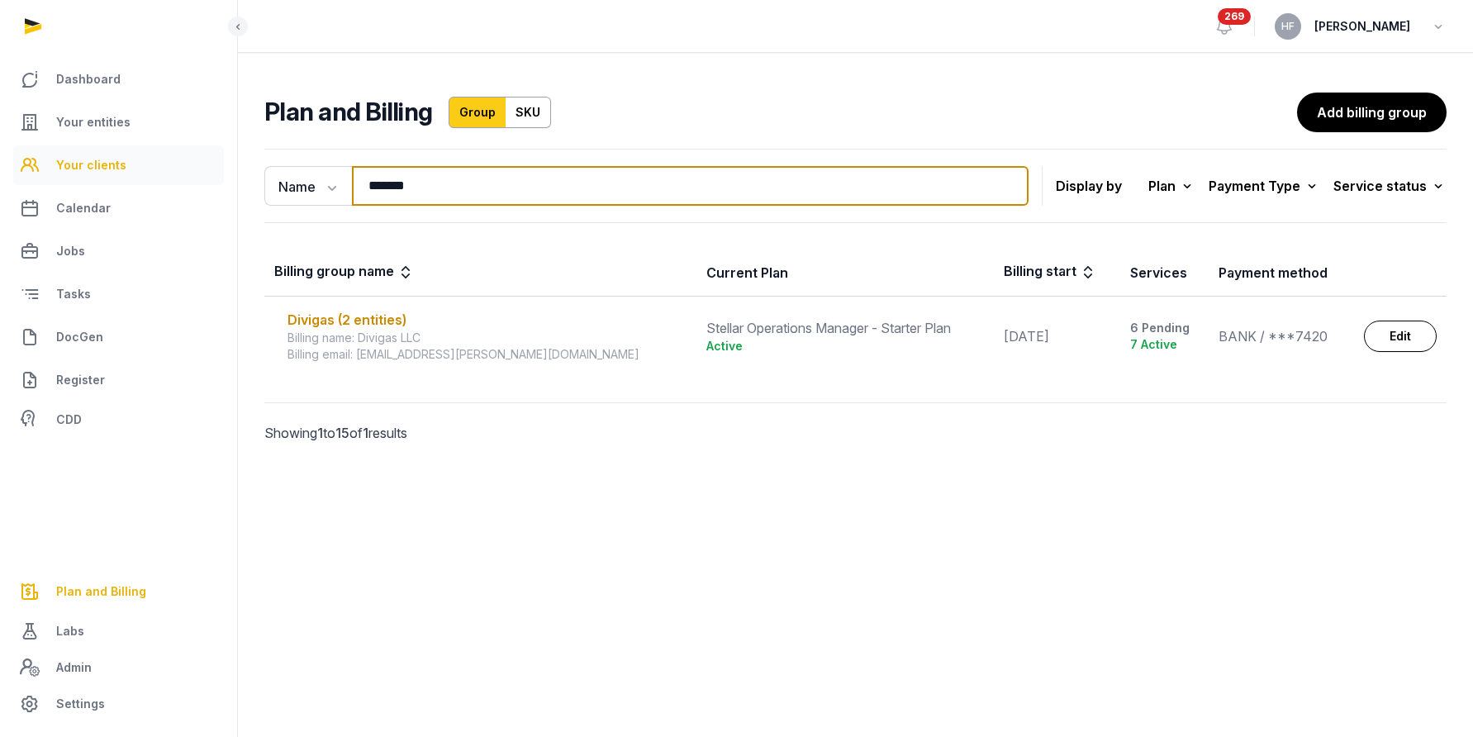
drag, startPoint x: 359, startPoint y: 186, endPoint x: 149, endPoint y: 170, distance: 211.3
click at [172, 170] on div "Dashboard Your entities Your clients Calendar Jobs Tasks DocGen Register CDD Pl…" at bounding box center [736, 368] width 1473 height 737
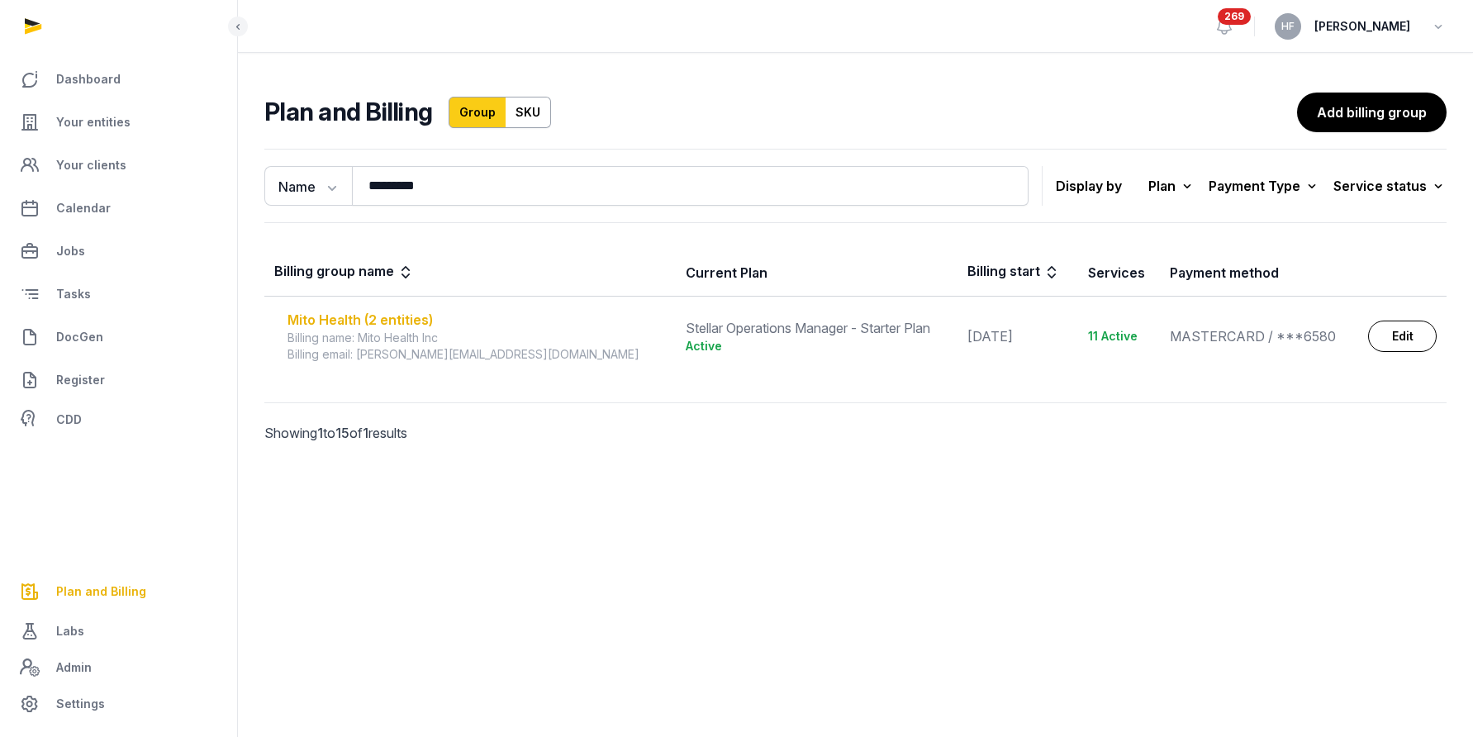
click at [422, 322] on div "Mito Health (2 entities)" at bounding box center [477, 320] width 378 height 20
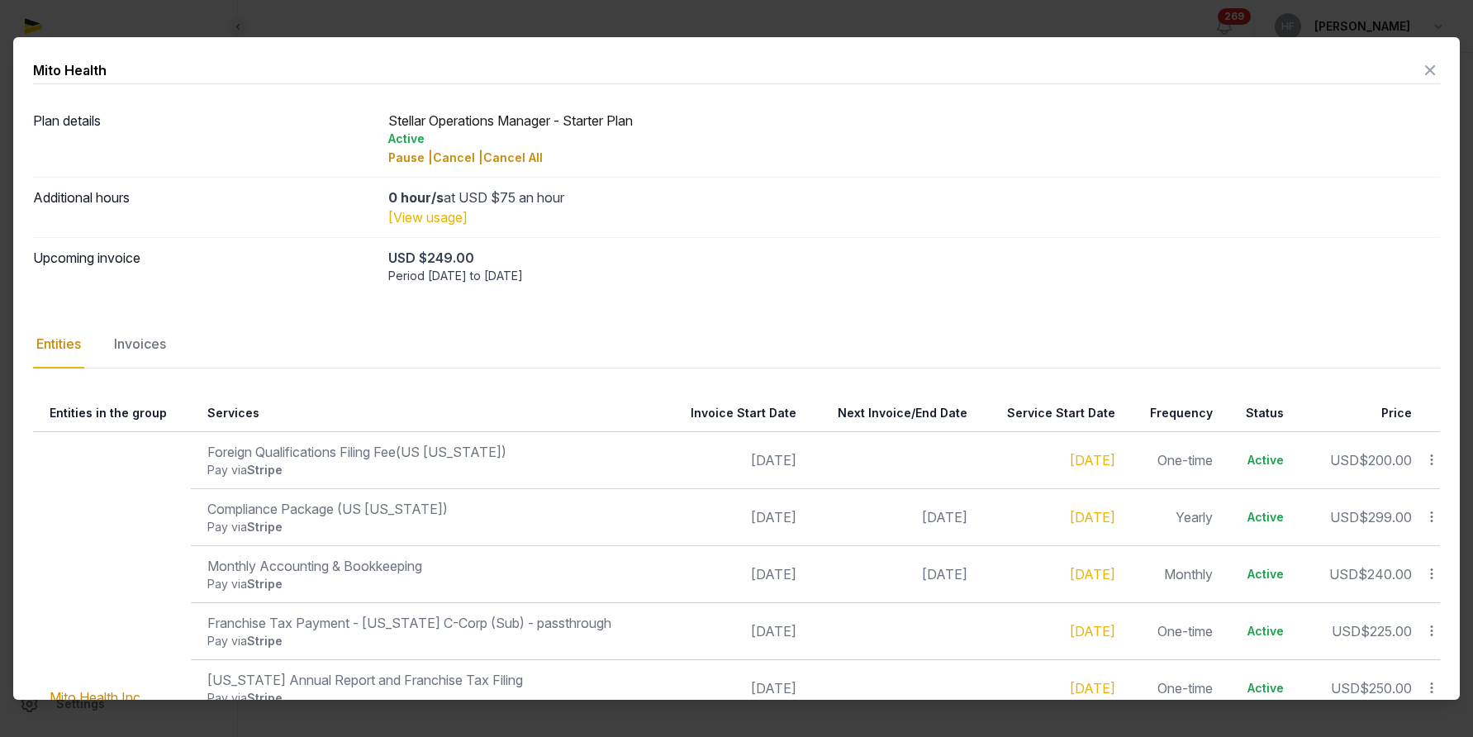
click at [454, 215] on link "[View usage]" at bounding box center [427, 217] width 79 height 17
click at [1431, 66] on icon at bounding box center [1430, 70] width 20 height 26
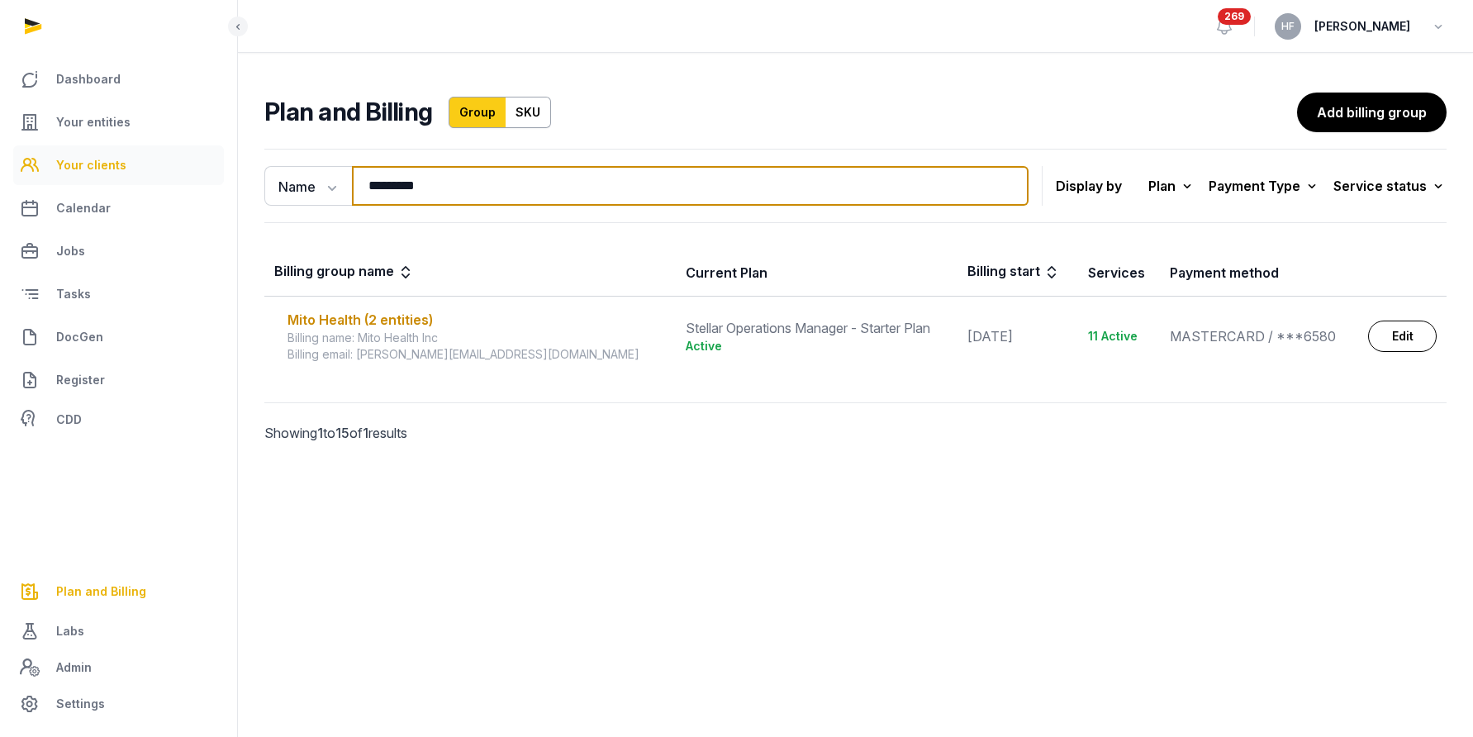
drag, startPoint x: 469, startPoint y: 183, endPoint x: 144, endPoint y: 170, distance: 325.8
click at [156, 170] on div "Dashboard Your entities Your clients Calendar Jobs Tasks DocGen Register CDD Pl…" at bounding box center [736, 368] width 1473 height 737
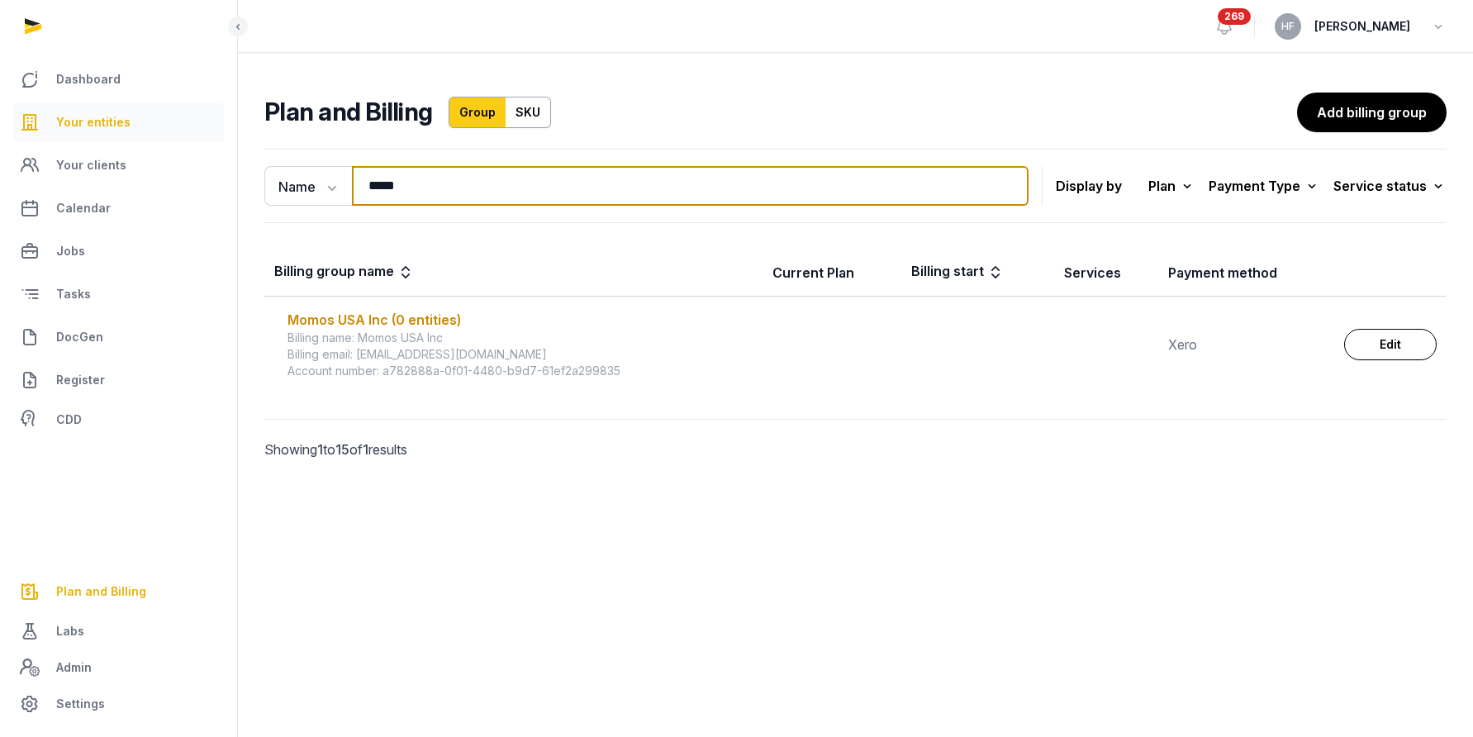
type input "*****"
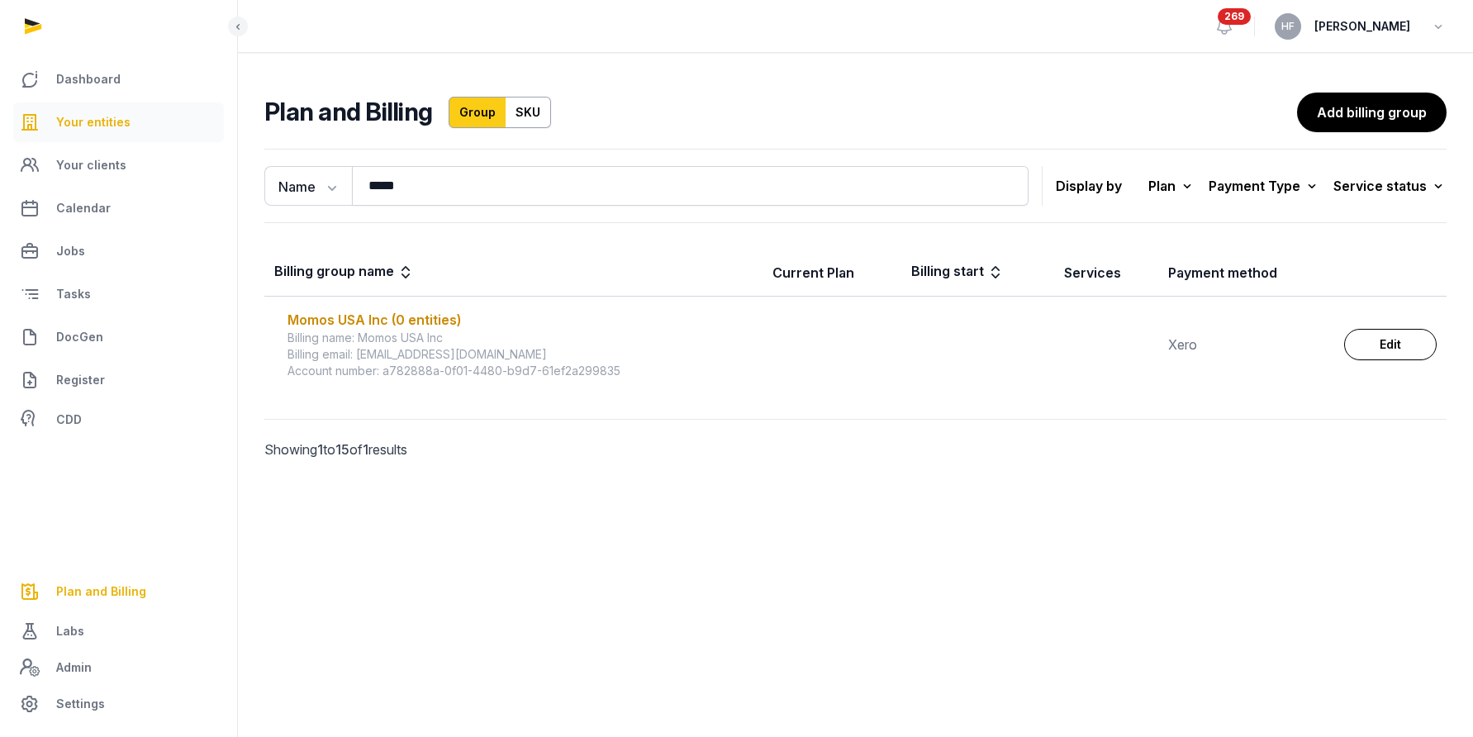
click at [83, 121] on span "Your entities" at bounding box center [93, 122] width 74 height 20
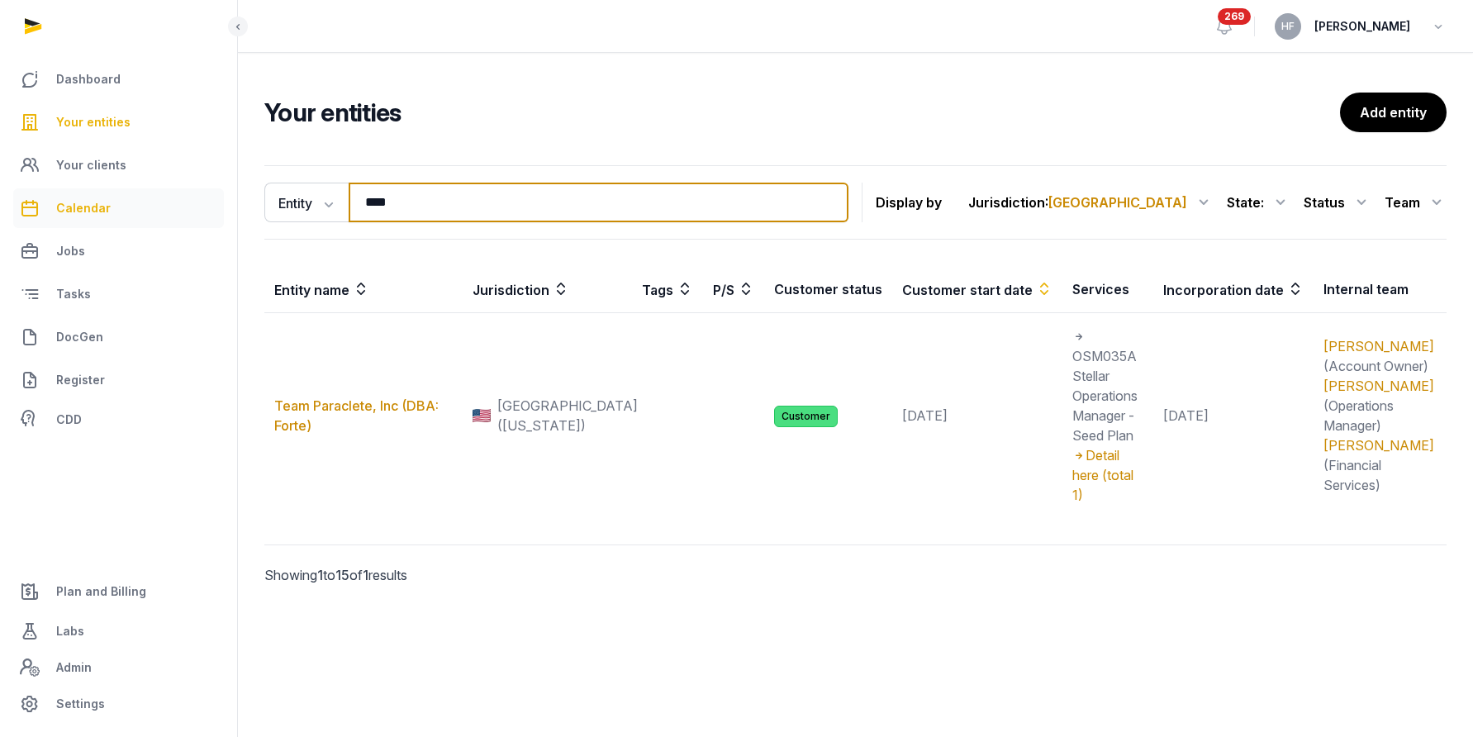
drag, startPoint x: 417, startPoint y: 203, endPoint x: 181, endPoint y: 200, distance: 236.3
click at [226, 200] on div "Dashboard Your entities Your clients Calendar Jobs Tasks DocGen Register CDD Pl…" at bounding box center [736, 368] width 1473 height 737
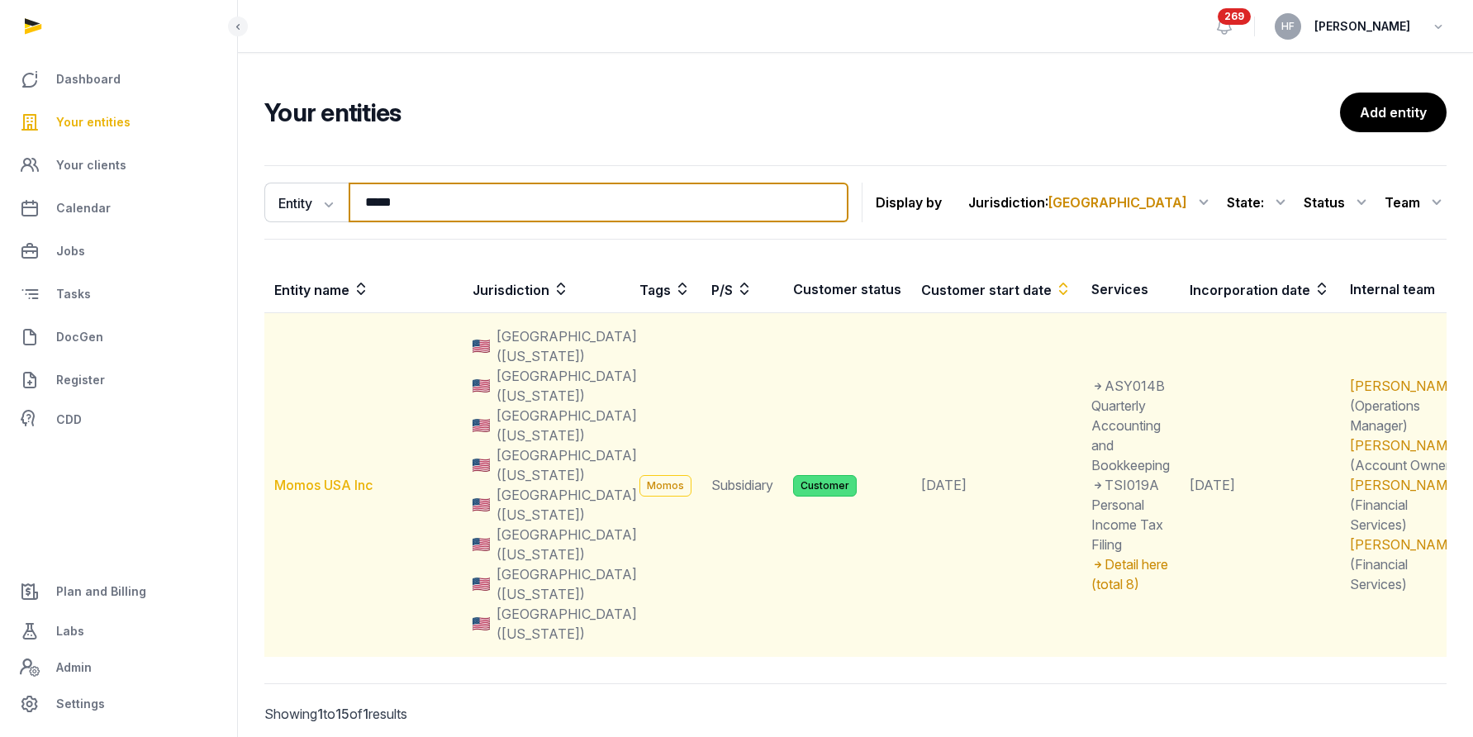
type input "*****"
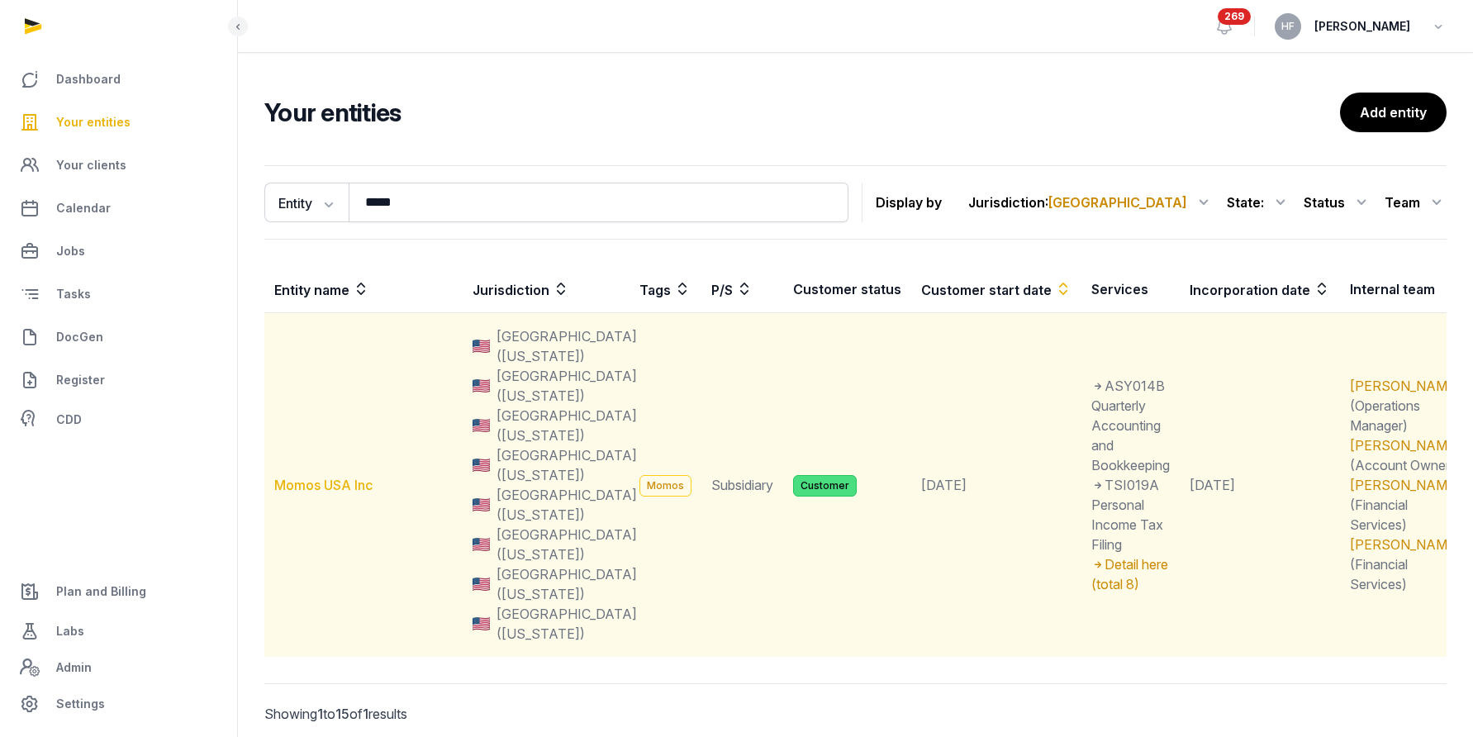
click at [337, 487] on link "Momos USA Inc" at bounding box center [323, 485] width 98 height 17
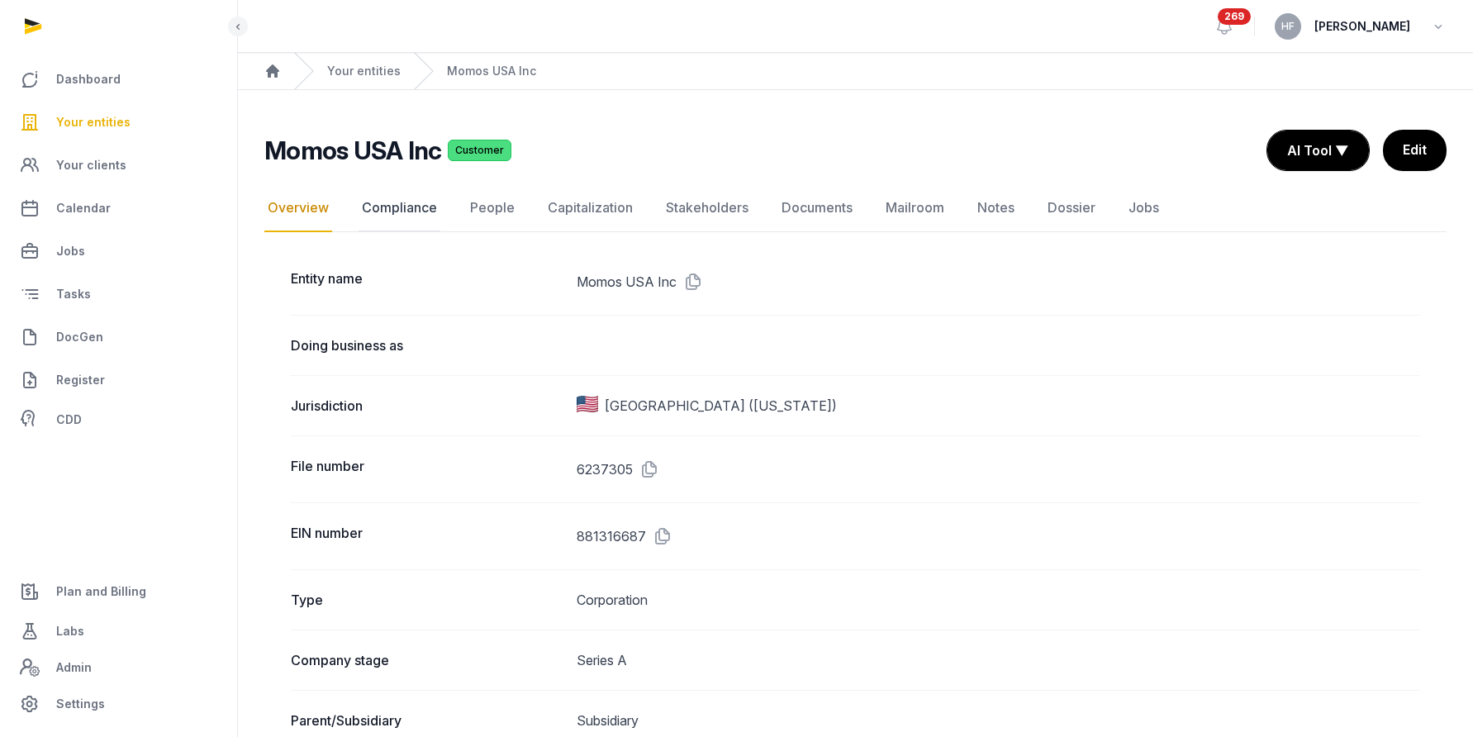
click at [416, 206] on link "Compliance" at bounding box center [400, 208] width 82 height 48
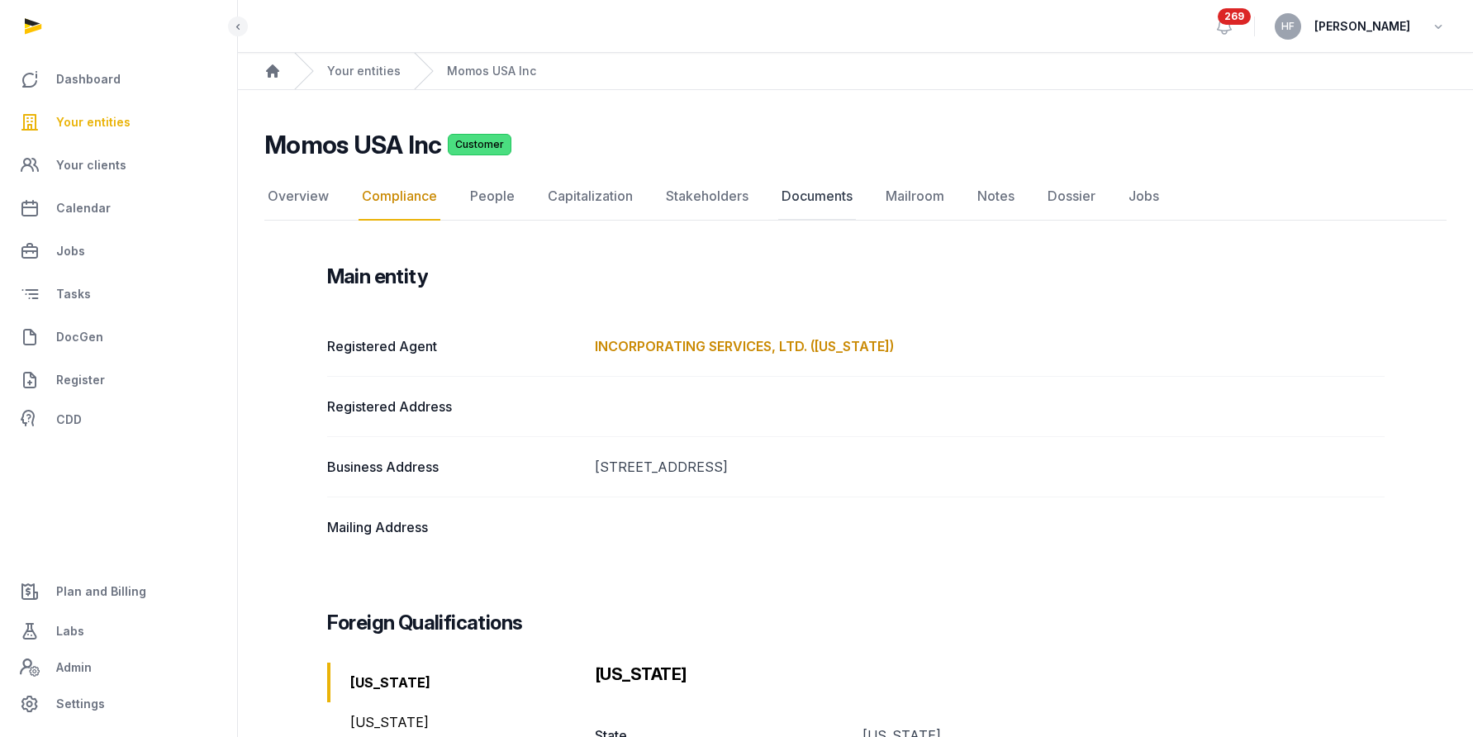
click at [837, 192] on link "Documents" at bounding box center [817, 197] width 78 height 48
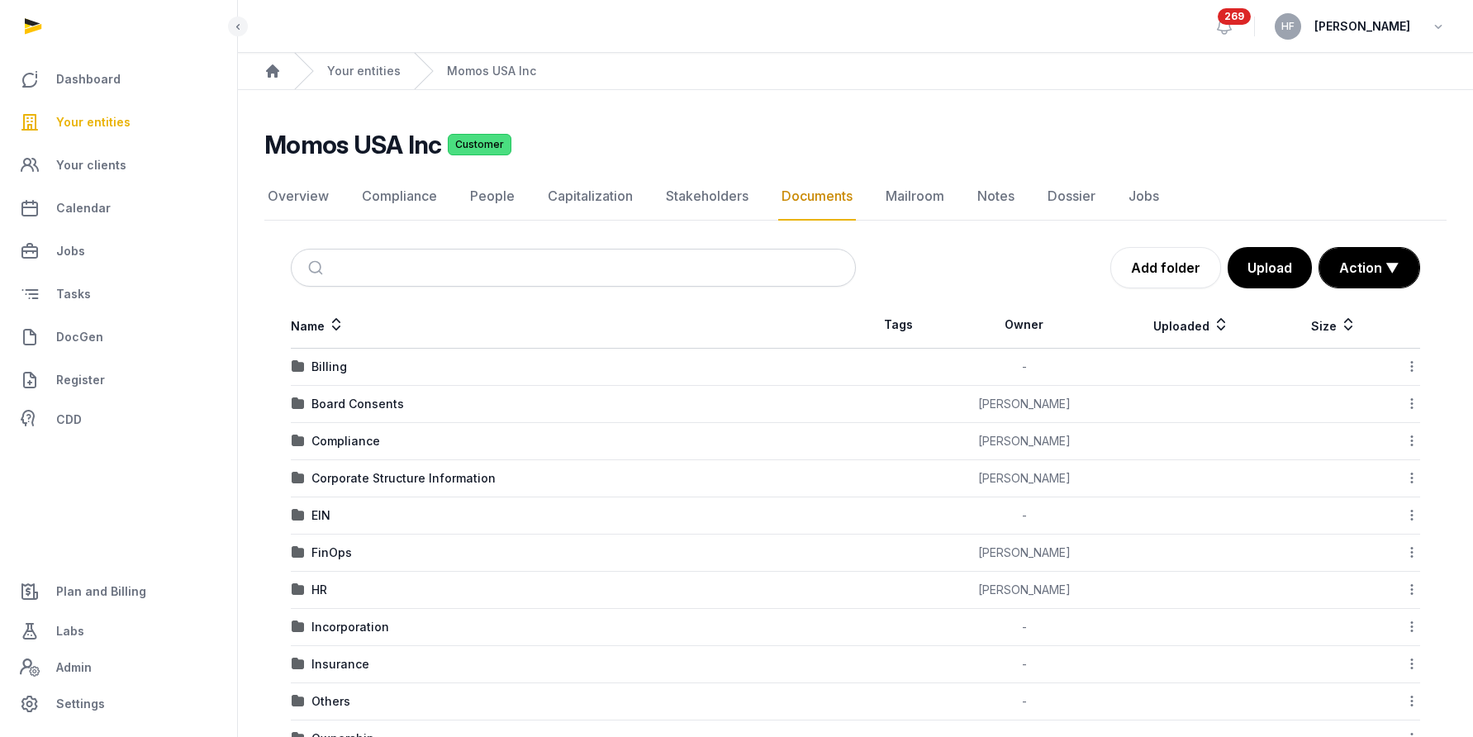
click at [364, 431] on td "Compliance" at bounding box center [573, 441] width 565 height 37
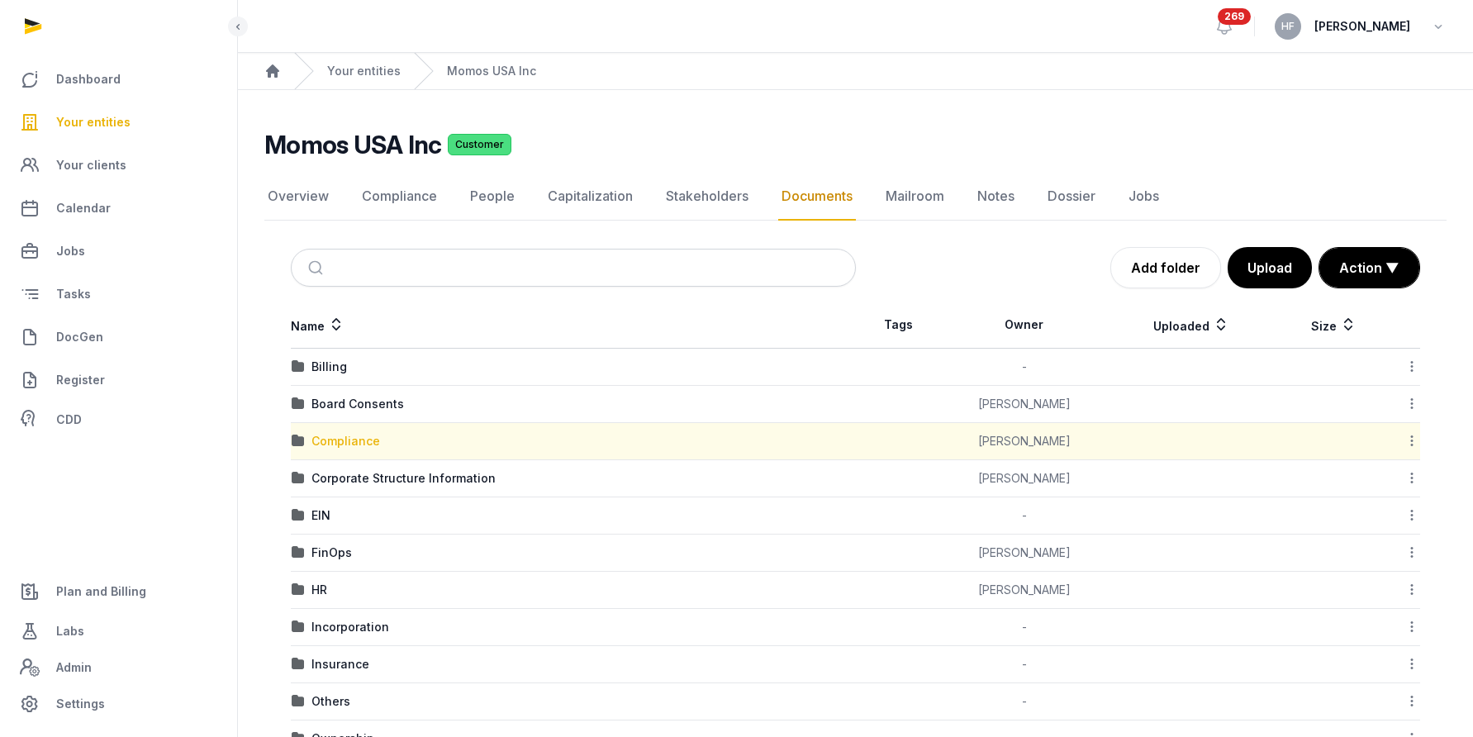
click at [364, 442] on div "Compliance" at bounding box center [345, 441] width 69 height 17
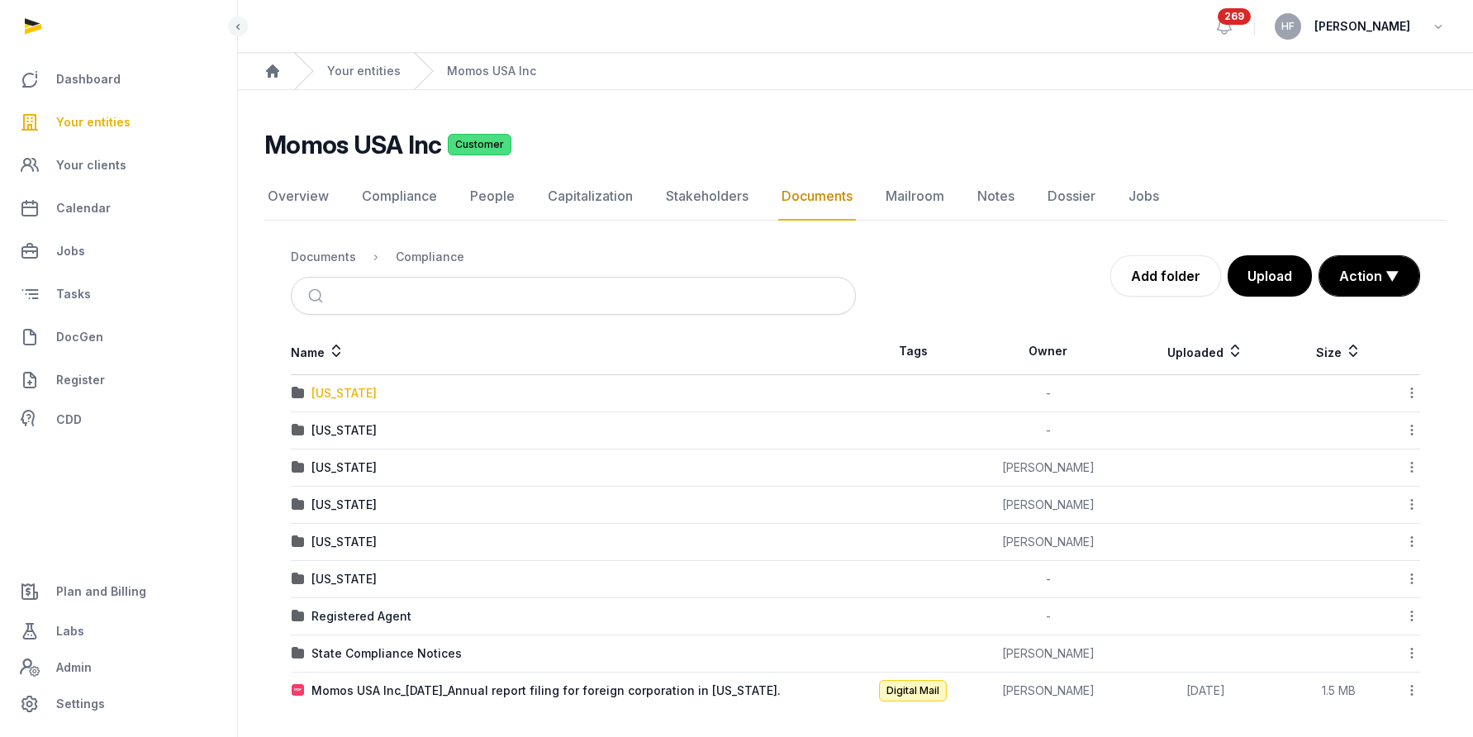
click at [341, 385] on div "[US_STATE]" at bounding box center [343, 393] width 65 height 17
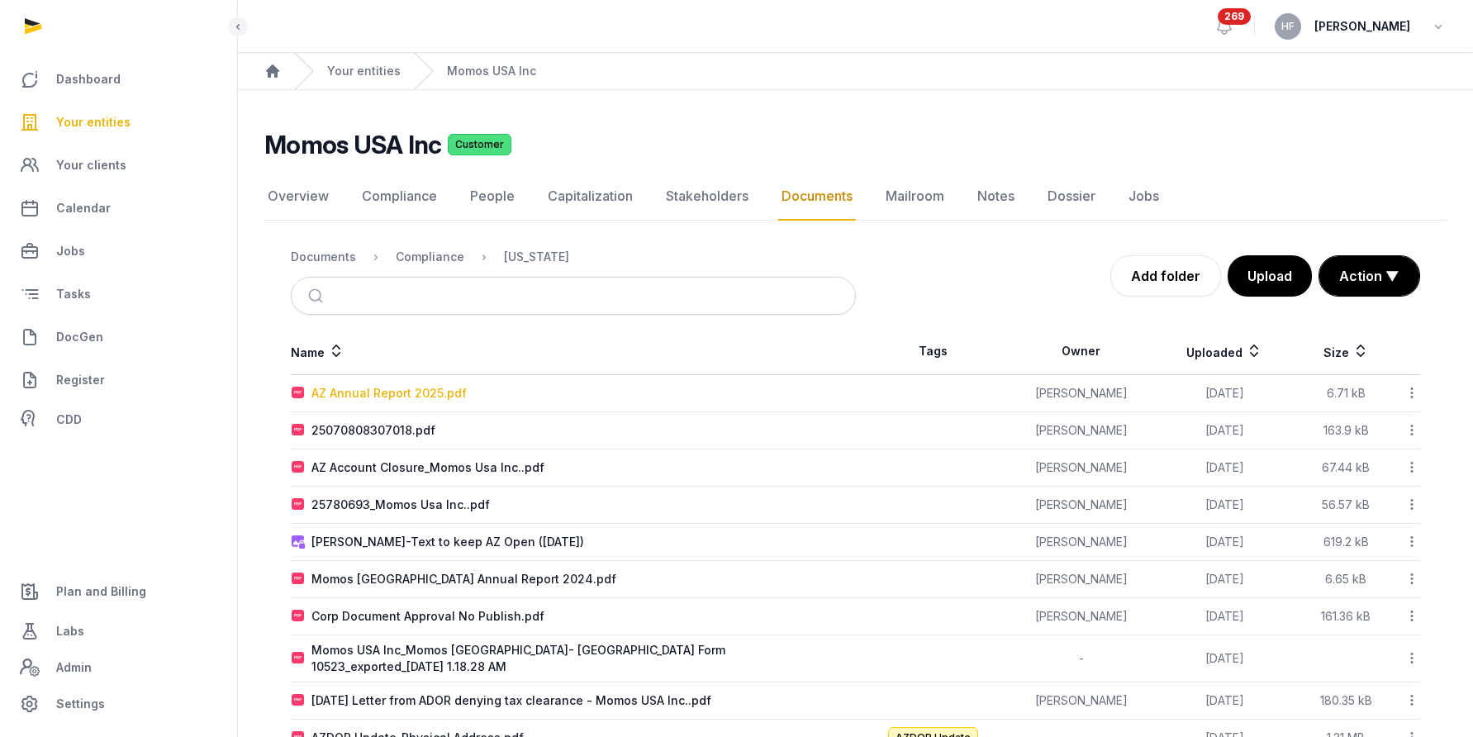
click at [460, 394] on div "AZ Annual Report 2025.pdf" at bounding box center [388, 393] width 155 height 17
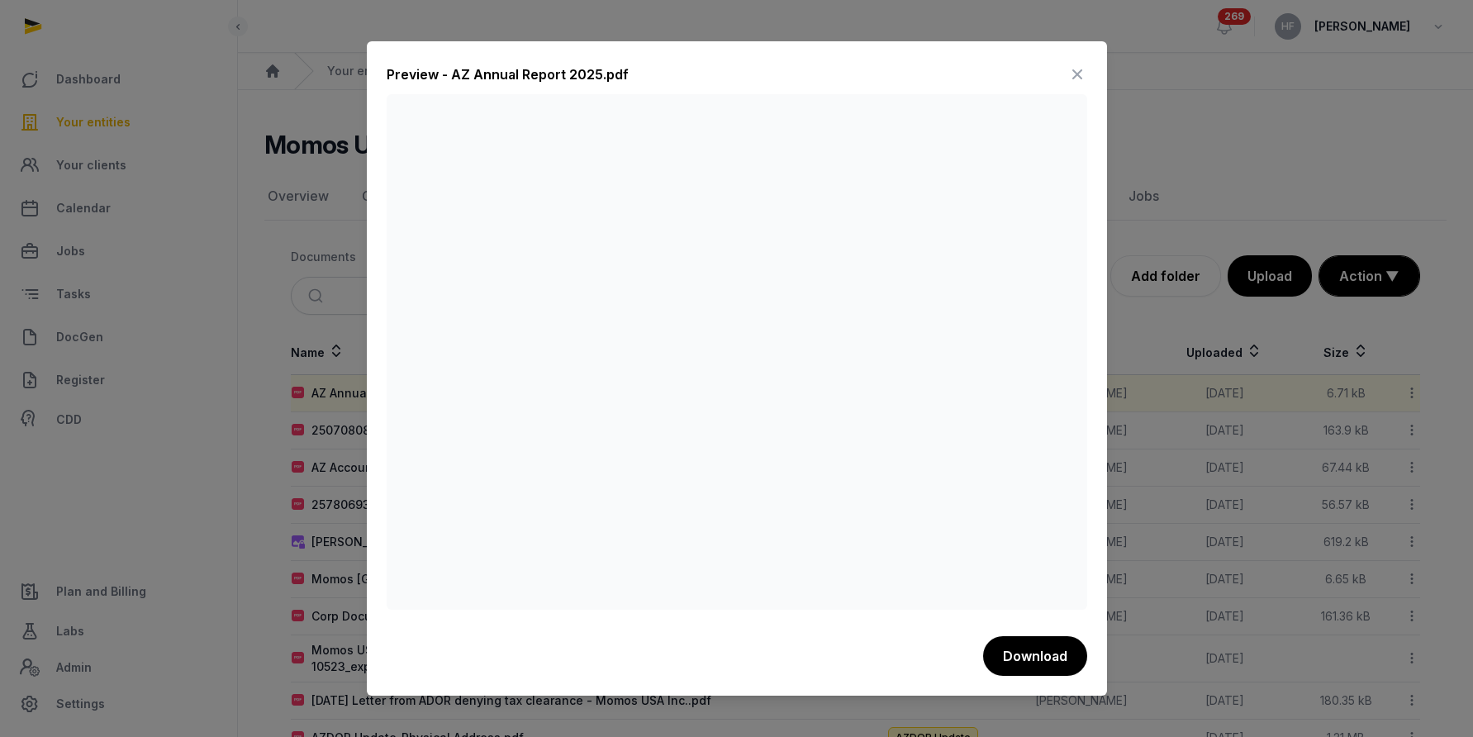
click at [1072, 79] on icon at bounding box center [1077, 74] width 20 height 26
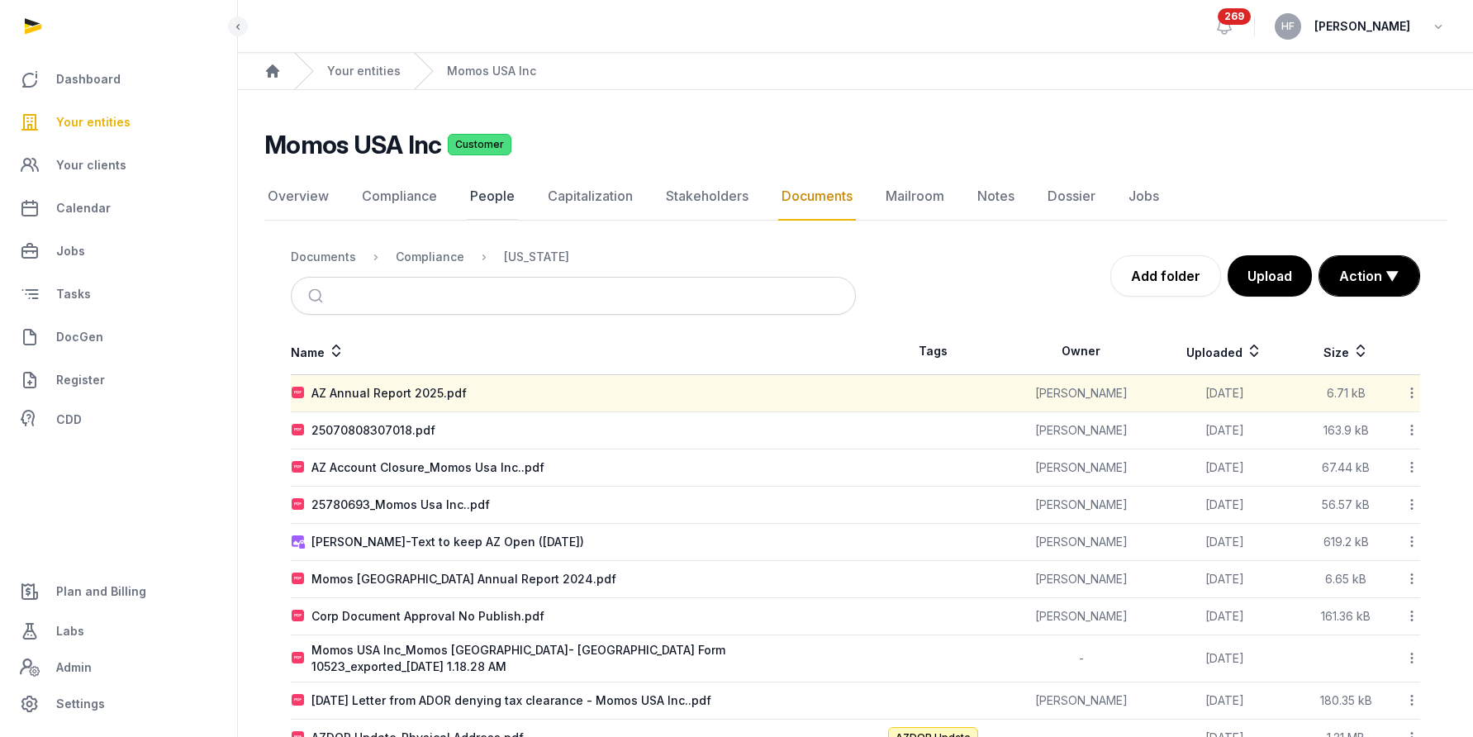
click at [491, 202] on link "People" at bounding box center [492, 197] width 51 height 48
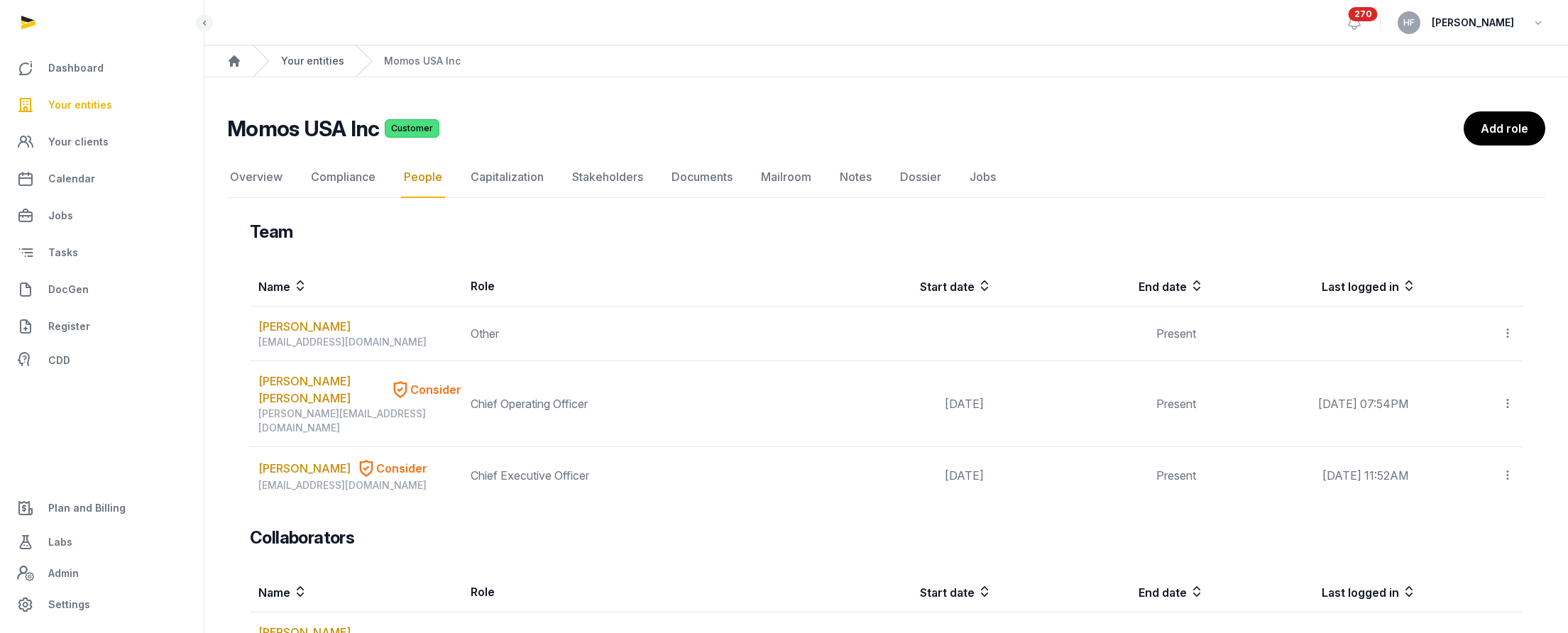
click at [317, 64] on link "Your entities" at bounding box center [313, 61] width 64 height 15
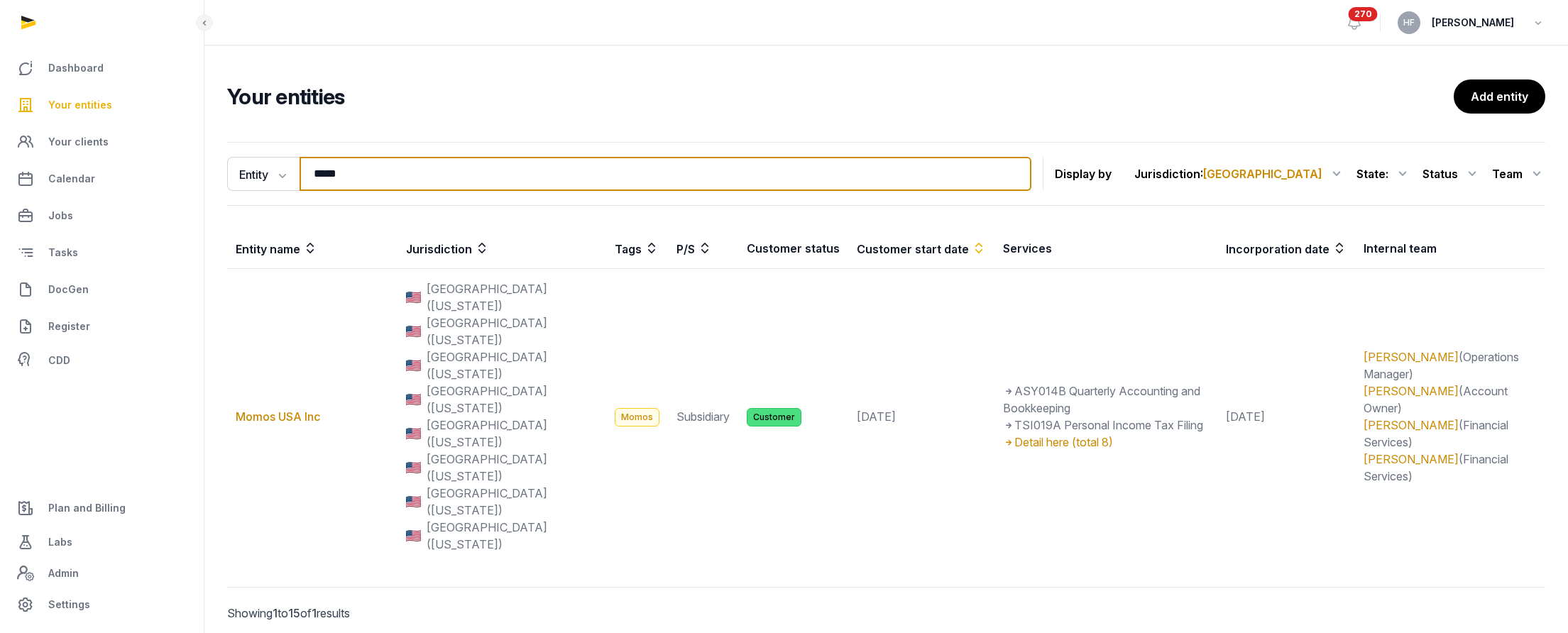
drag, startPoint x: 420, startPoint y: 182, endPoint x: 203, endPoint y: 142, distance: 220.7
click at [209, 143] on div "Entity Entity People Tags Services ***** Search Display by Jurisdiction : [GEOG…" at bounding box center [886, 402] width 1364 height 531
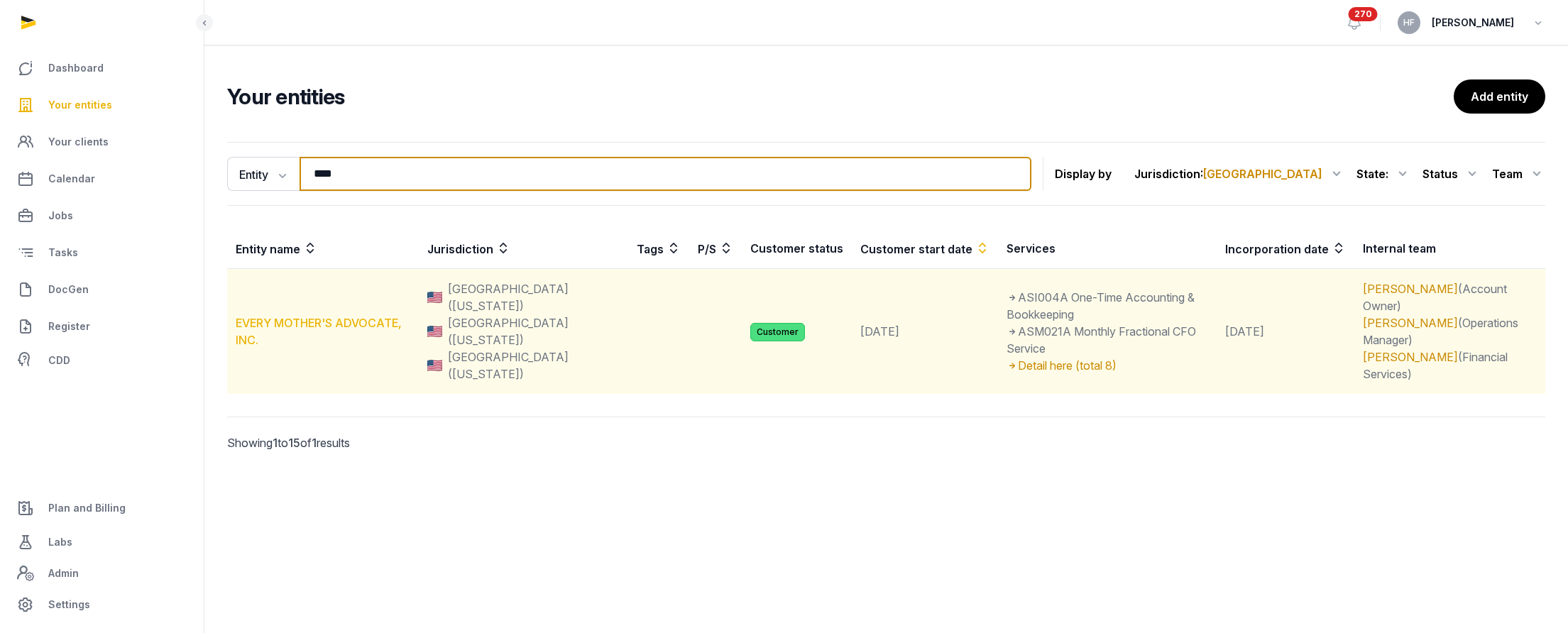
type input "****"
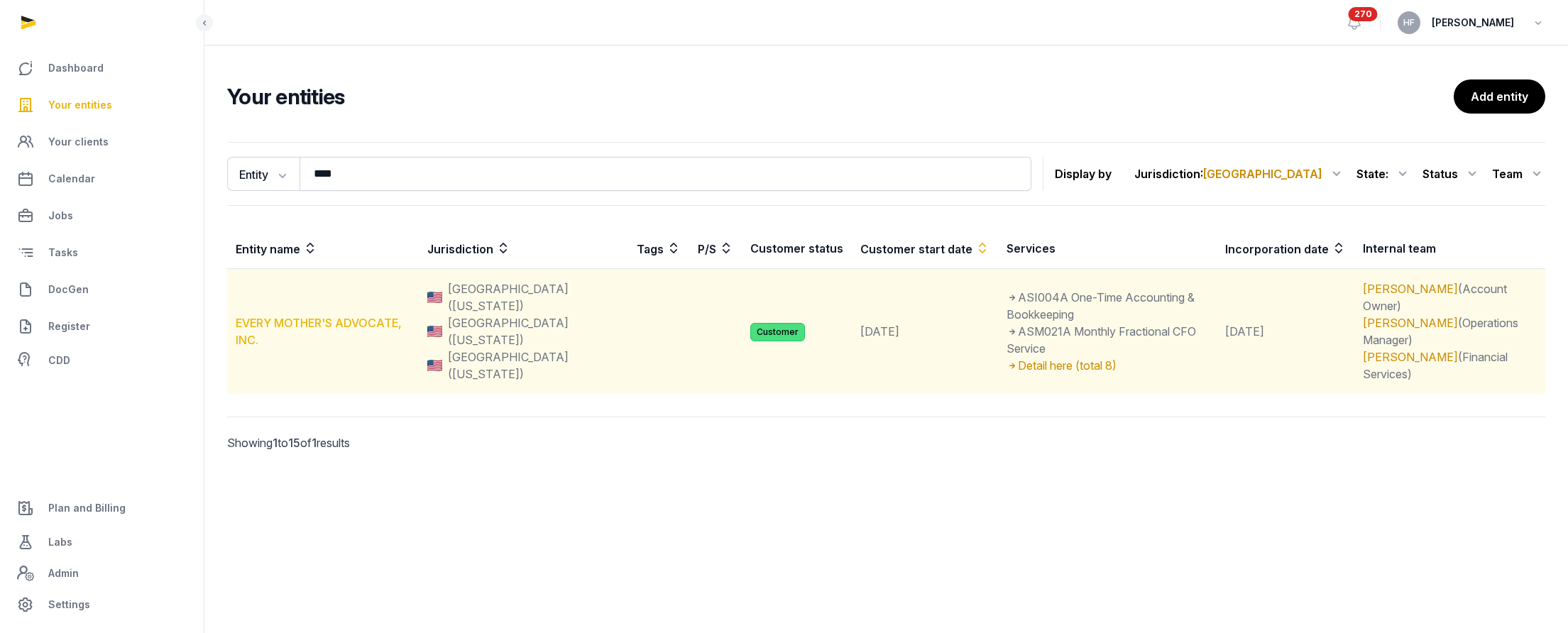
click at [393, 316] on link "EVERY MOTHER'S ADVOCATE, INC." at bounding box center [318, 332] width 166 height 31
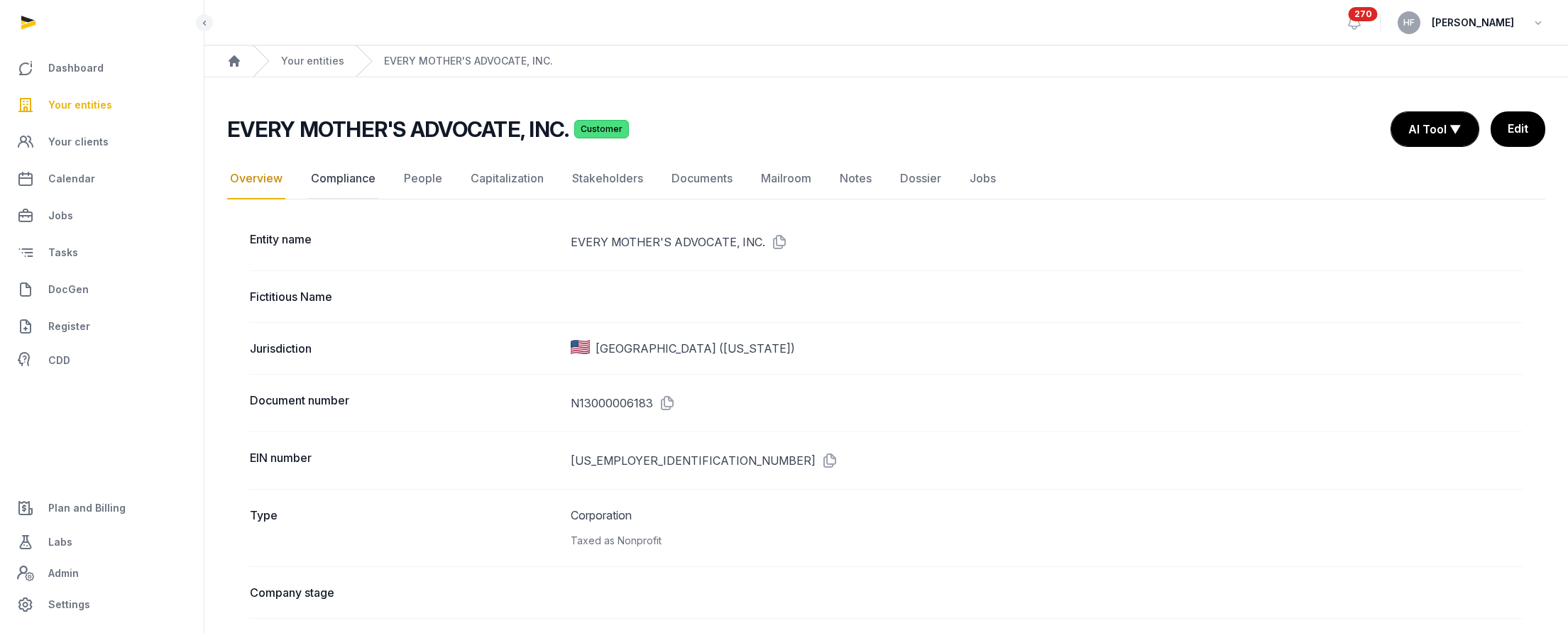
click at [351, 173] on link "Compliance" at bounding box center [344, 179] width 70 height 41
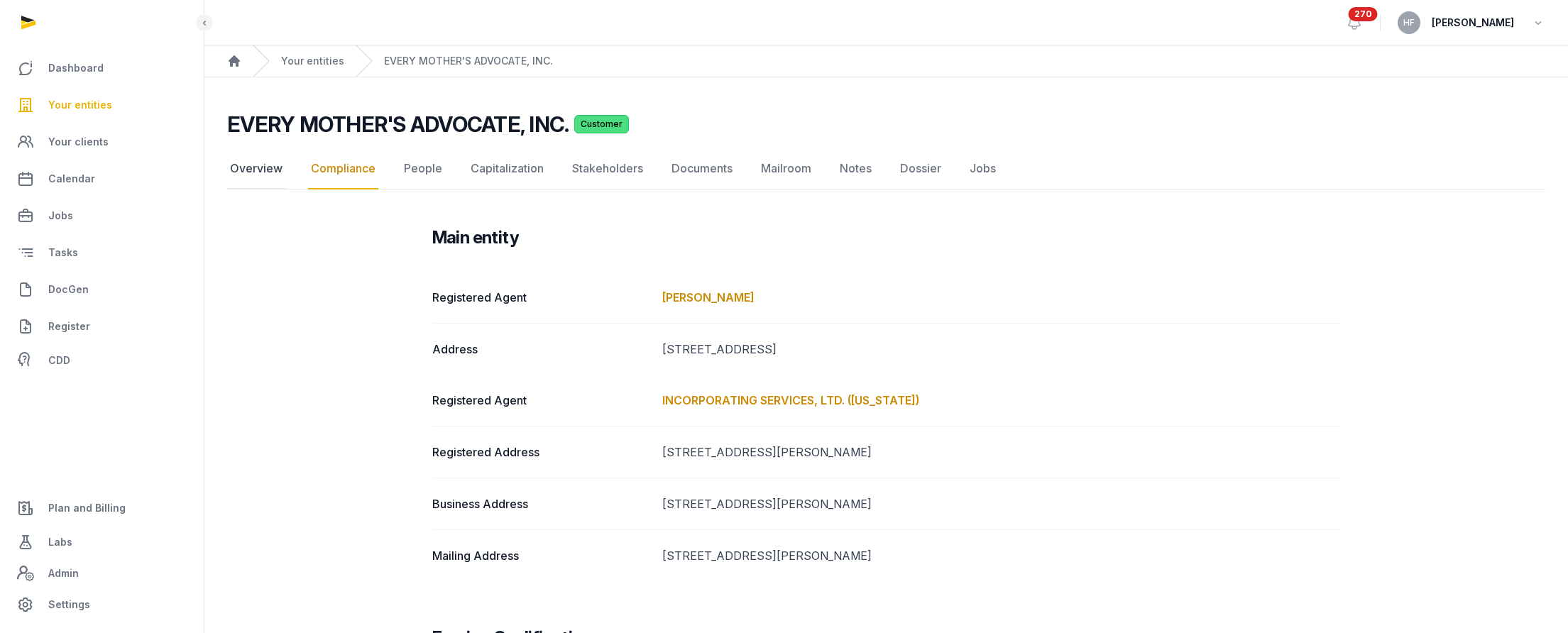
click at [267, 167] on link "Overview" at bounding box center [256, 169] width 58 height 41
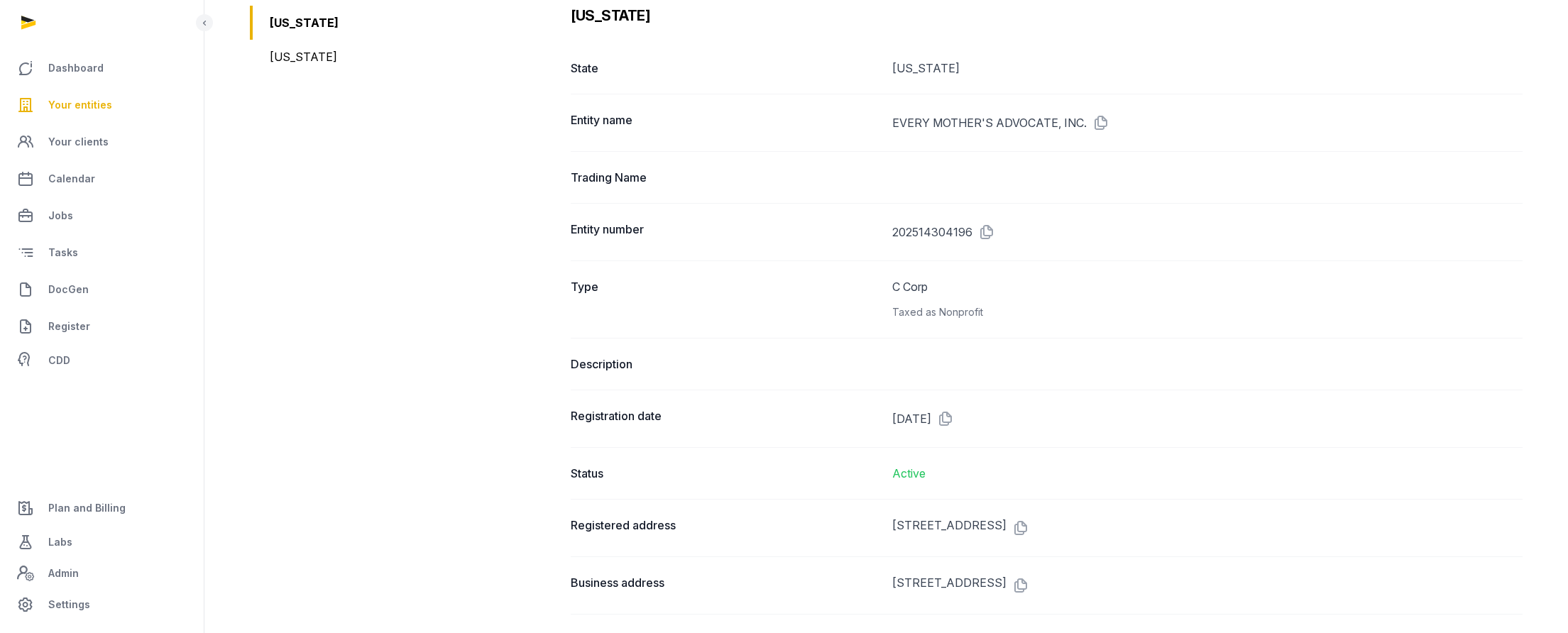
scroll to position [1659, 0]
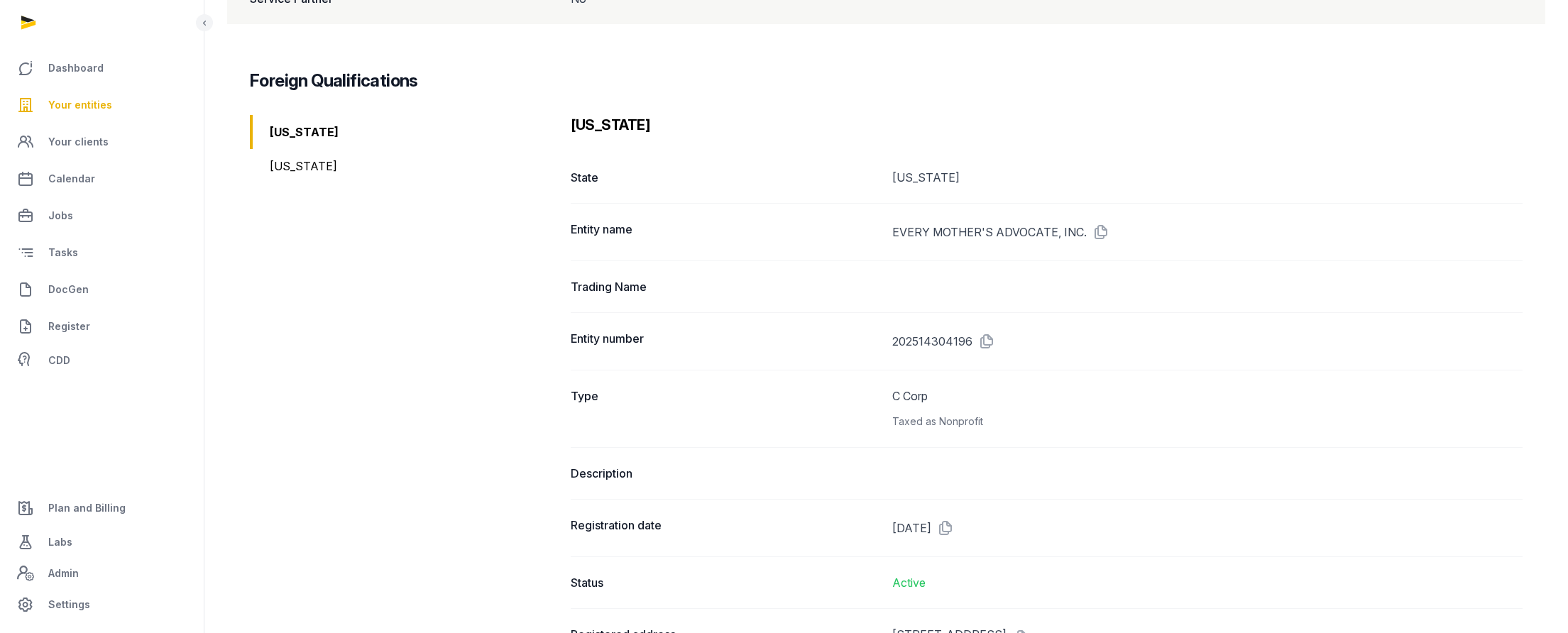
click at [292, 167] on div "[US_STATE]" at bounding box center [405, 167] width 309 height 34
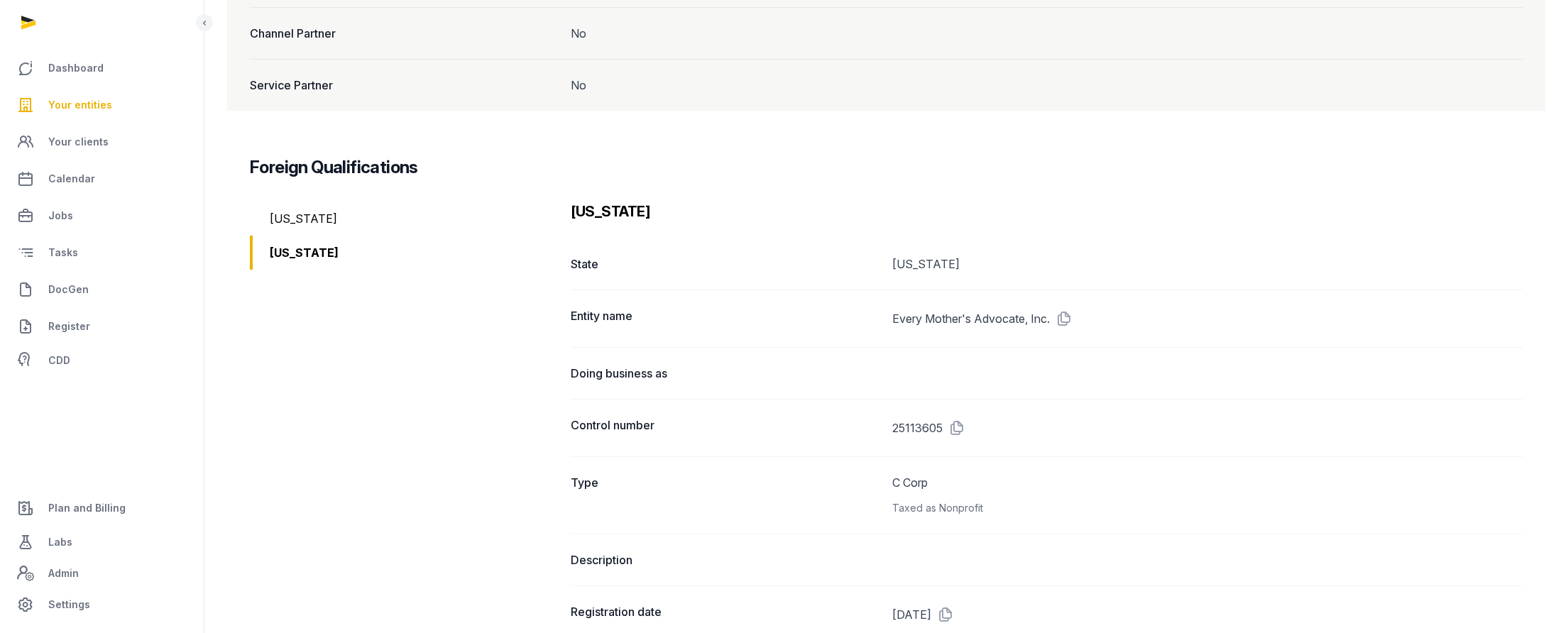
scroll to position [1561, 0]
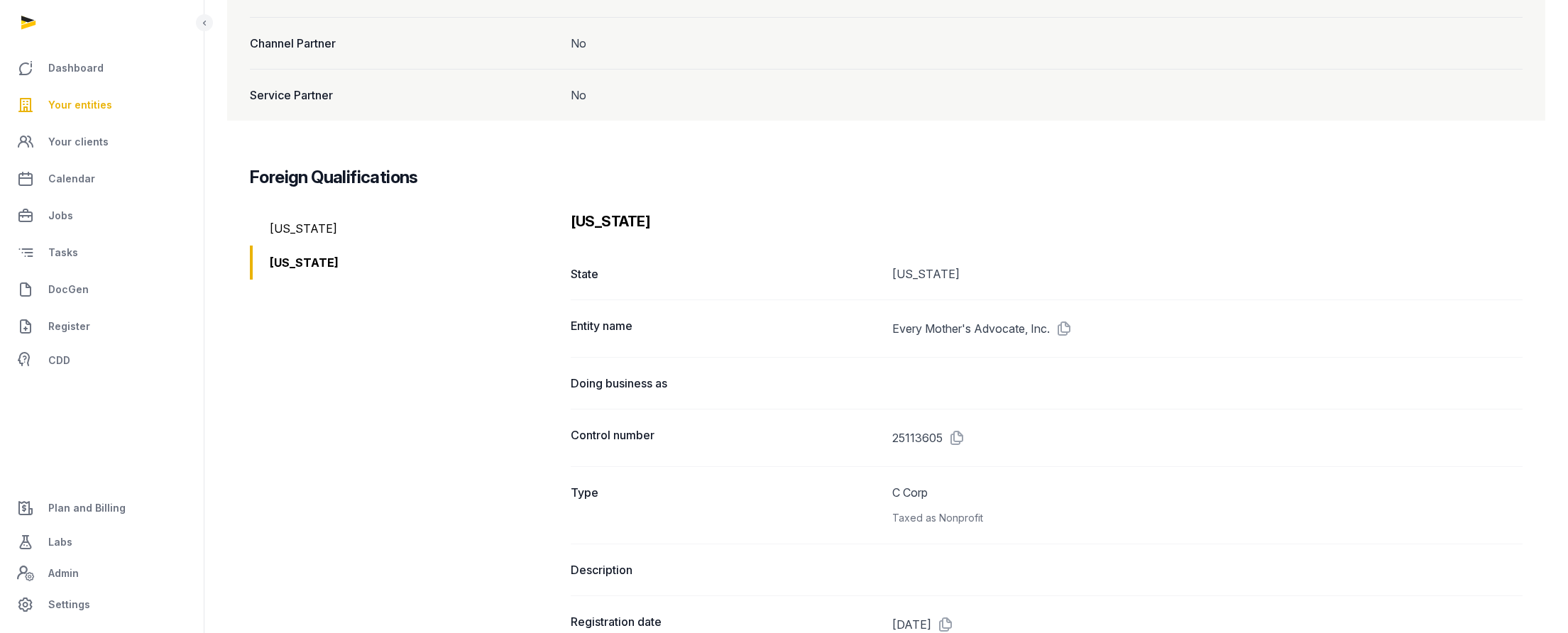
click at [290, 227] on div "[US_STATE]" at bounding box center [405, 228] width 309 height 34
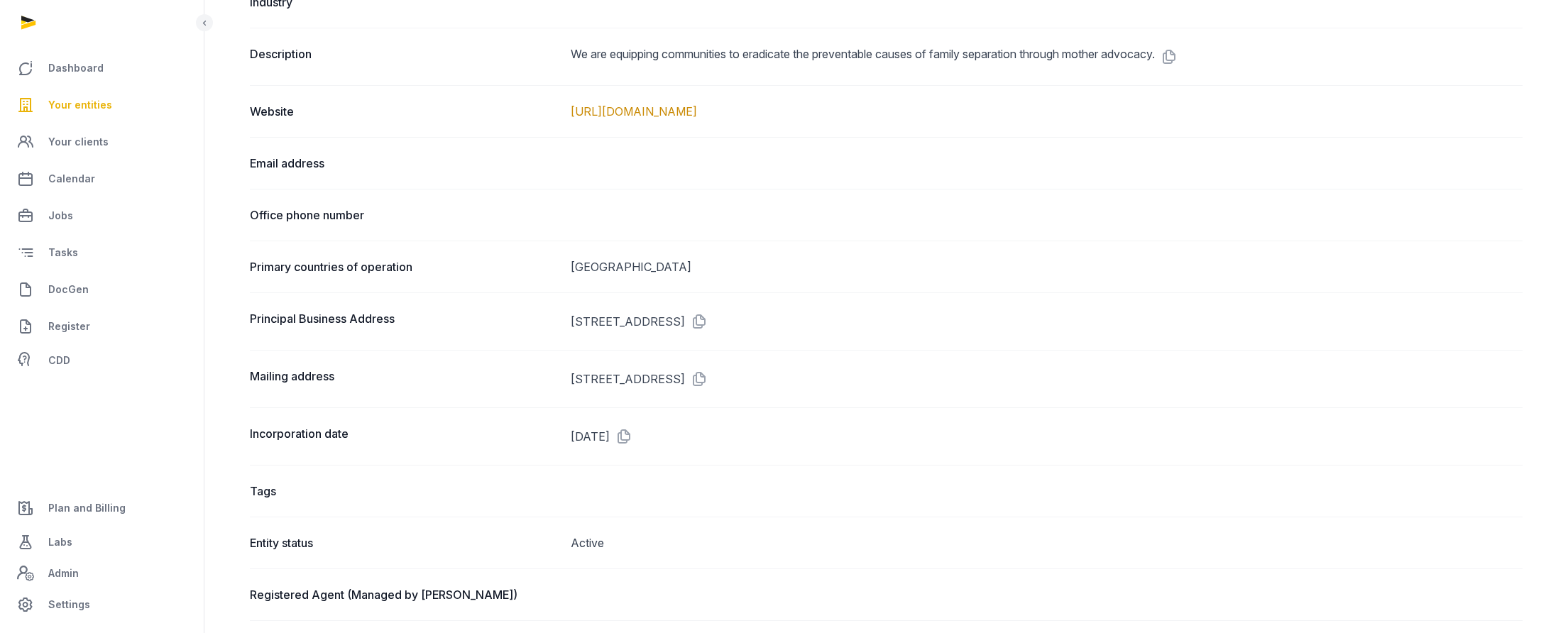
scroll to position [0, 0]
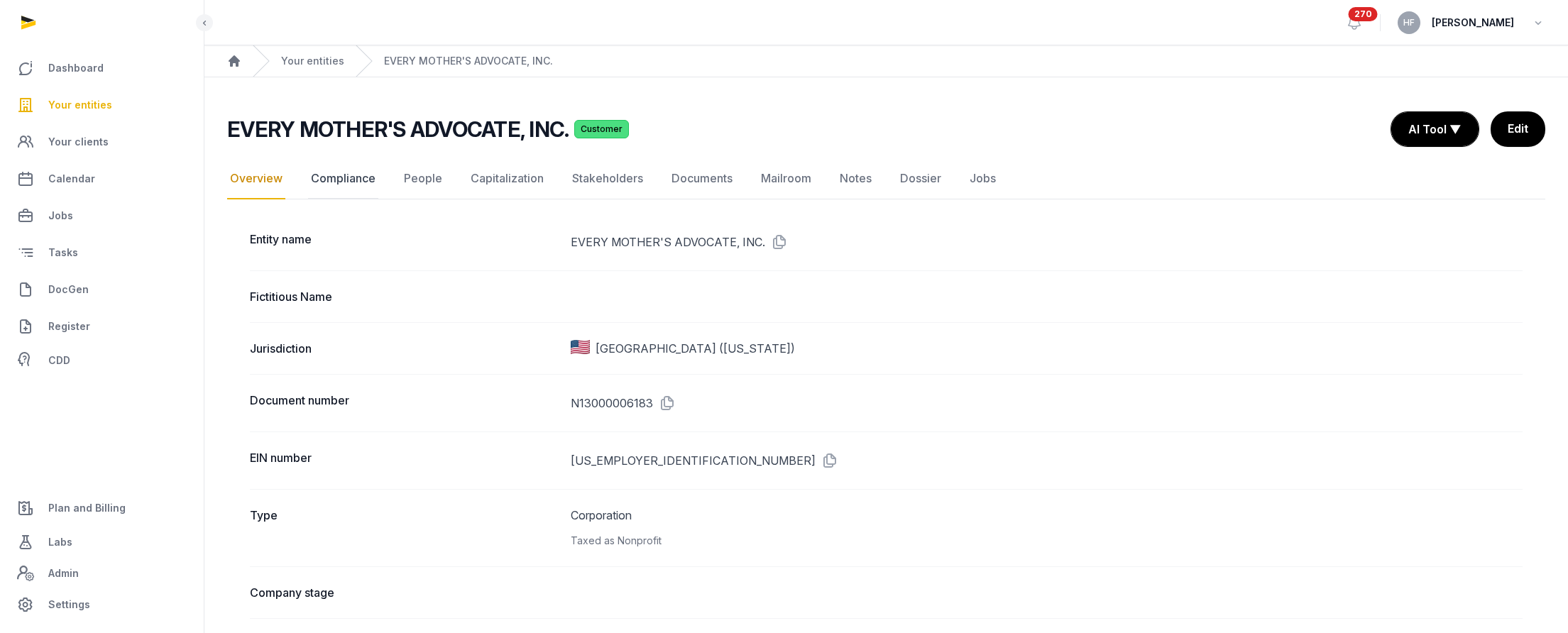
click at [369, 180] on link "Compliance" at bounding box center [344, 179] width 70 height 41
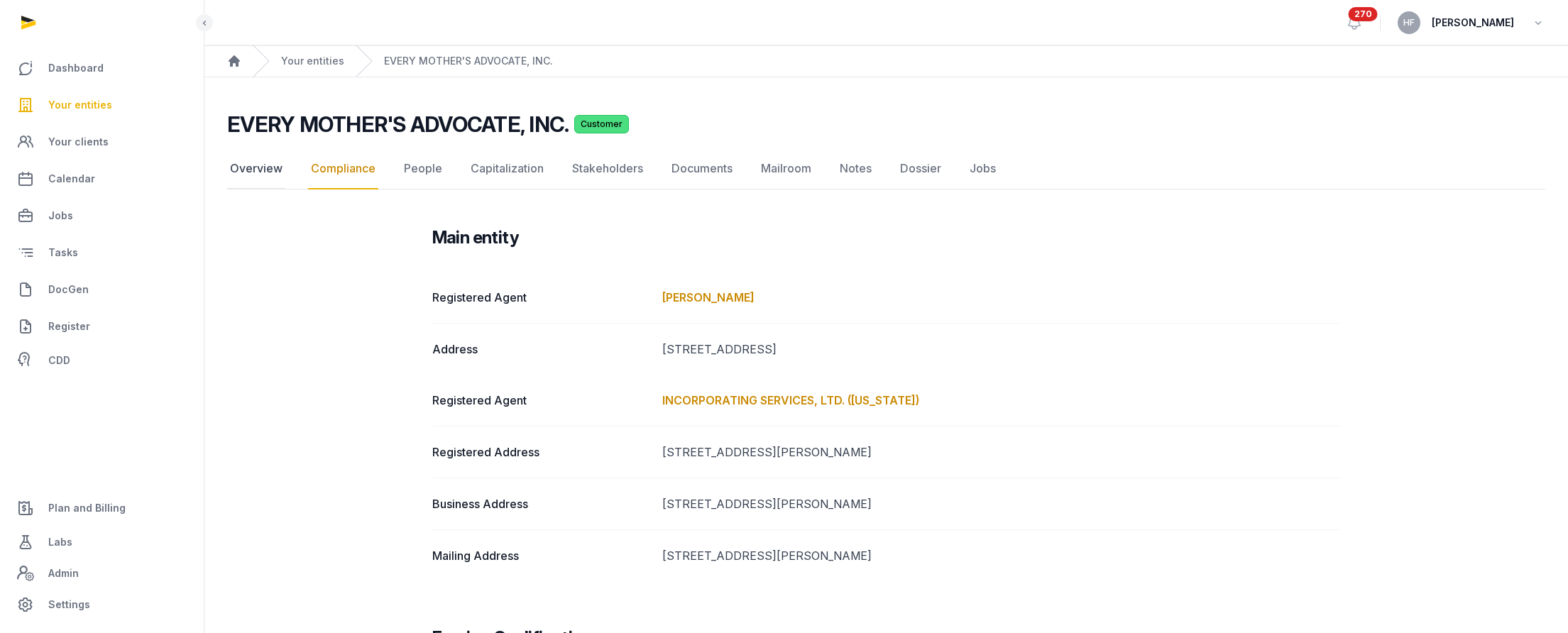
click at [256, 173] on link "Overview" at bounding box center [256, 169] width 58 height 41
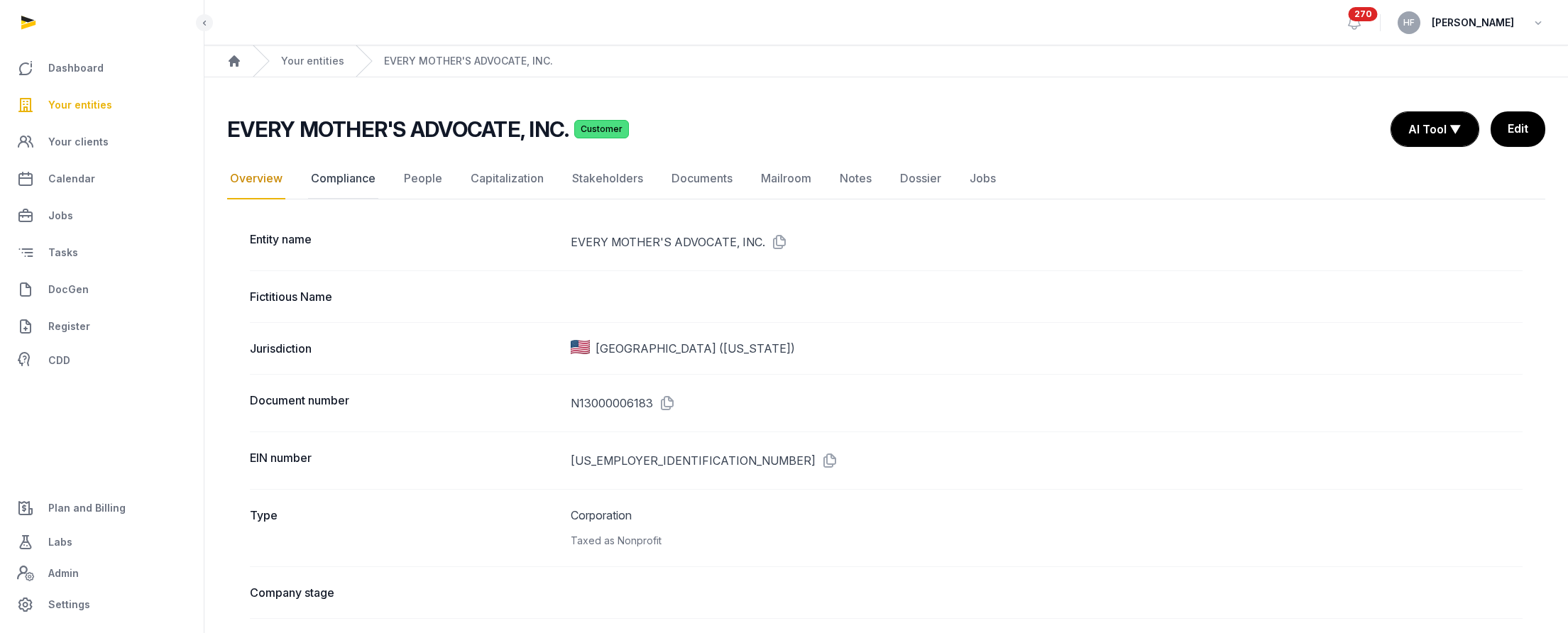
click at [365, 177] on link "Compliance" at bounding box center [344, 179] width 70 height 41
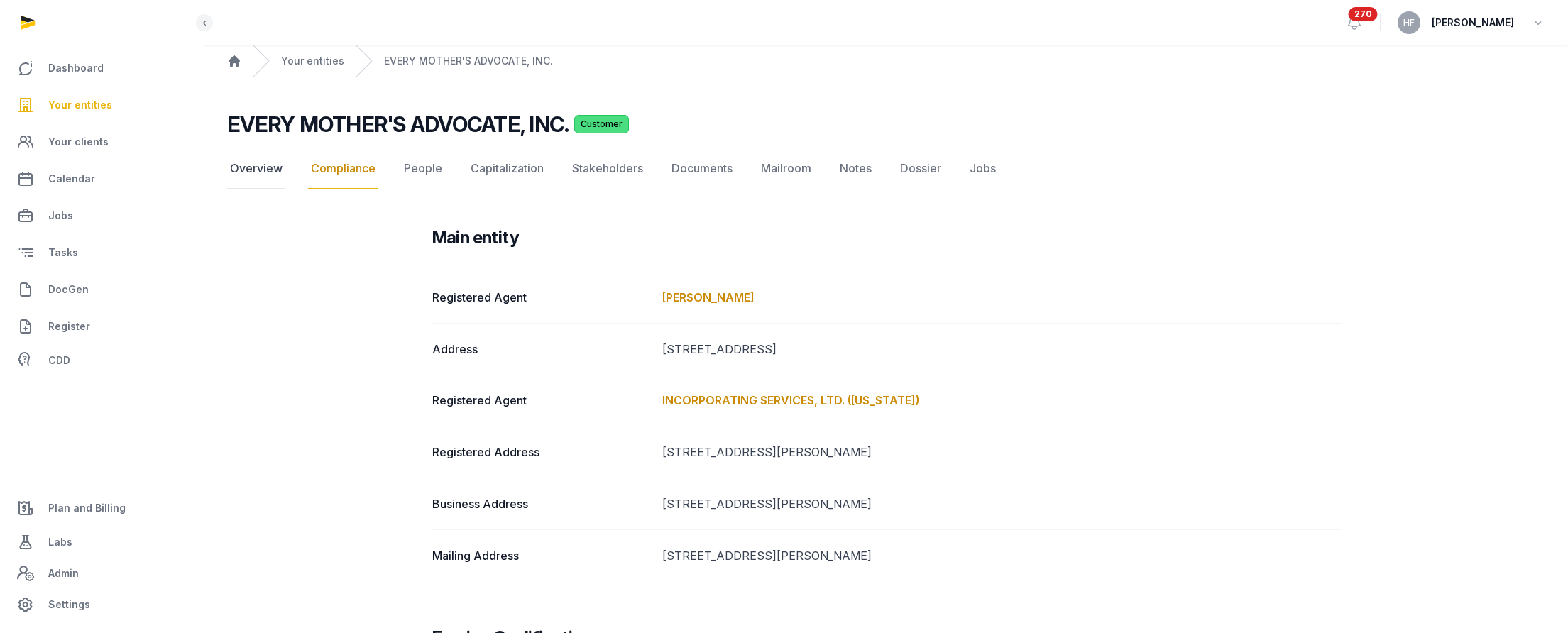
click at [247, 161] on link "Overview" at bounding box center [256, 169] width 58 height 41
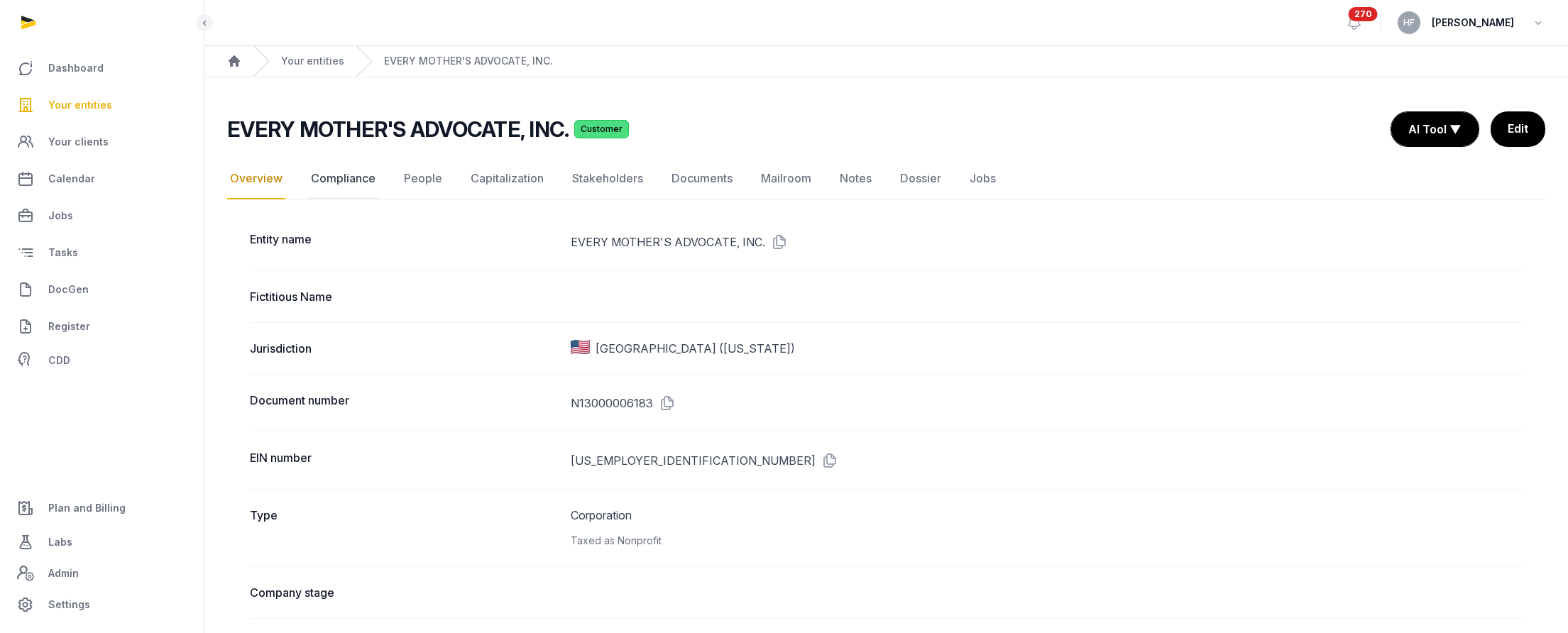
click at [369, 186] on link "Compliance" at bounding box center [344, 179] width 70 height 41
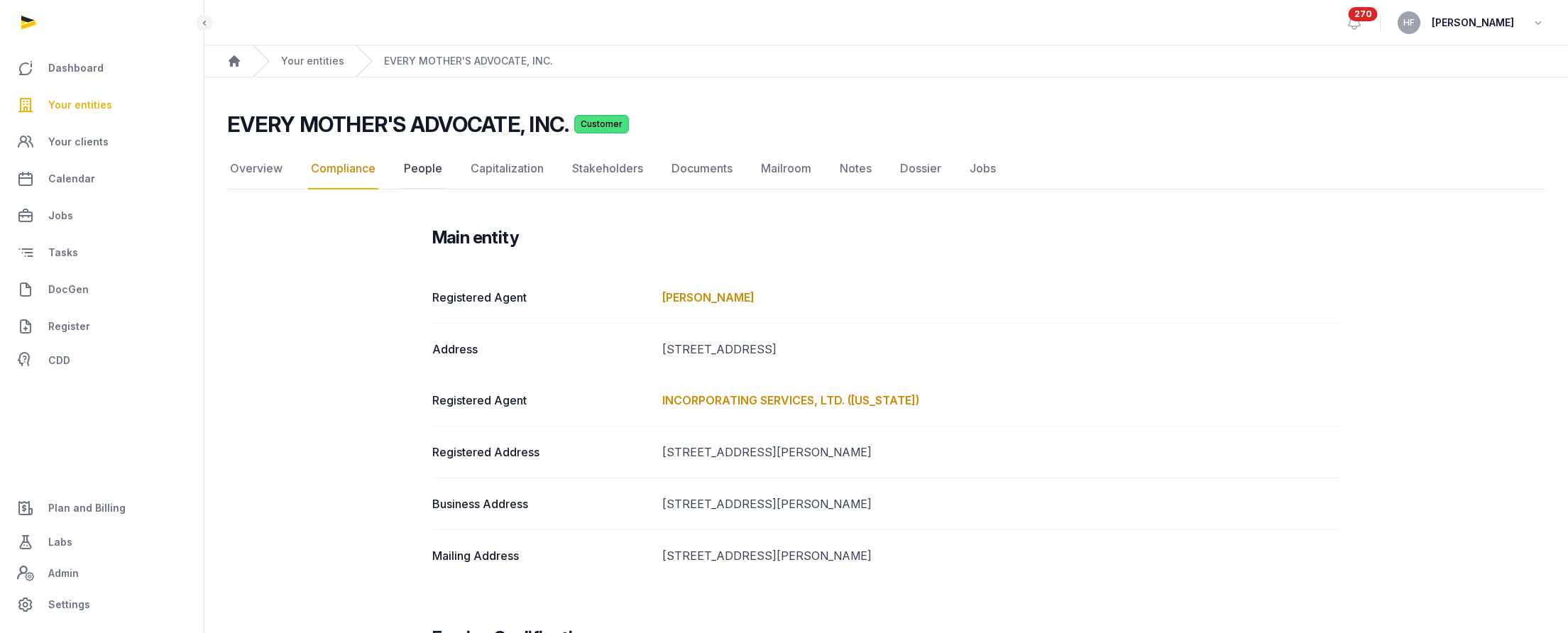
click at [429, 170] on link "People" at bounding box center [423, 169] width 44 height 41
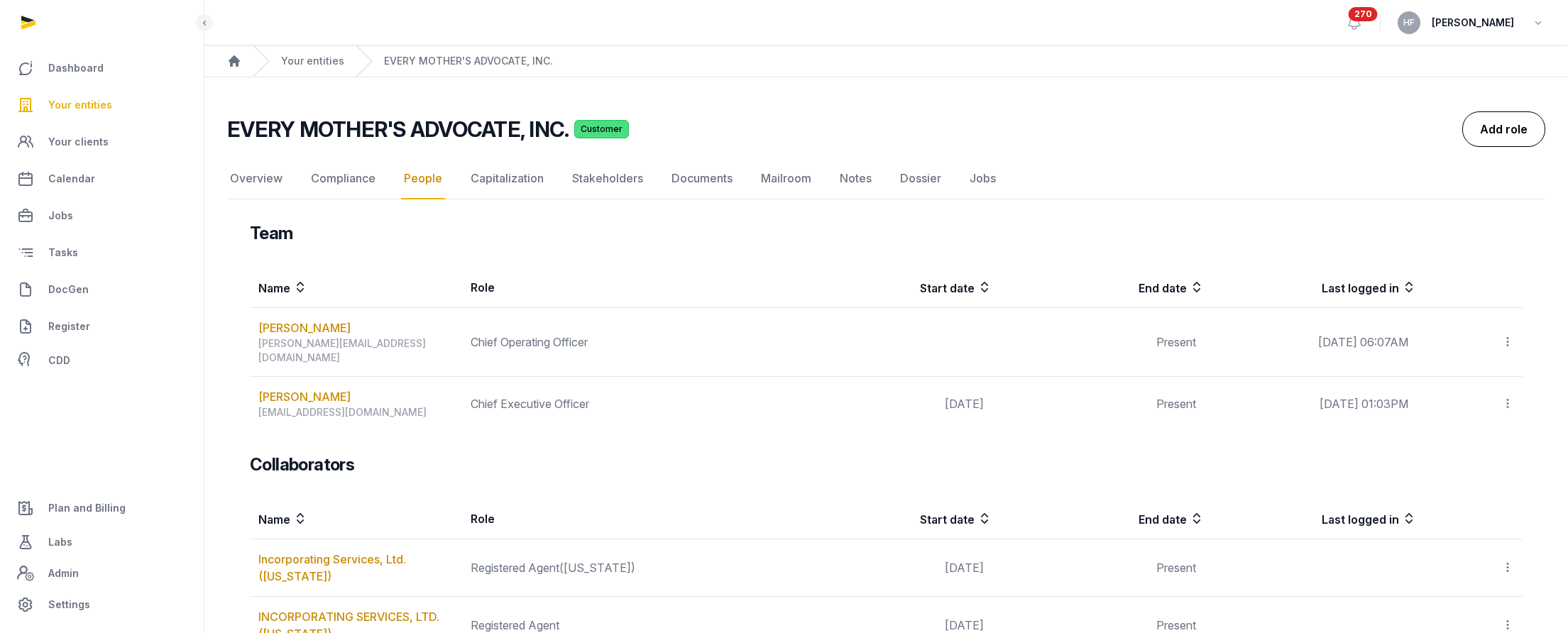
click at [1265, 131] on link "Add role" at bounding box center [1504, 129] width 83 height 35
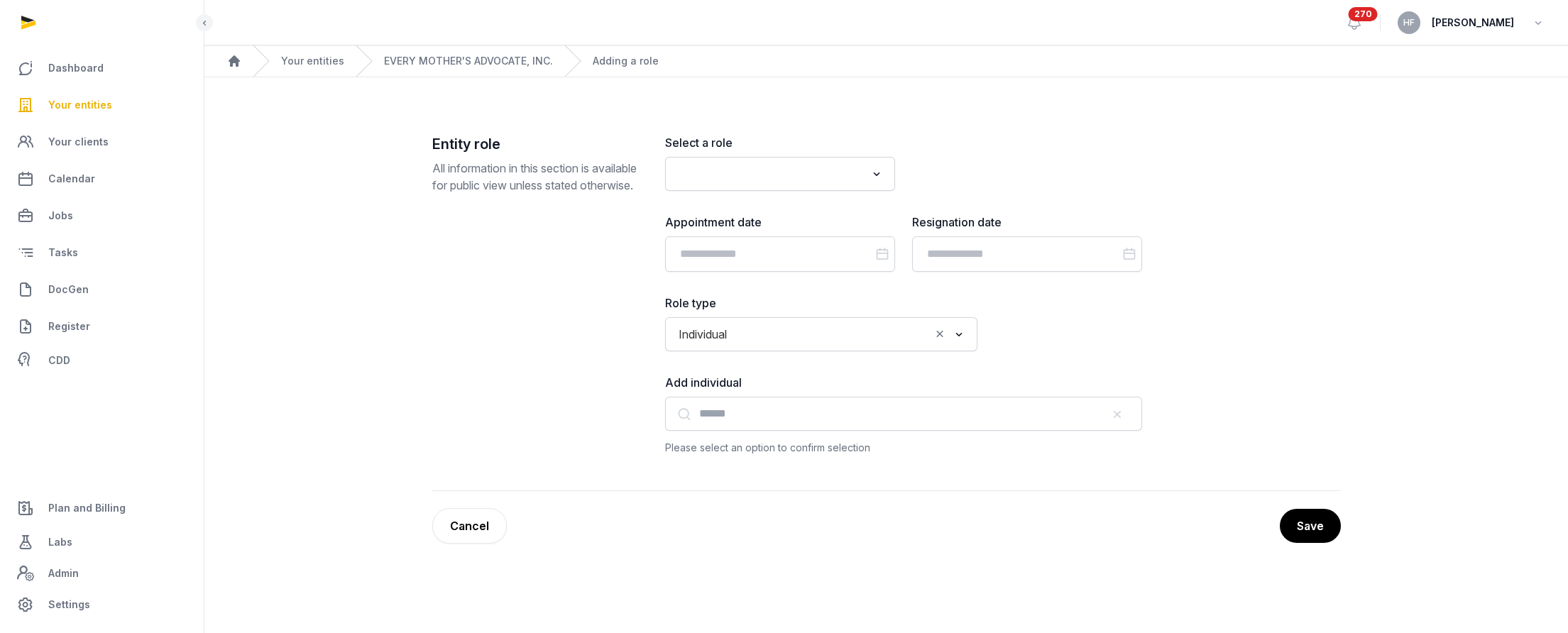
click at [808, 168] on input "Search for option" at bounding box center [770, 173] width 192 height 20
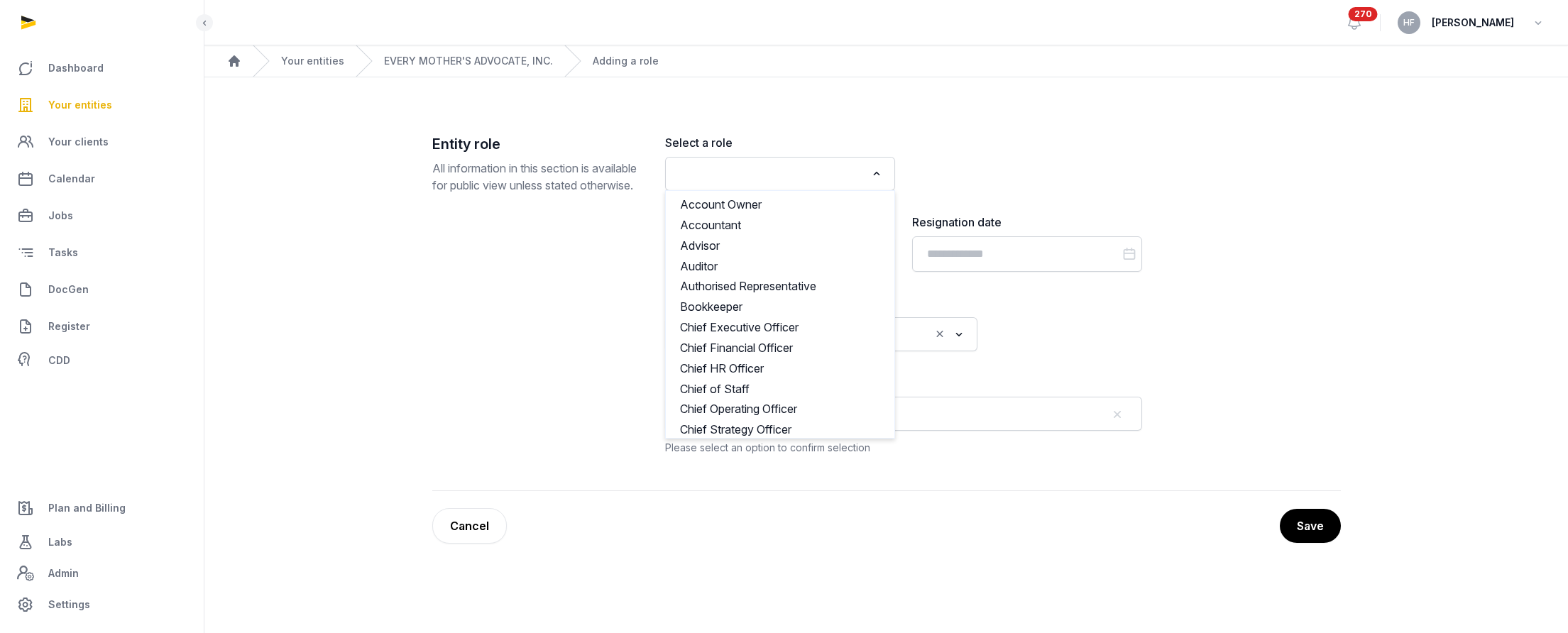
scroll to position [1, 0]
click at [505, 521] on div "Save Cancel" at bounding box center [887, 526] width 909 height 35
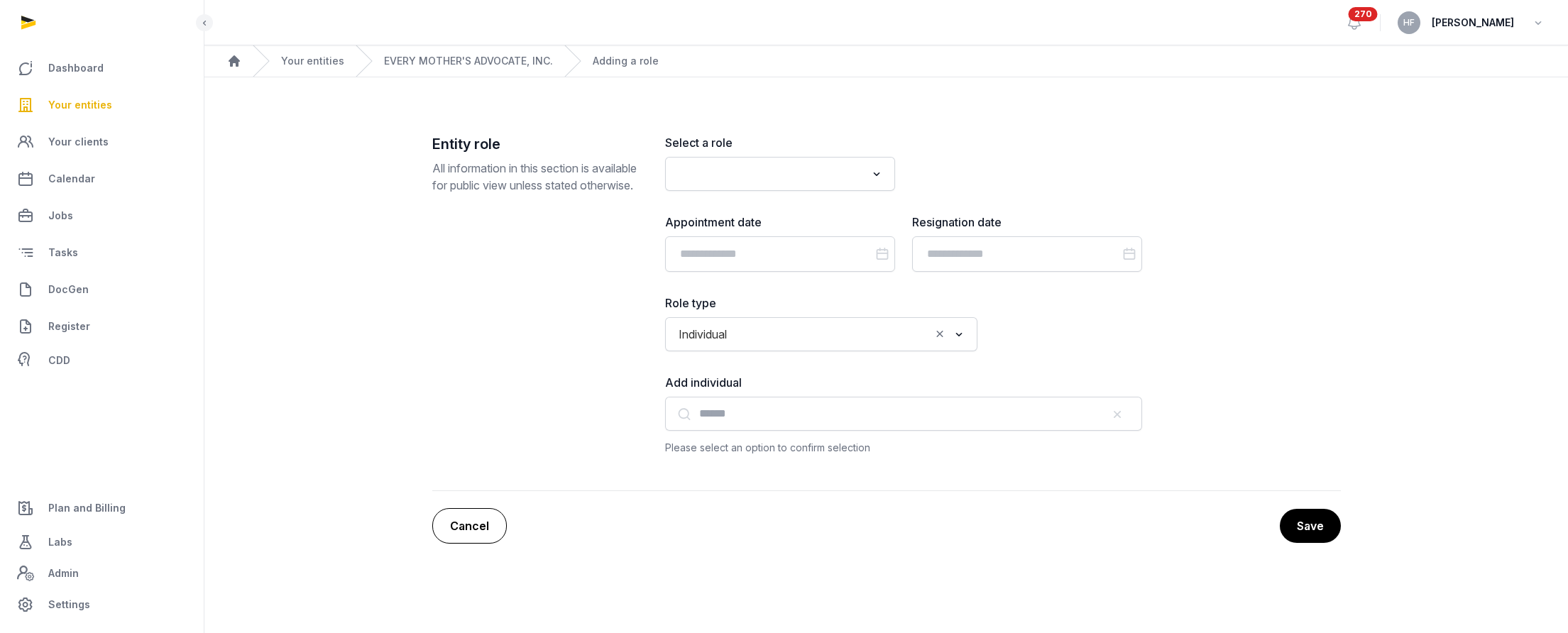
click at [485, 521] on link "Cancel" at bounding box center [469, 526] width 75 height 35
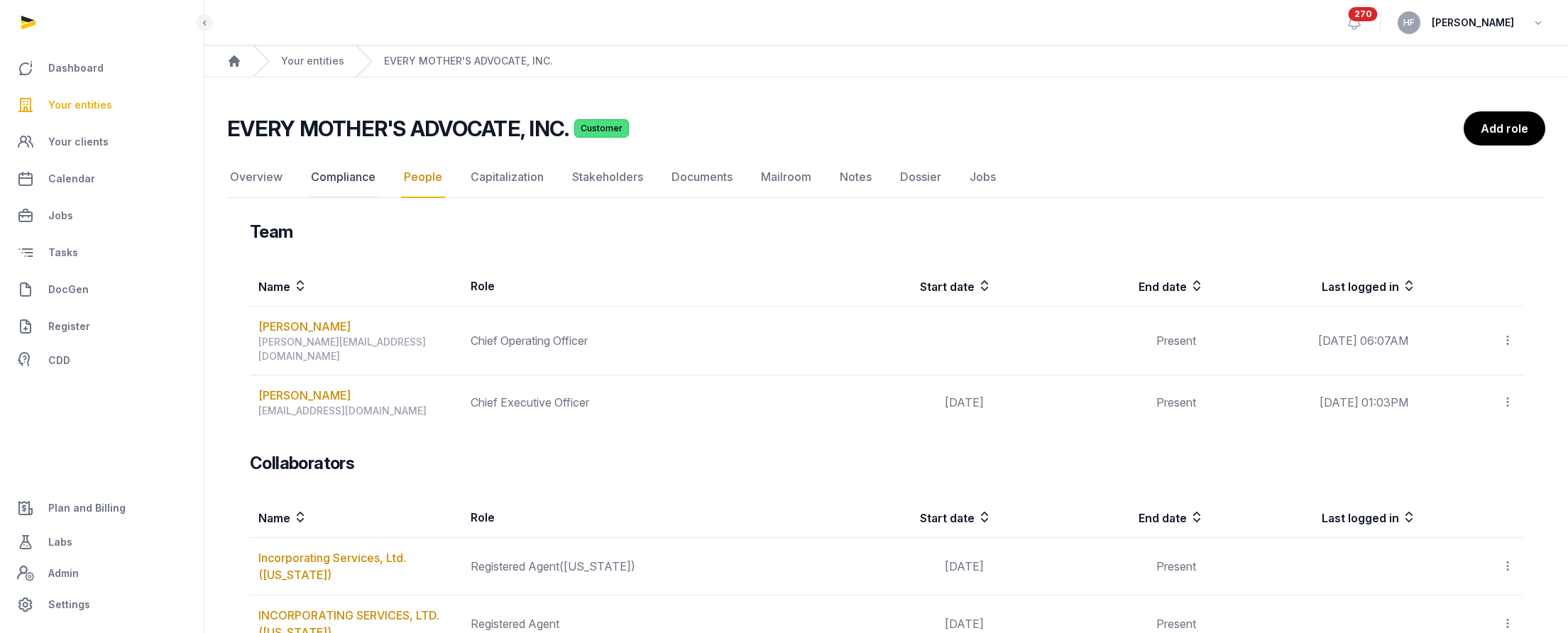
click at [357, 182] on link "Compliance" at bounding box center [344, 178] width 70 height 41
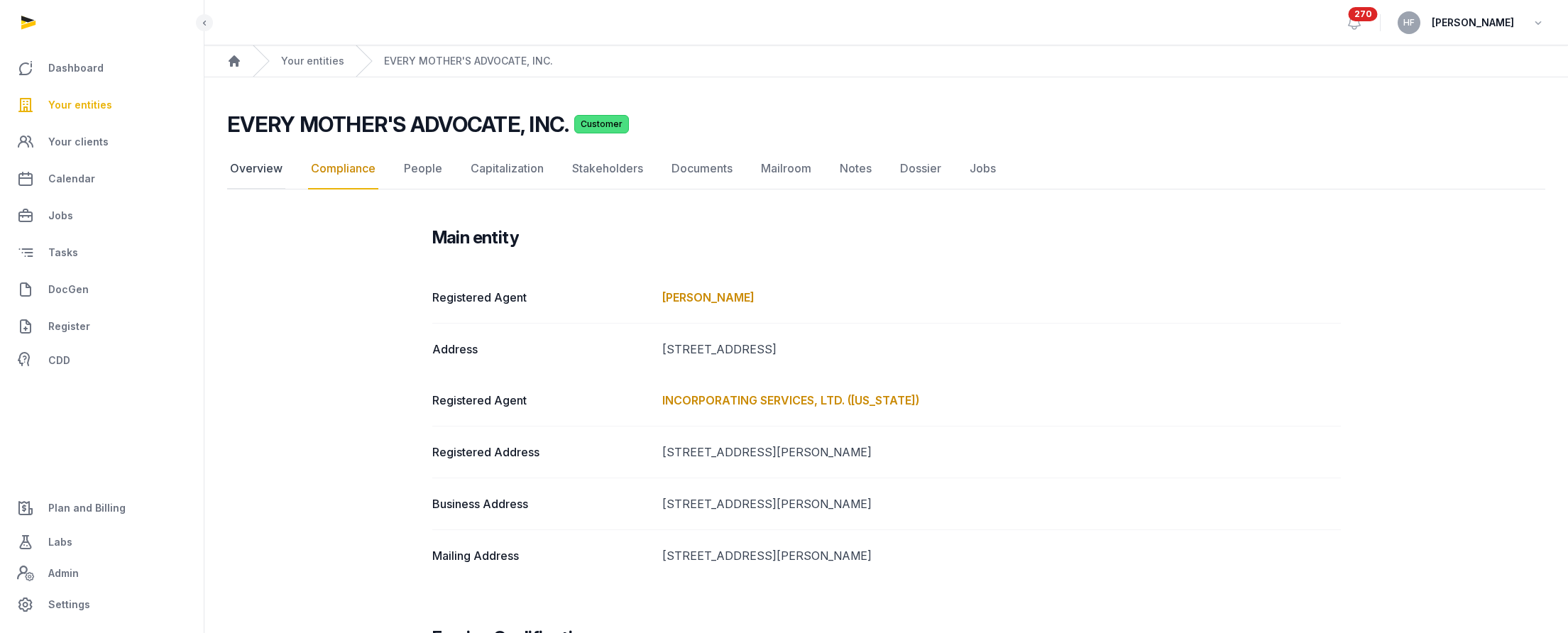
click at [266, 162] on link "Overview" at bounding box center [256, 169] width 58 height 41
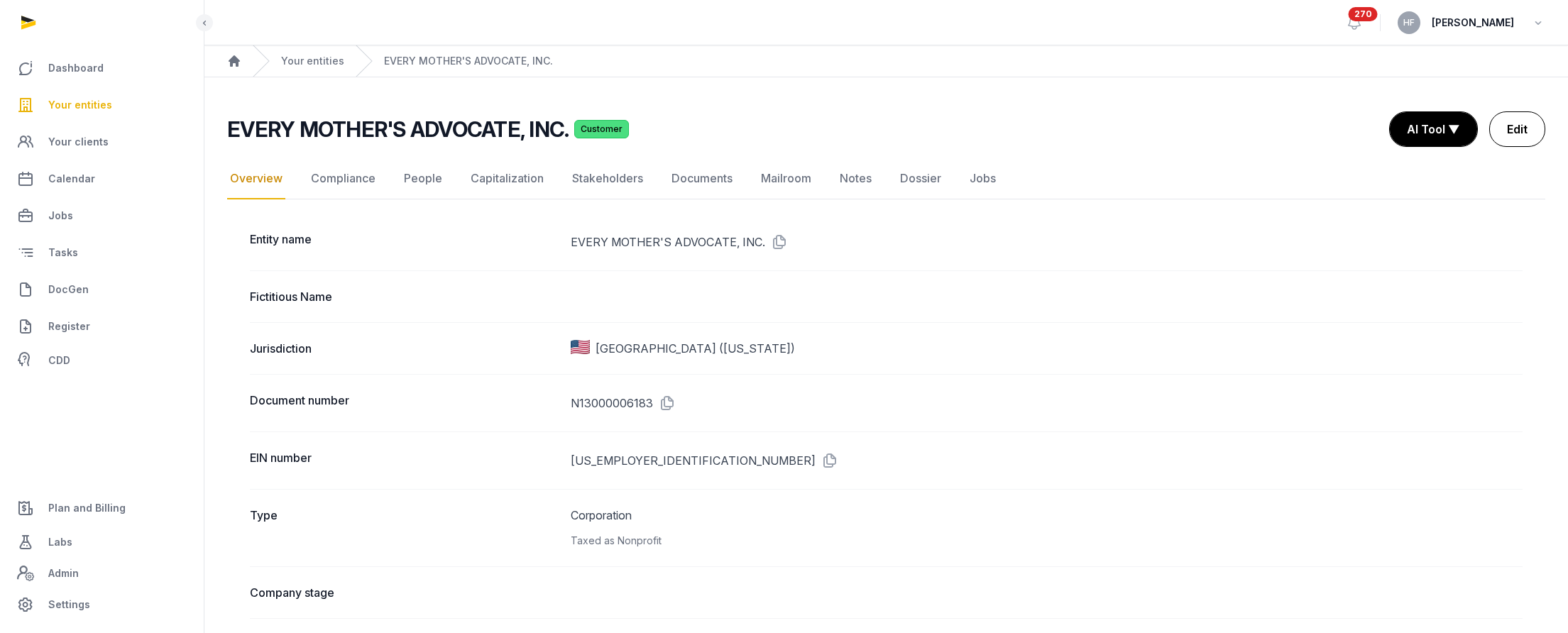
click at [1265, 137] on link "Edit" at bounding box center [1516, 129] width 56 height 35
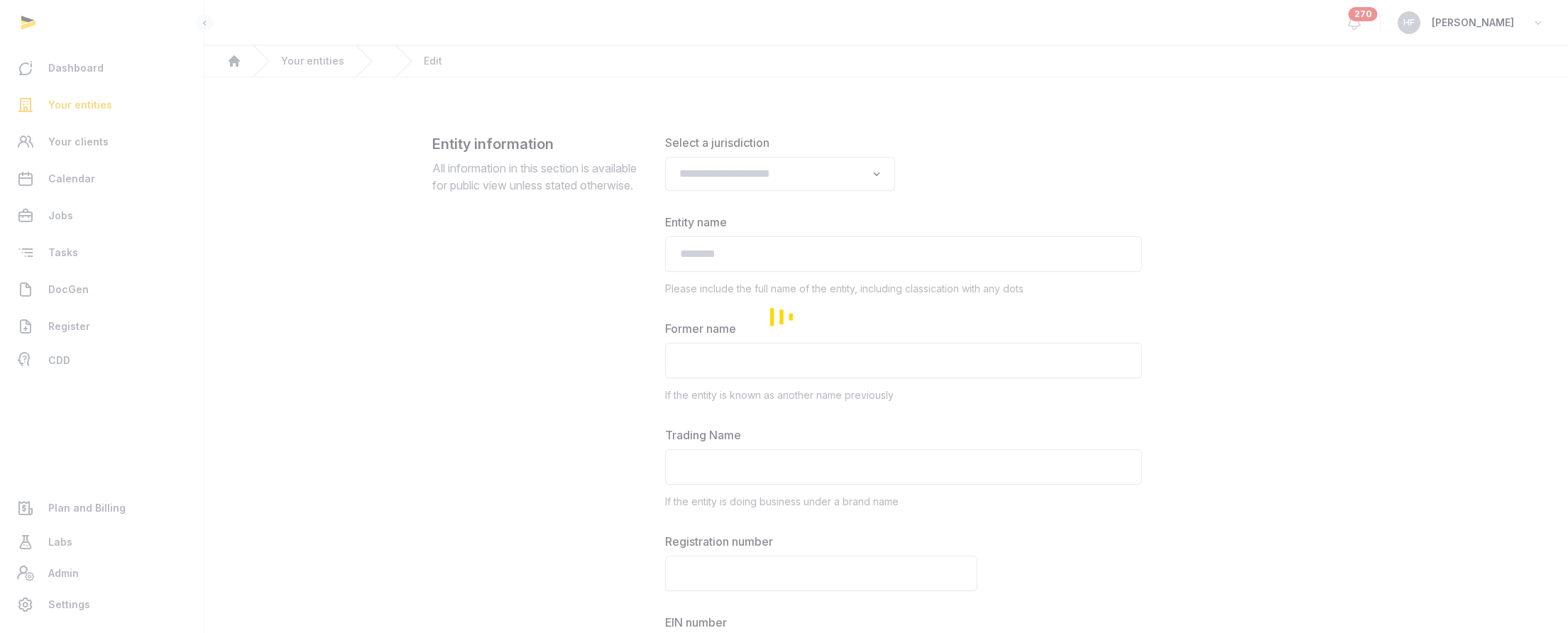
type input "**********"
type textarea "**********"
type input "**********"
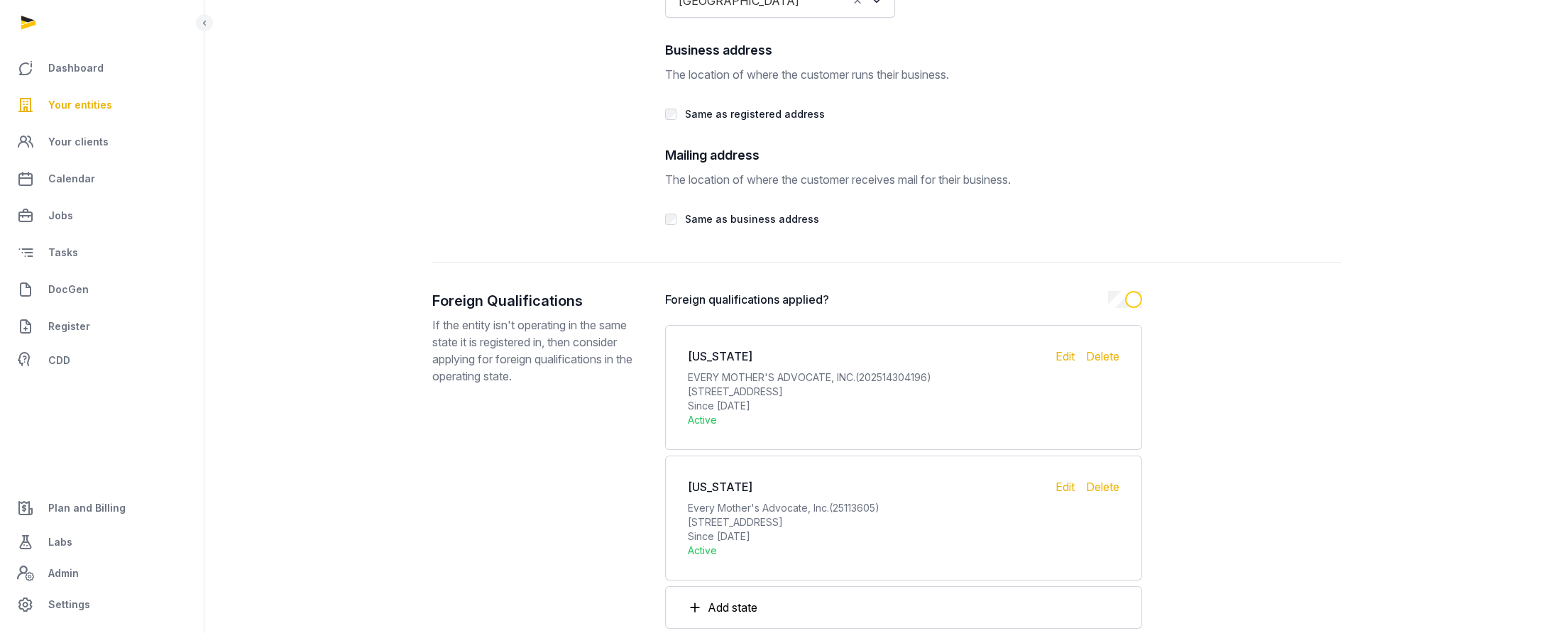
scroll to position [2917, 0]
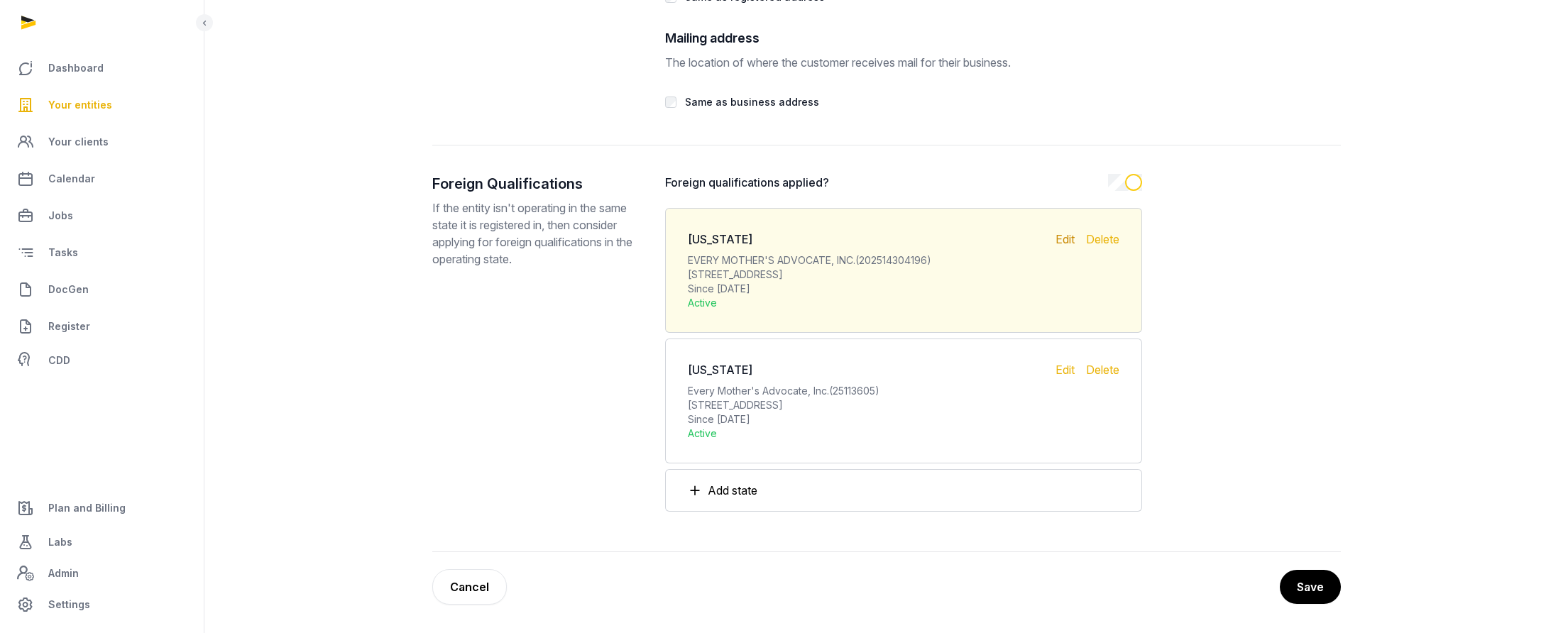
click at [1059, 239] on div "Edit" at bounding box center [1065, 271] width 19 height 80
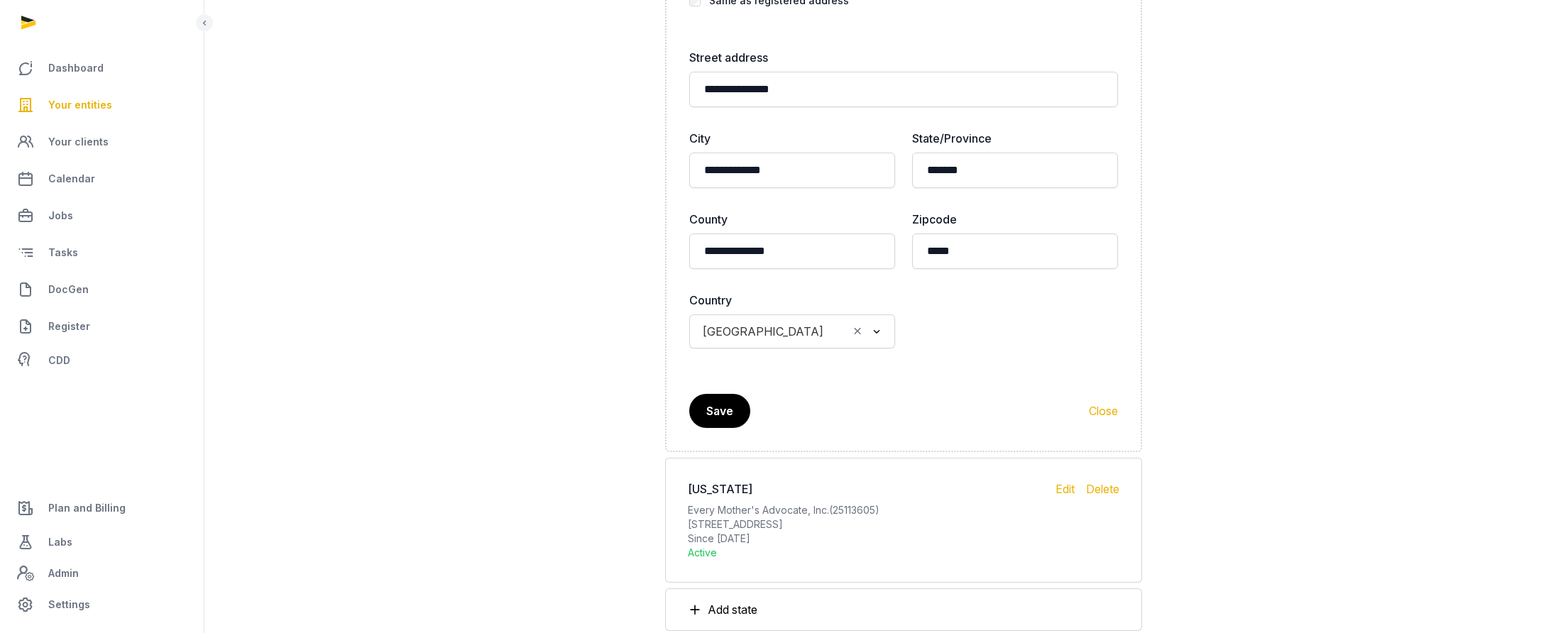
scroll to position [5000, 0]
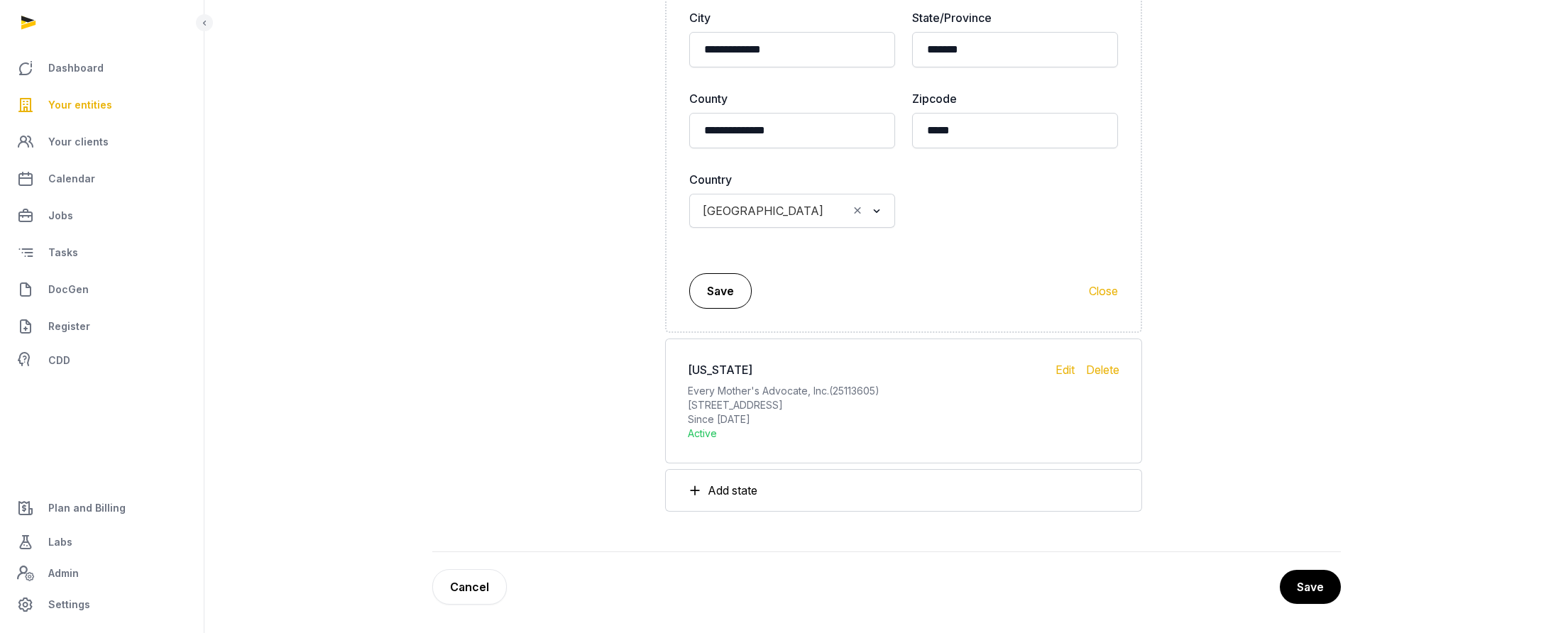
click at [731, 294] on button "Save" at bounding box center [720, 290] width 63 height 35
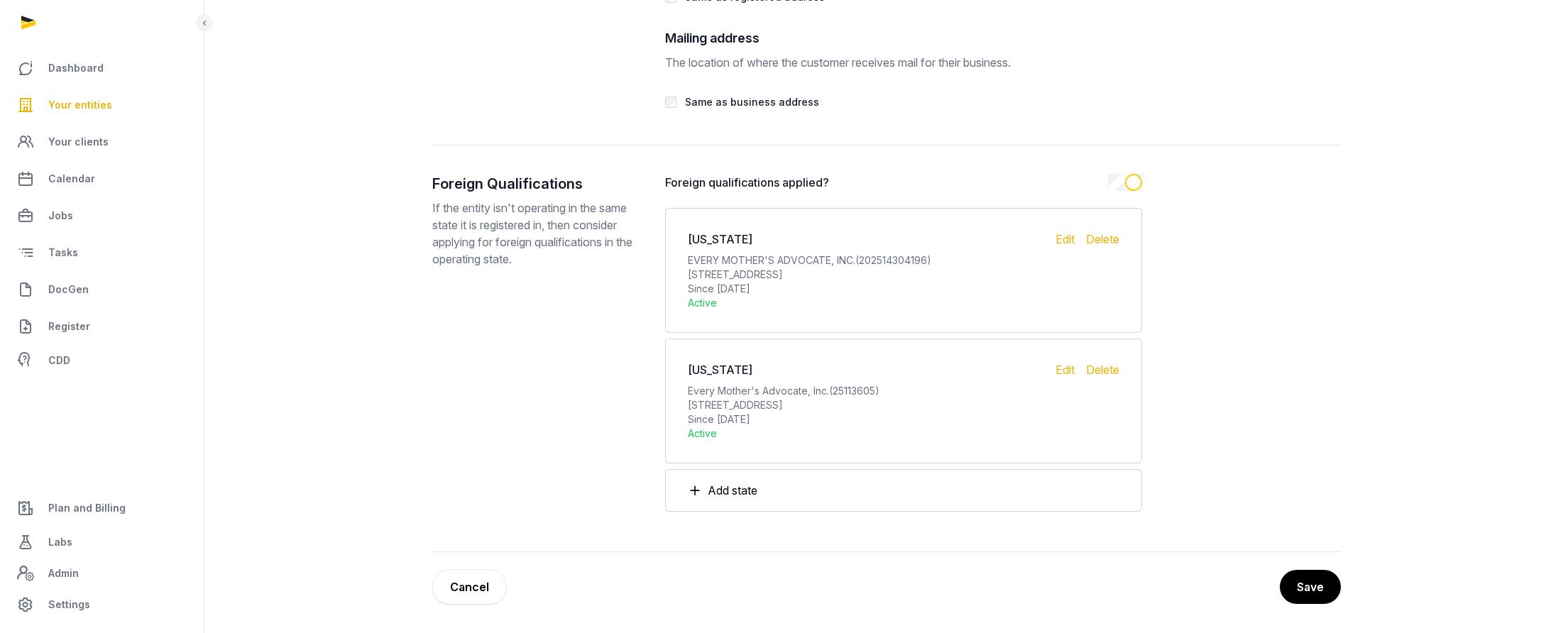
scroll to position [2917, 0]
click at [1265, 581] on button "Save" at bounding box center [1310, 587] width 61 height 34
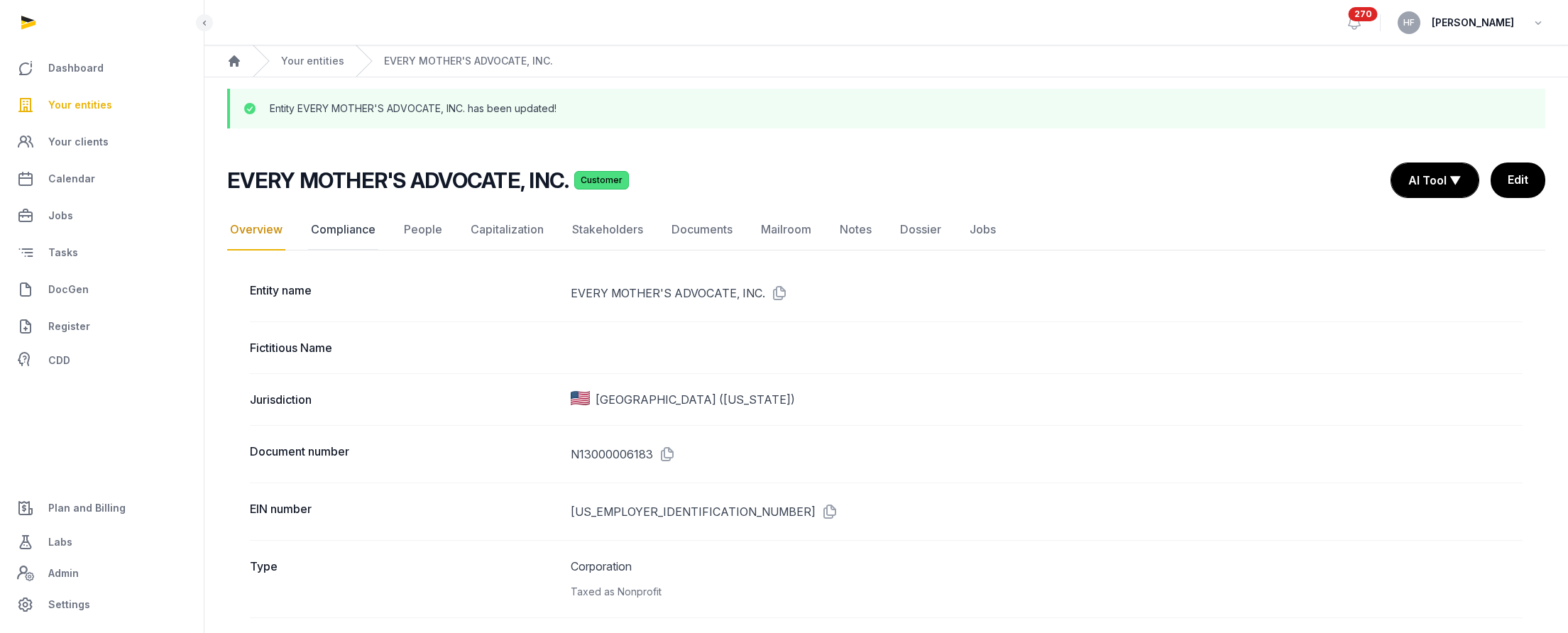
click at [346, 229] on link "Compliance" at bounding box center [344, 230] width 70 height 41
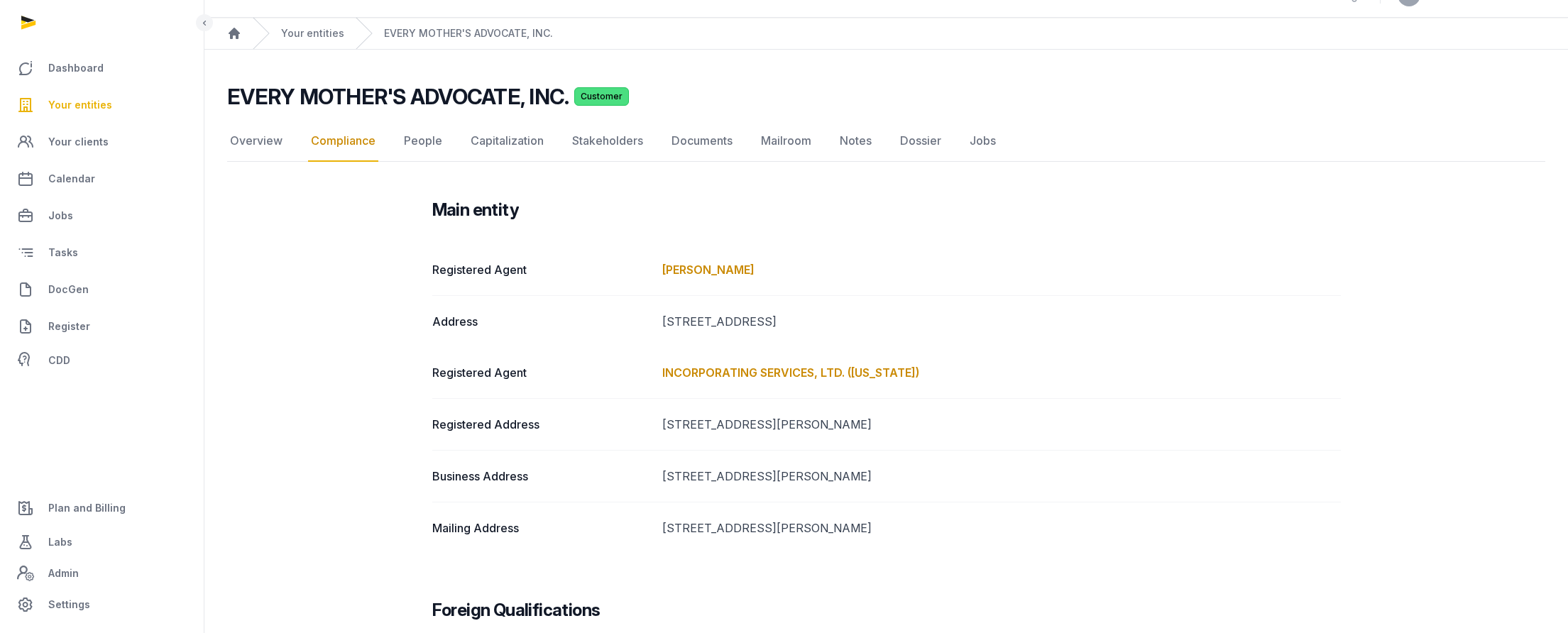
scroll to position [24, 0]
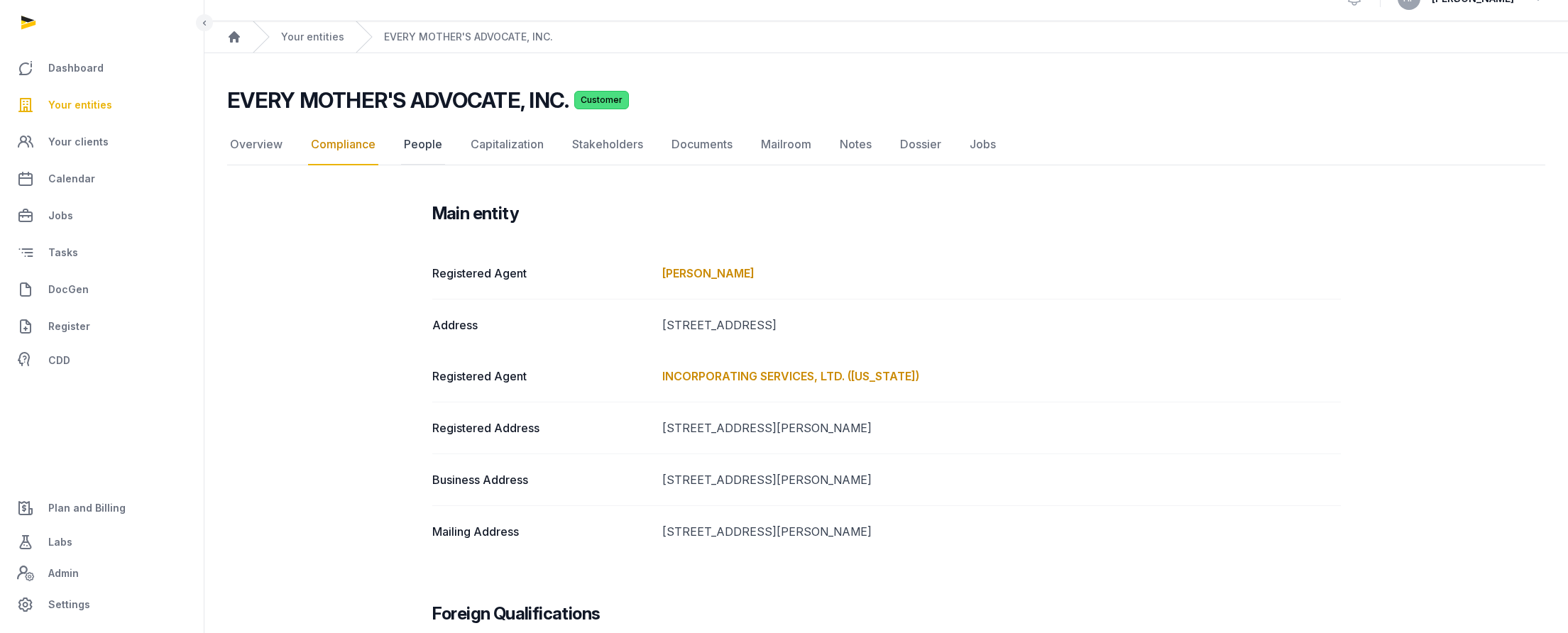
click at [414, 139] on link "People" at bounding box center [423, 145] width 44 height 41
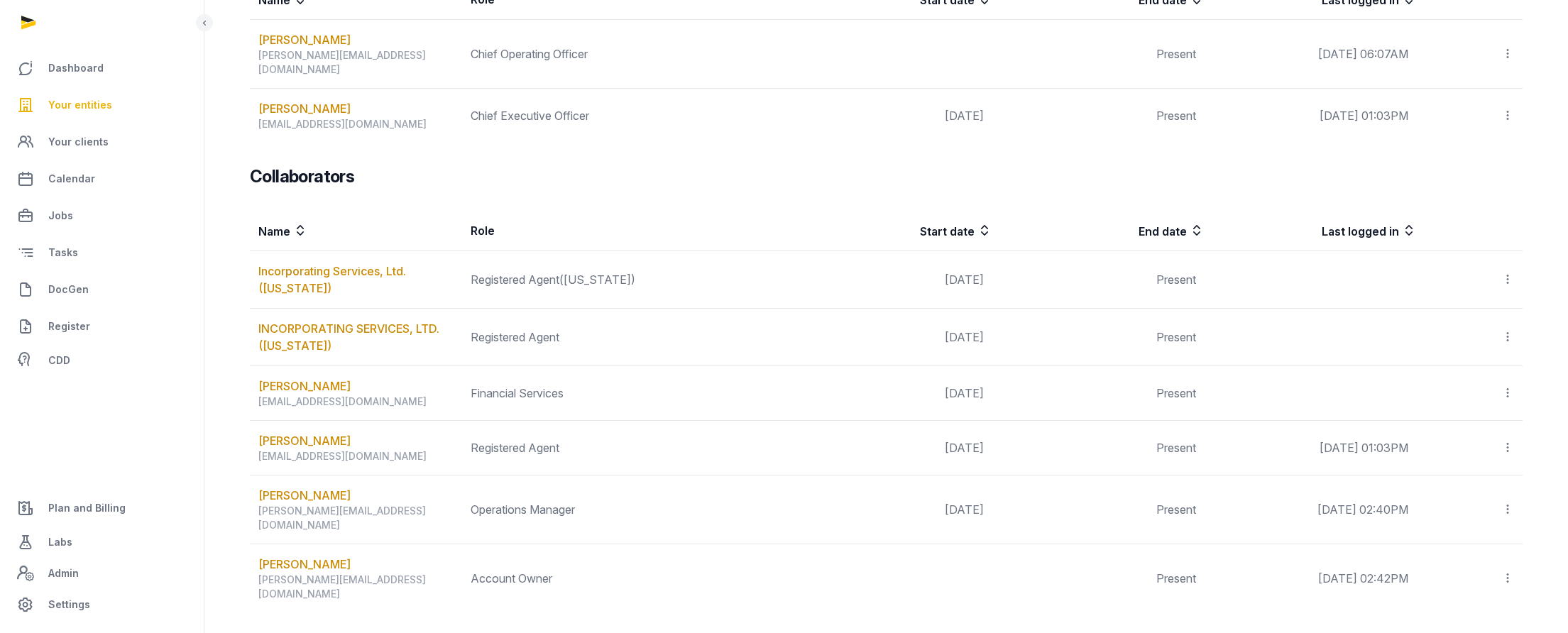
scroll to position [293, 0]
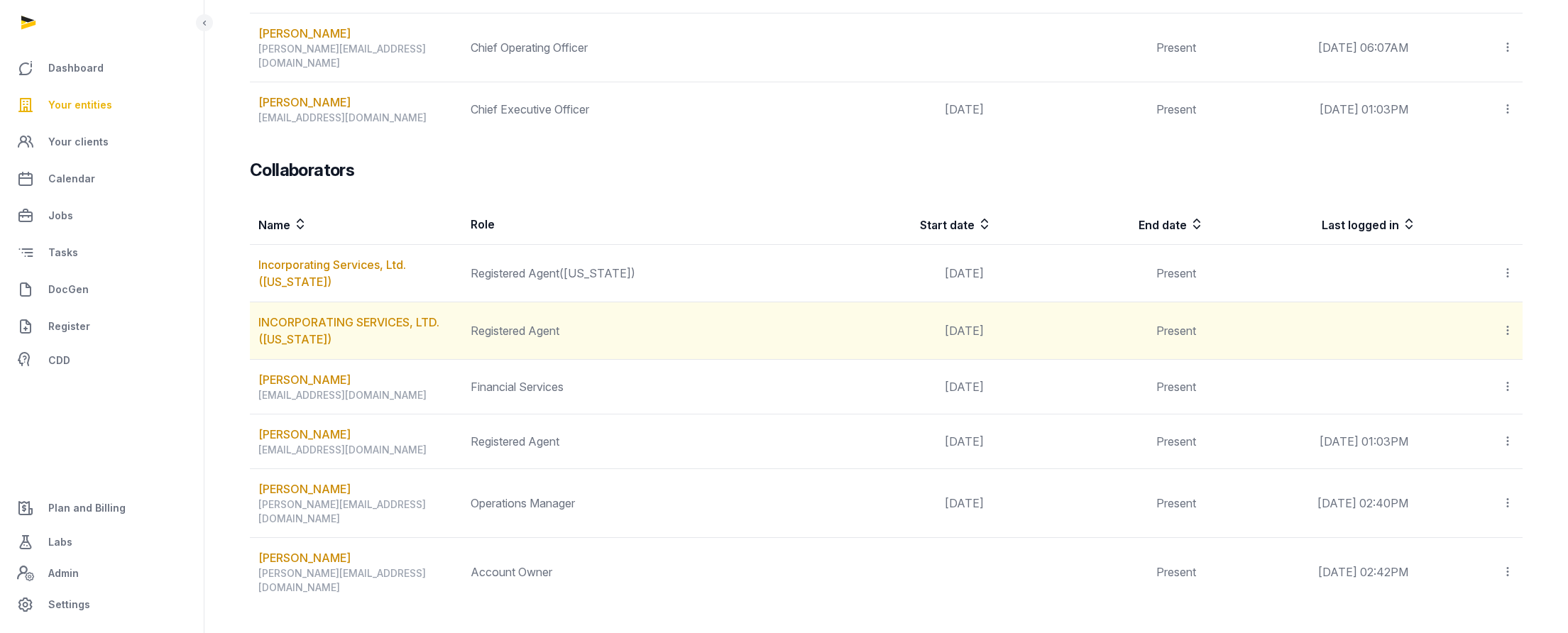
click at [1265, 323] on icon at bounding box center [1507, 330] width 13 height 15
click at [1265, 362] on span "Edit role" at bounding box center [1480, 368] width 41 height 15
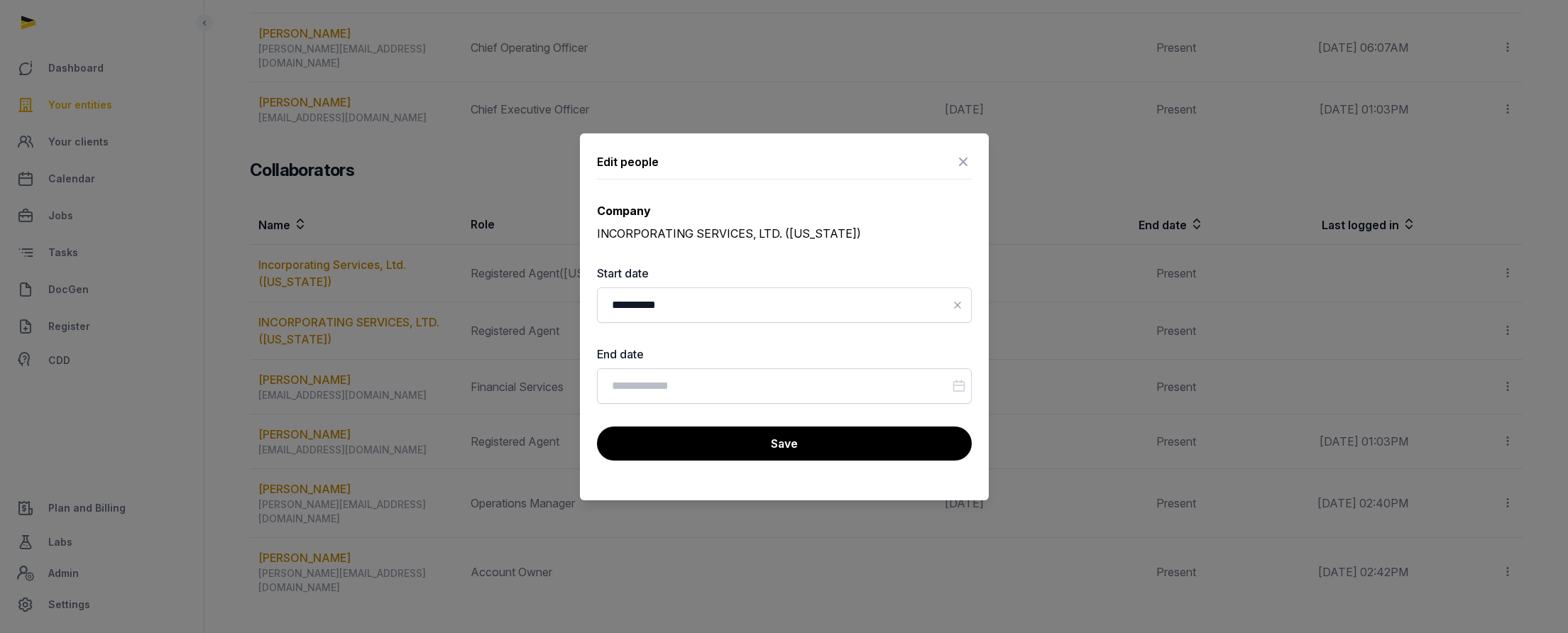
click at [961, 158] on icon at bounding box center [963, 161] width 17 height 22
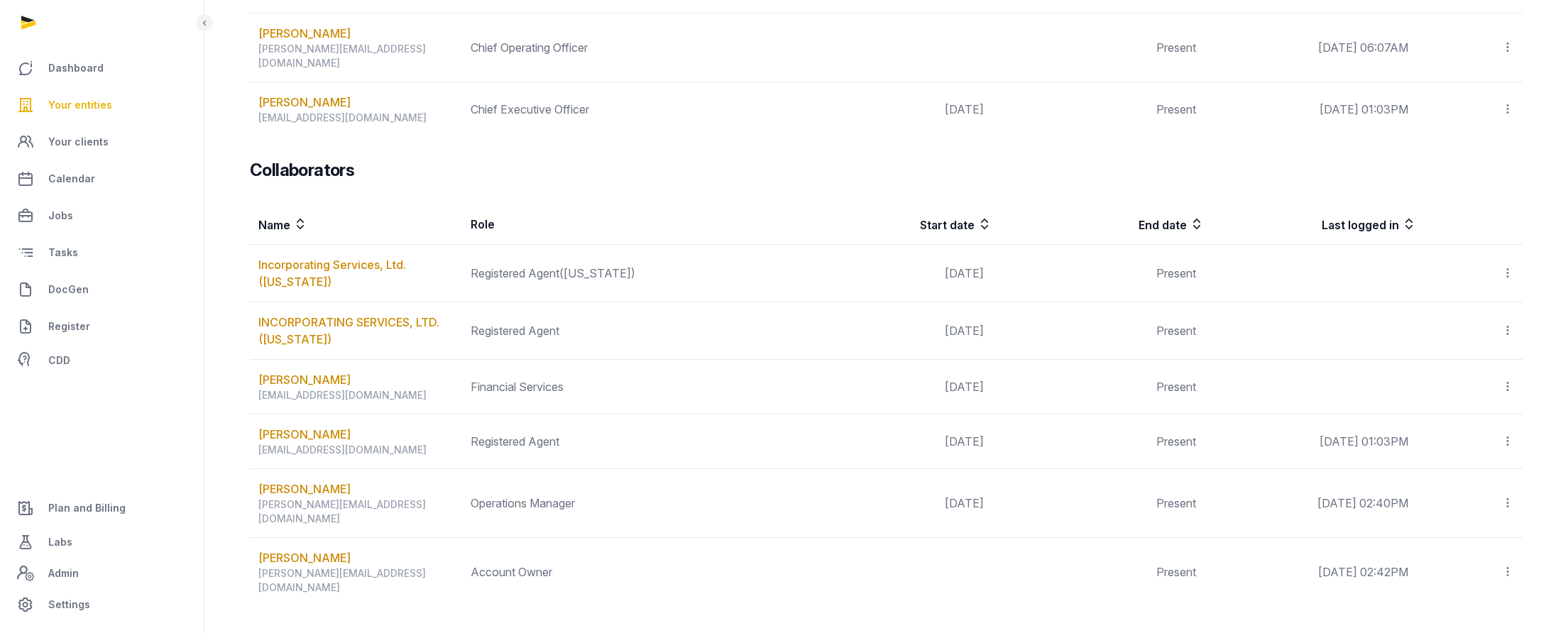
scroll to position [0, 0]
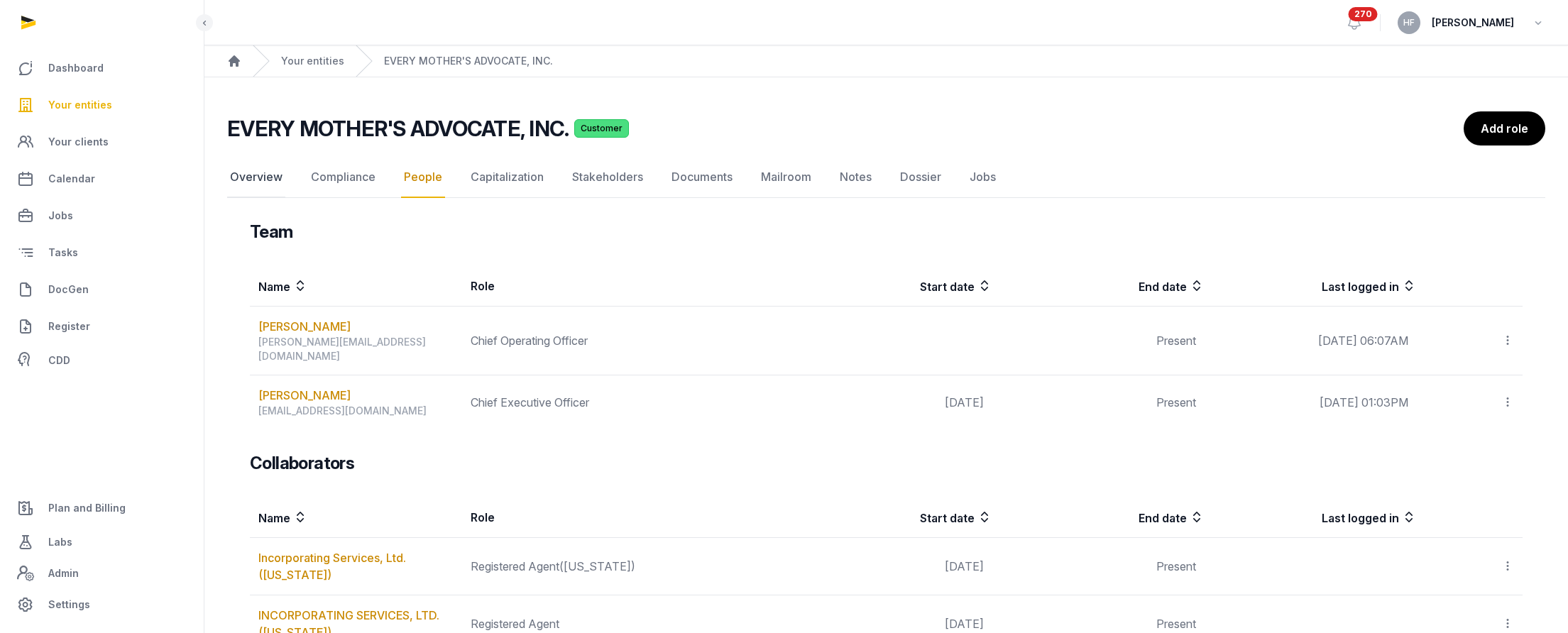
click at [254, 178] on link "Overview" at bounding box center [256, 178] width 58 height 41
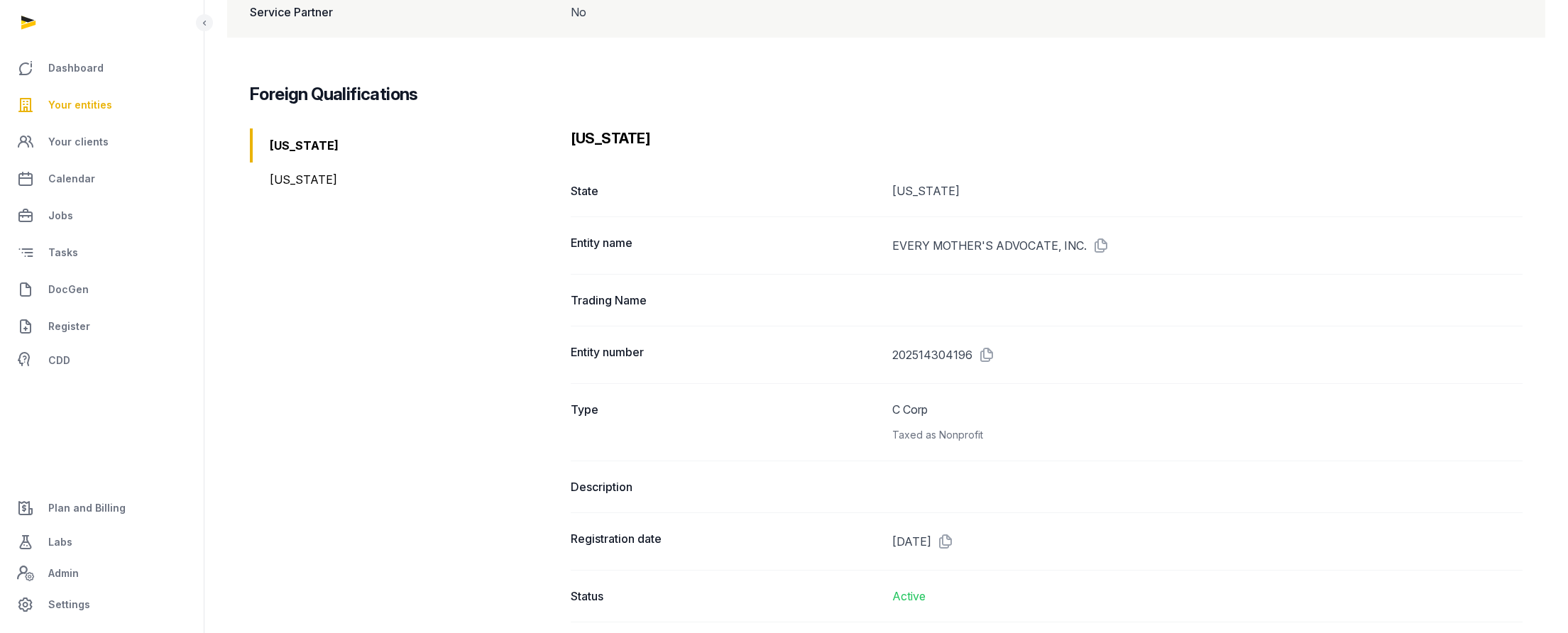
scroll to position [1652, 0]
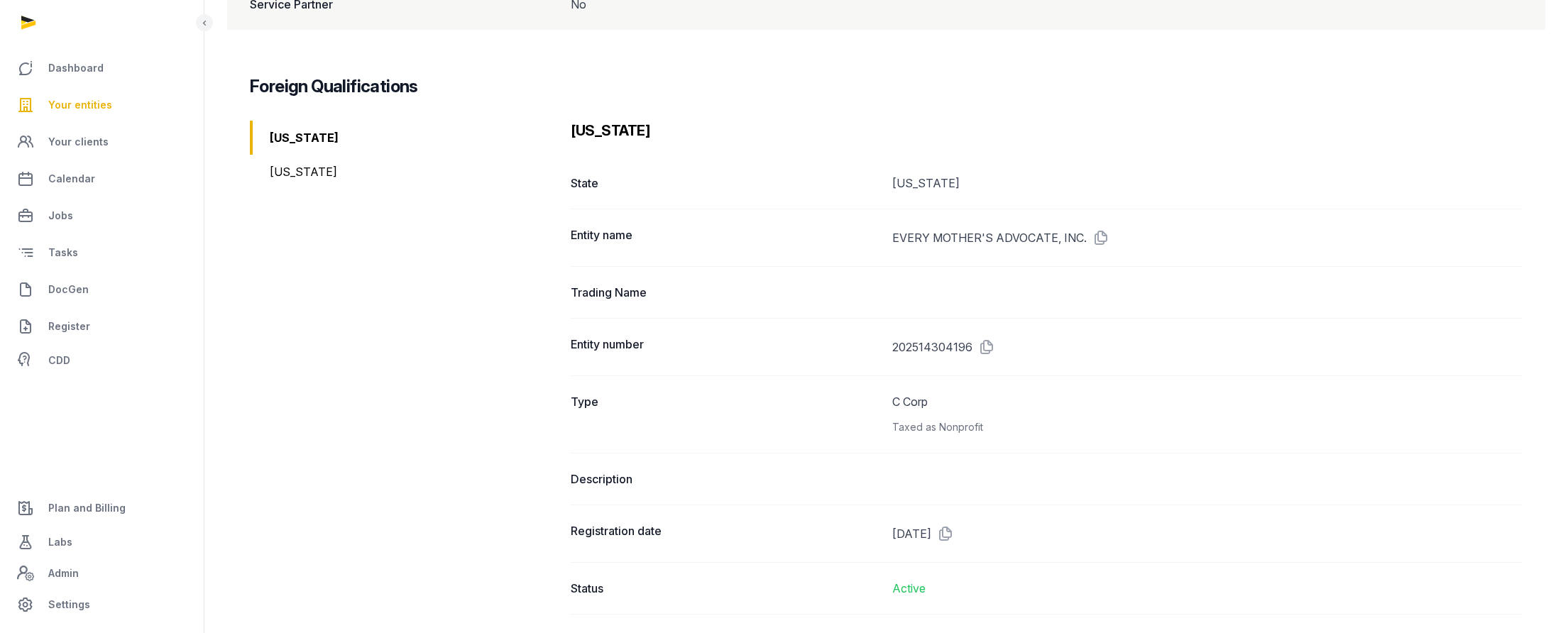
click at [284, 167] on div "[US_STATE]" at bounding box center [405, 172] width 309 height 34
click at [288, 139] on div "[US_STATE]" at bounding box center [405, 137] width 309 height 34
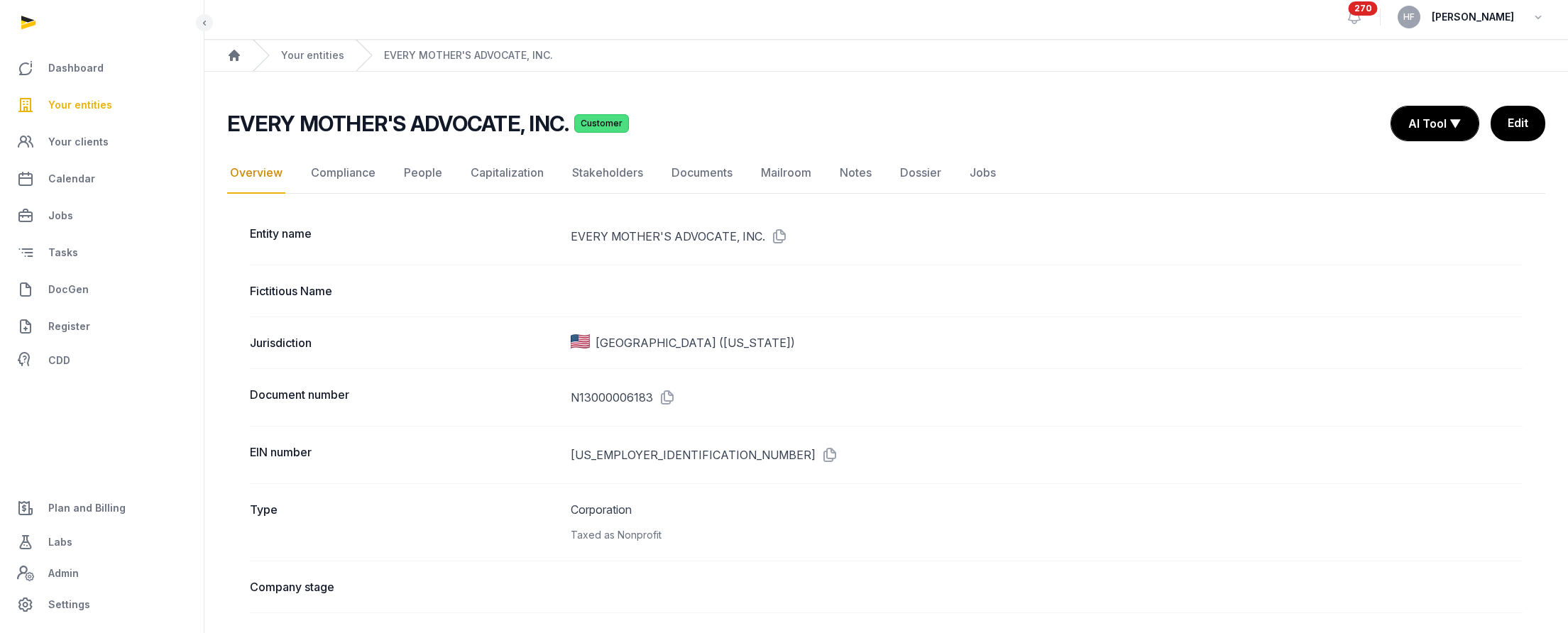
scroll to position [0, 0]
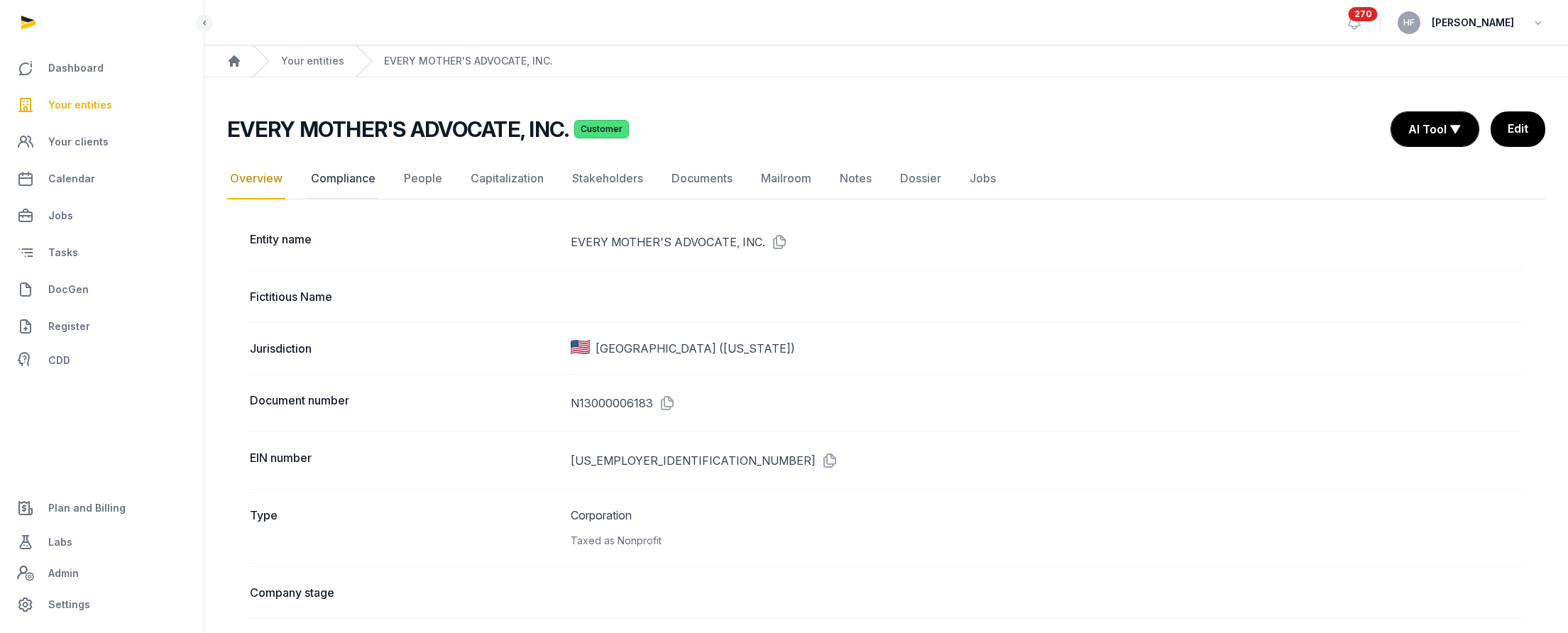
click at [361, 180] on link "Compliance" at bounding box center [344, 179] width 70 height 41
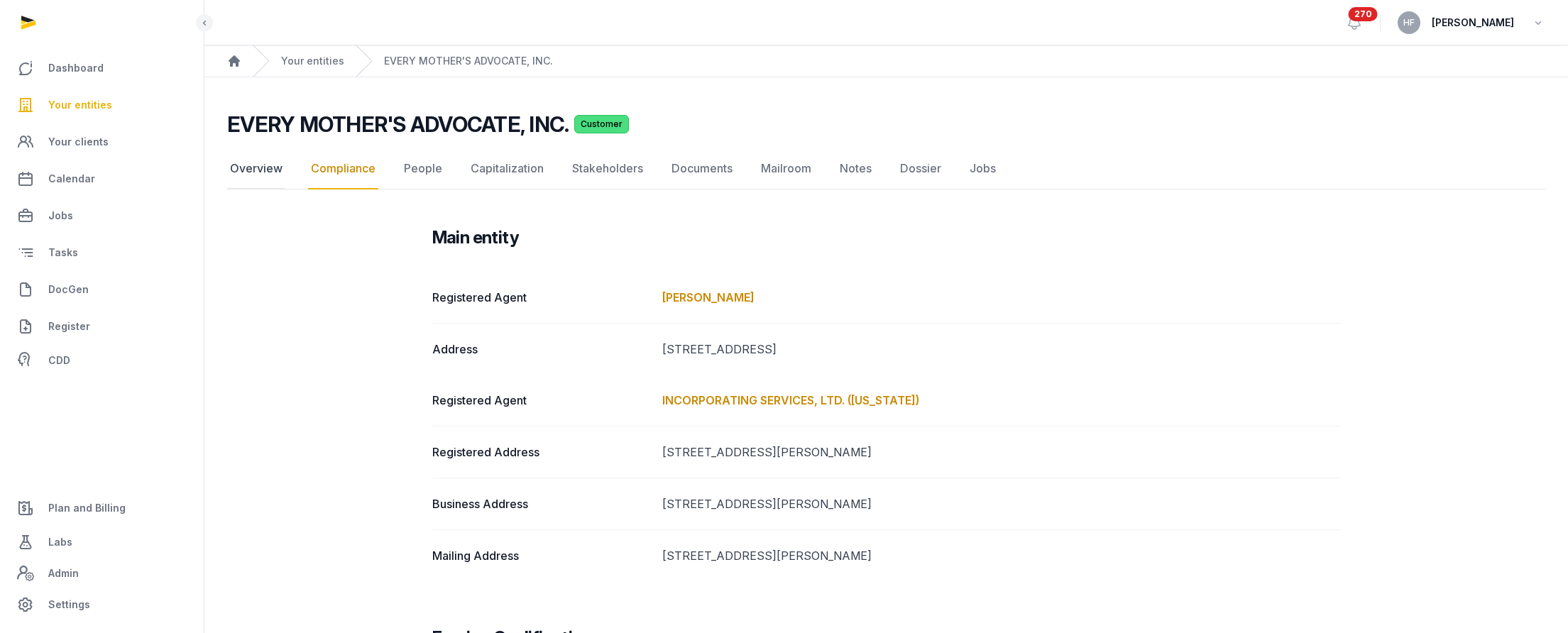
click at [272, 169] on link "Overview" at bounding box center [256, 169] width 58 height 41
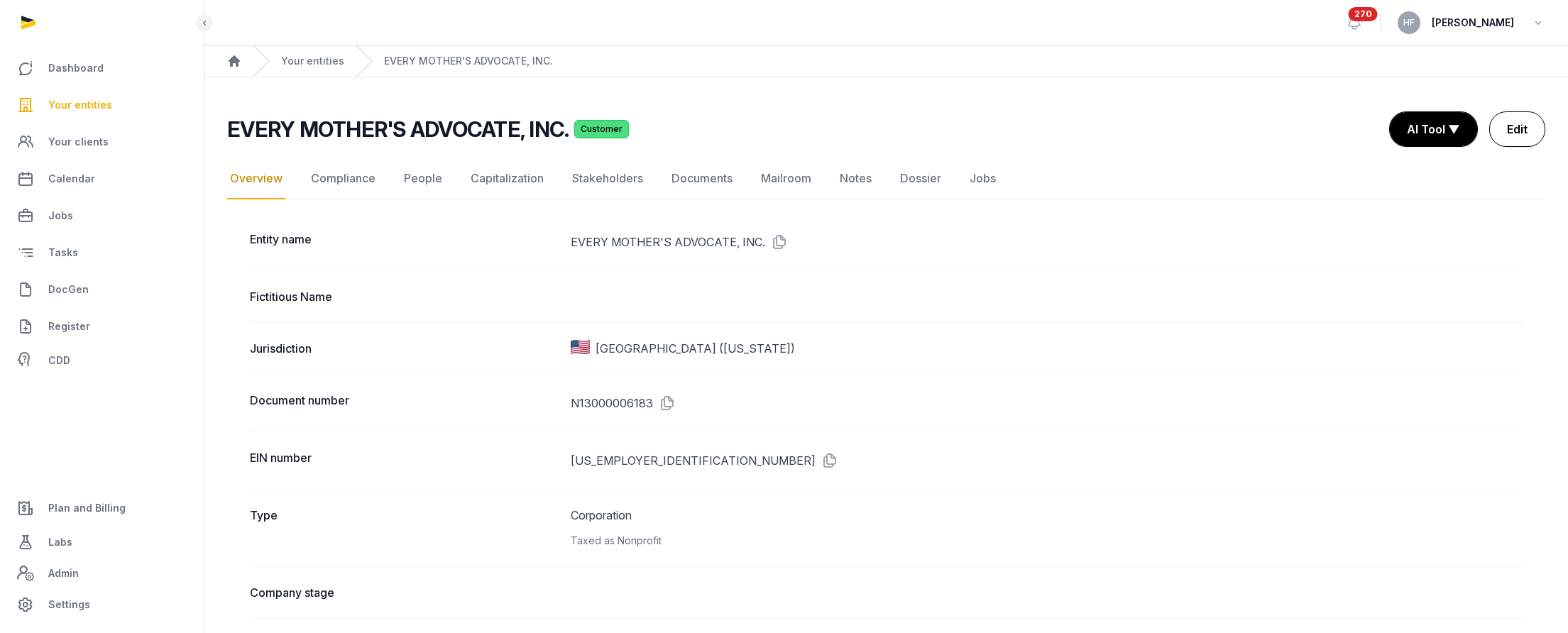
click at [1265, 124] on link "Edit" at bounding box center [1516, 129] width 56 height 35
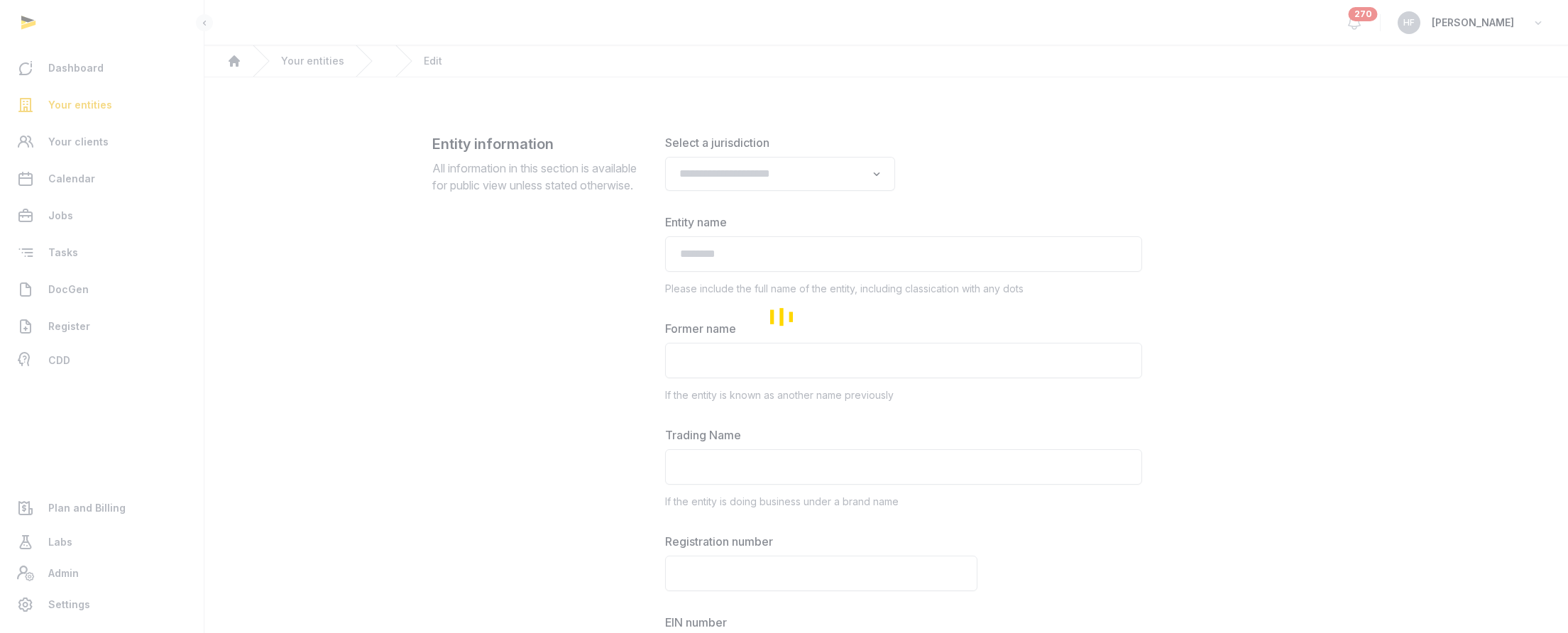
type input "**********"
type textarea "**********"
type input "**********"
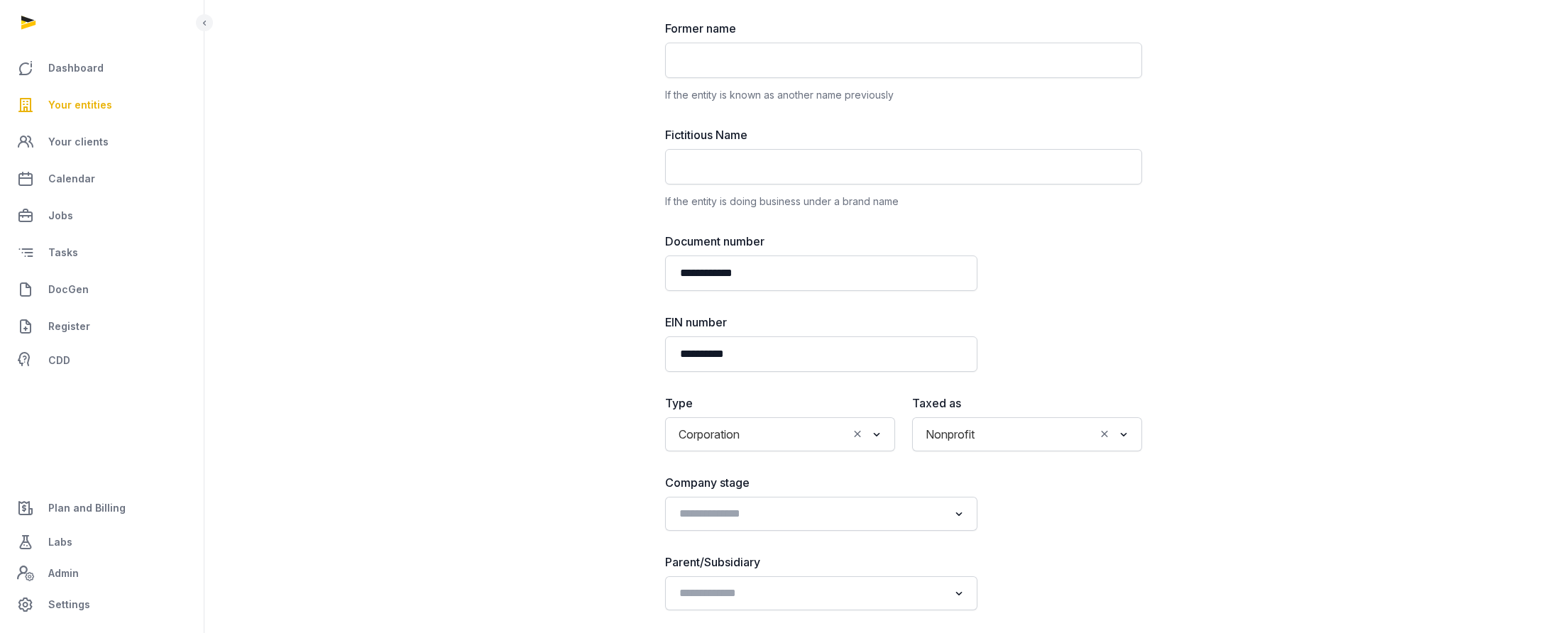
scroll to position [302, 0]
click at [805, 513] on input "Search for option" at bounding box center [811, 511] width 275 height 20
click at [737, 542] on li "Bootstrapped" at bounding box center [821, 543] width 311 height 21
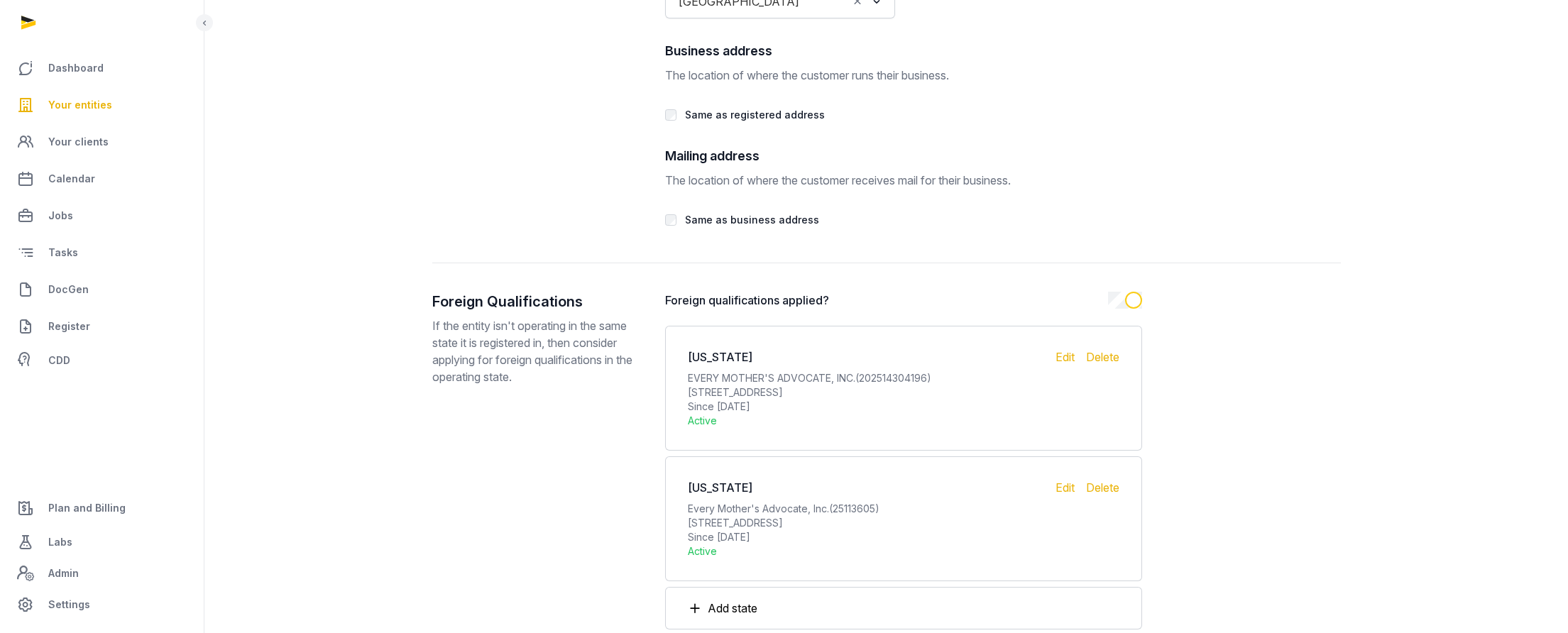
scroll to position [2917, 0]
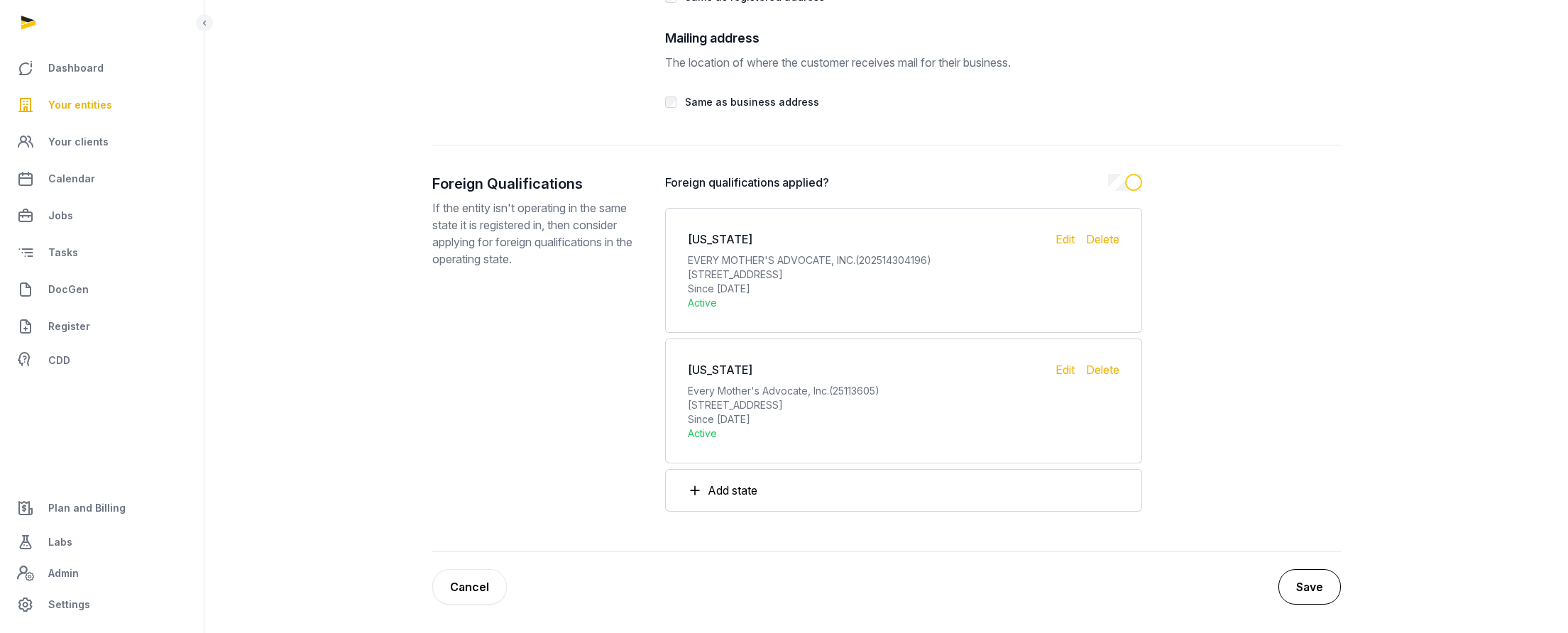
click at [1265, 586] on button "Save" at bounding box center [1309, 587] width 63 height 35
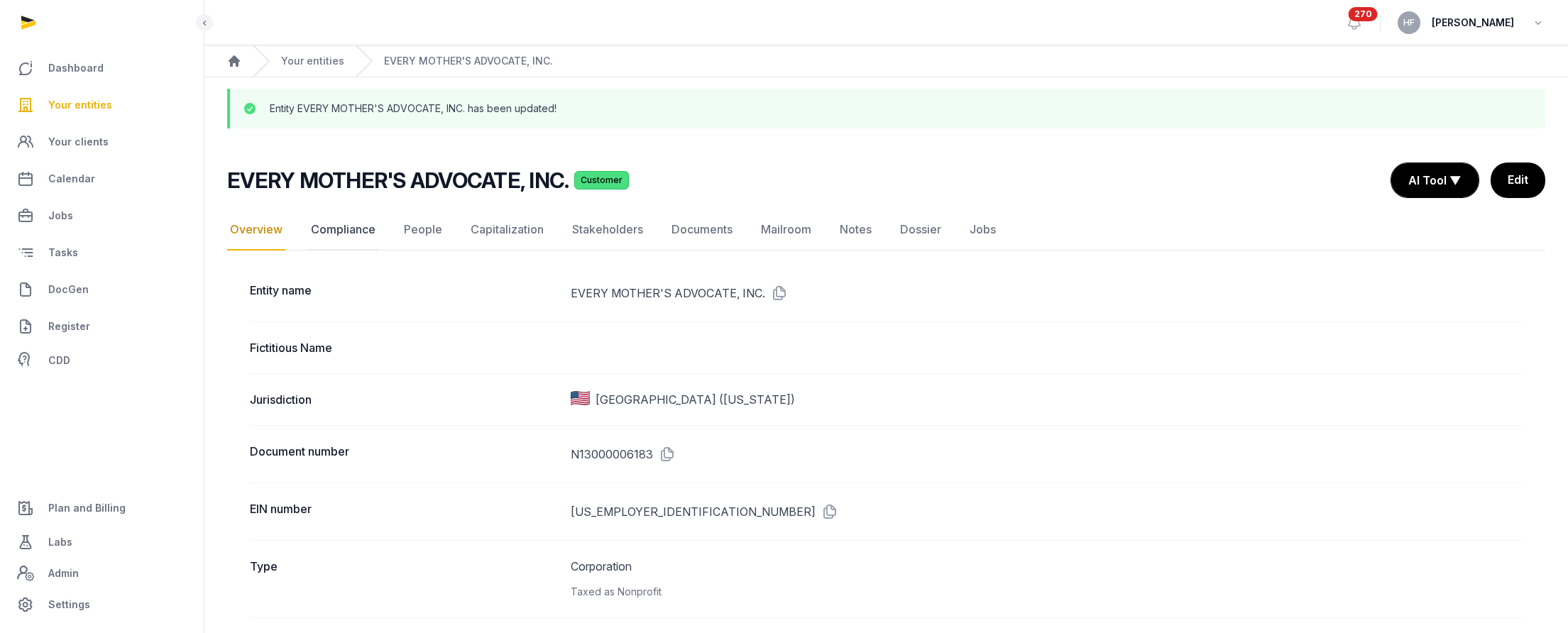
click at [366, 226] on link "Compliance" at bounding box center [344, 230] width 70 height 41
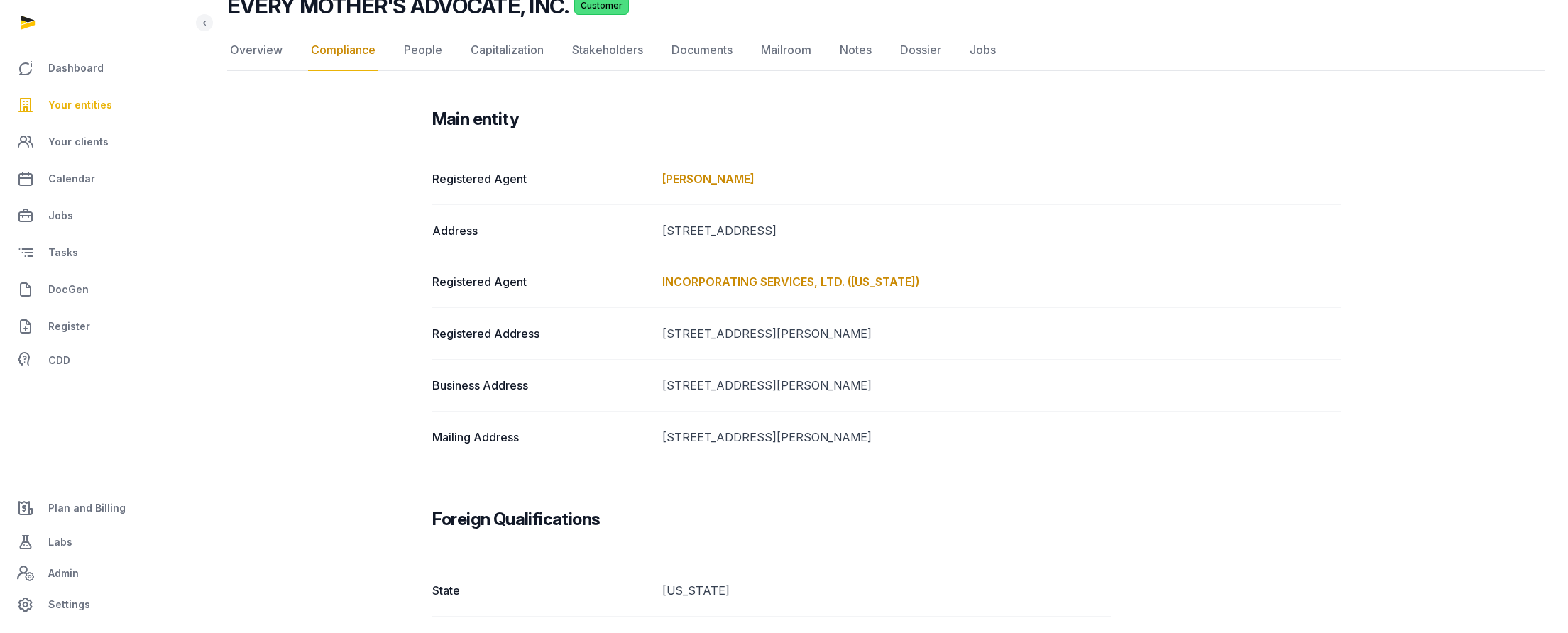
scroll to position [119, 0]
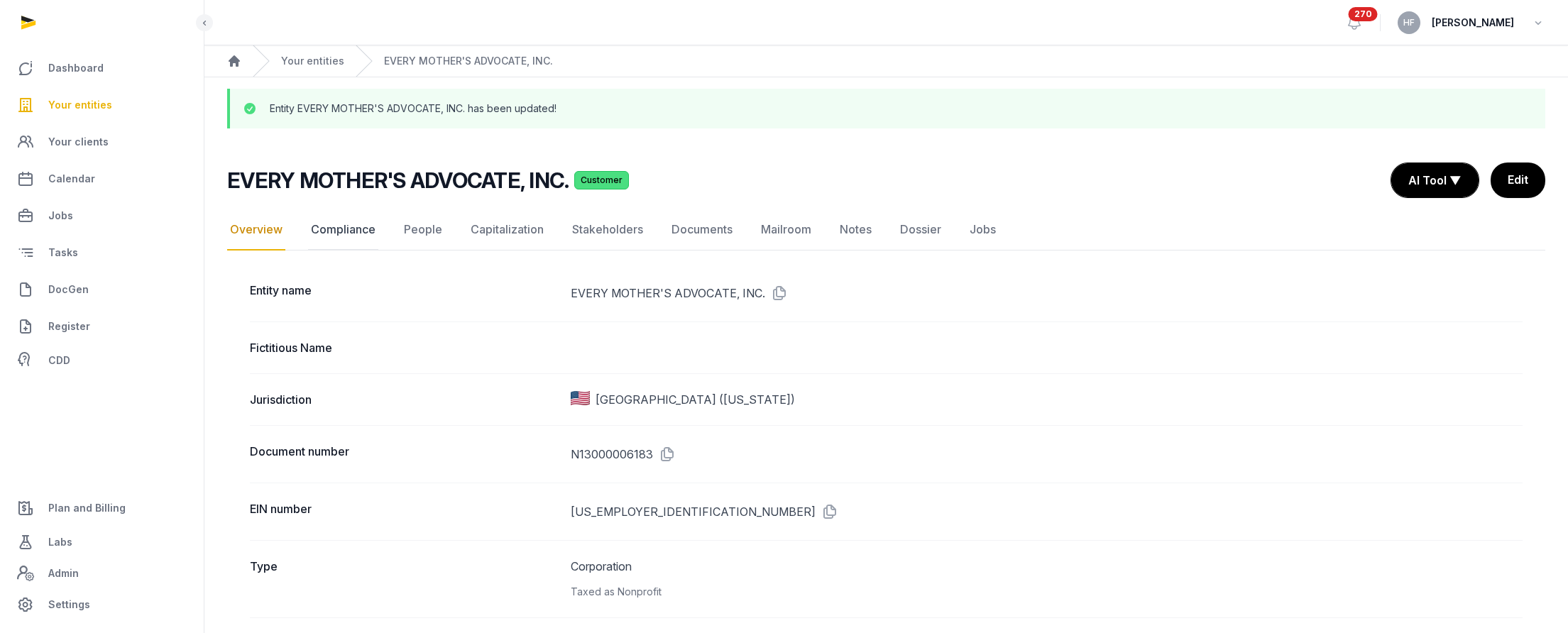
click at [341, 222] on link "Compliance" at bounding box center [344, 230] width 70 height 41
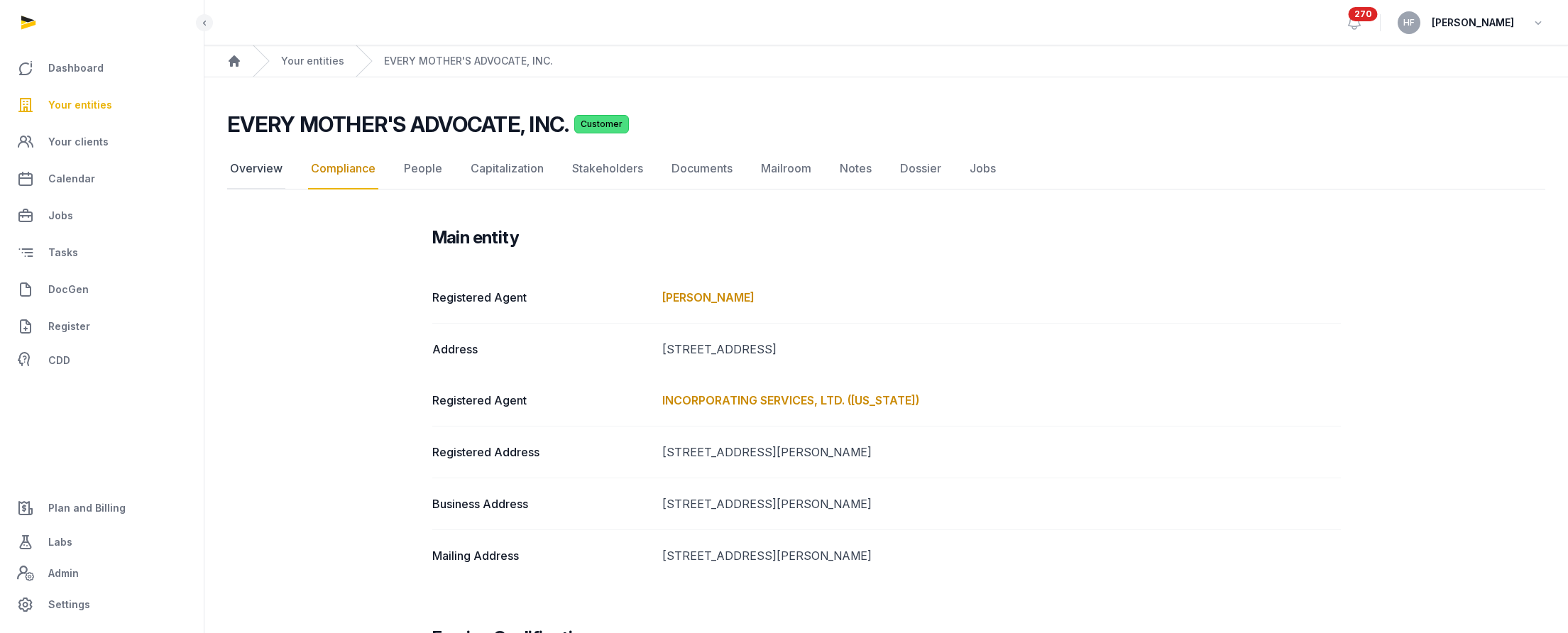
click at [251, 168] on link "Overview" at bounding box center [256, 169] width 58 height 41
